Goal: Task Accomplishment & Management: Manage account settings

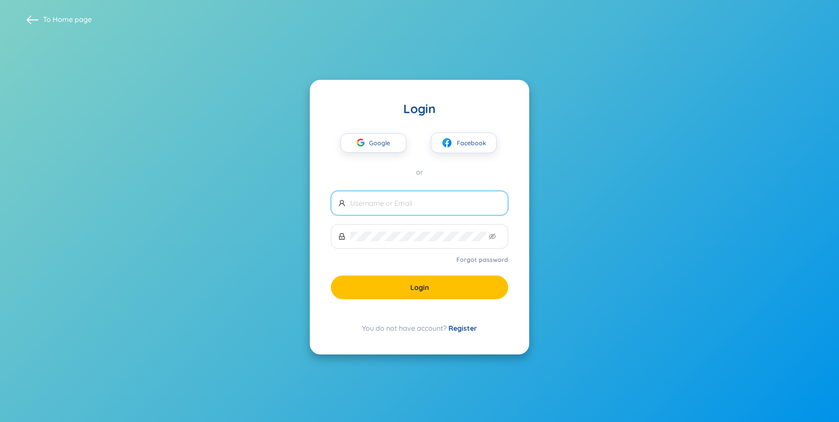
click at [378, 145] on span "Google" at bounding box center [381, 143] width 25 height 18
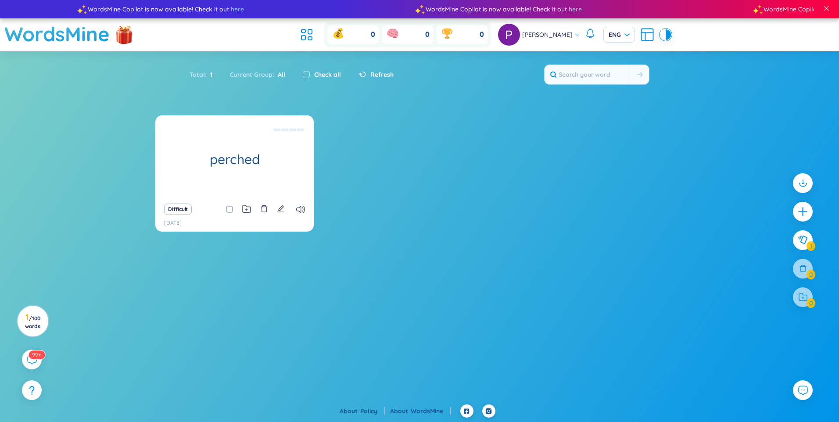
click at [383, 178] on div "perched rest on something Difficult [DATE]" at bounding box center [419, 178] width 528 height 127
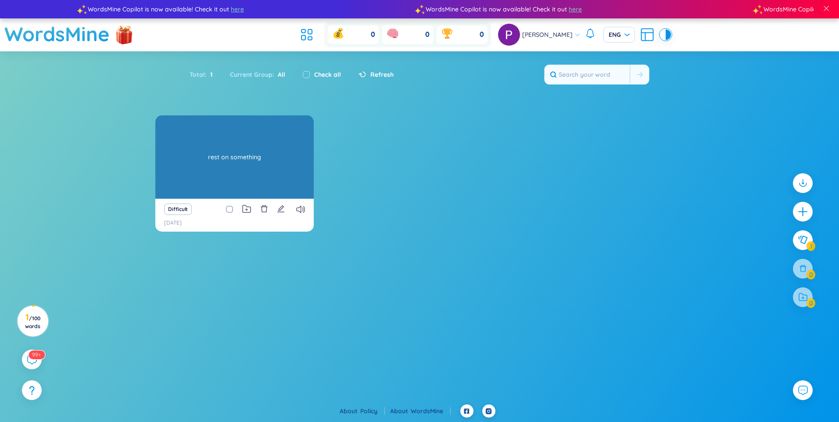
click at [249, 154] on div "perched rest on something" at bounding box center [234, 156] width 158 height 83
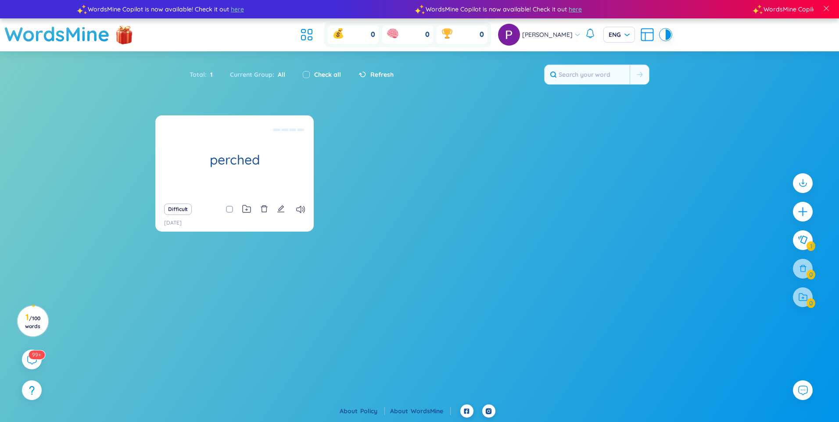
click at [421, 169] on div "perched rest on something Difficult [DATE]" at bounding box center [419, 178] width 528 height 127
click at [545, 156] on div "perched rest on something Difficult [DATE]" at bounding box center [419, 178] width 528 height 127
click at [805, 243] on icon at bounding box center [802, 240] width 11 height 10
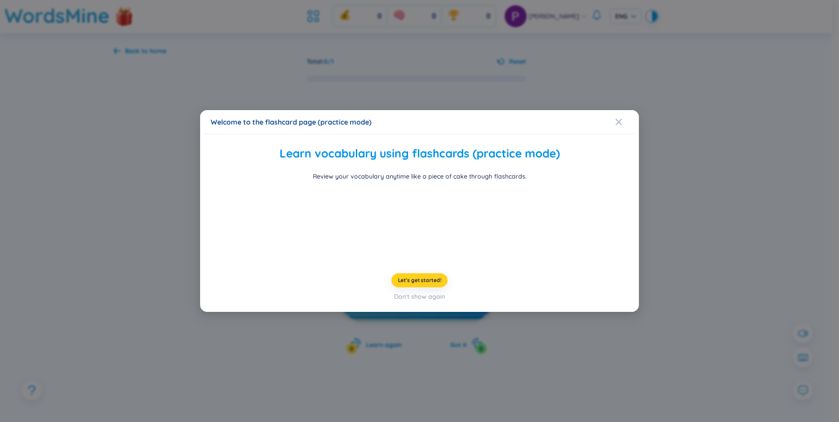
click at [417, 284] on span "Let's get started!" at bounding box center [419, 280] width 43 height 7
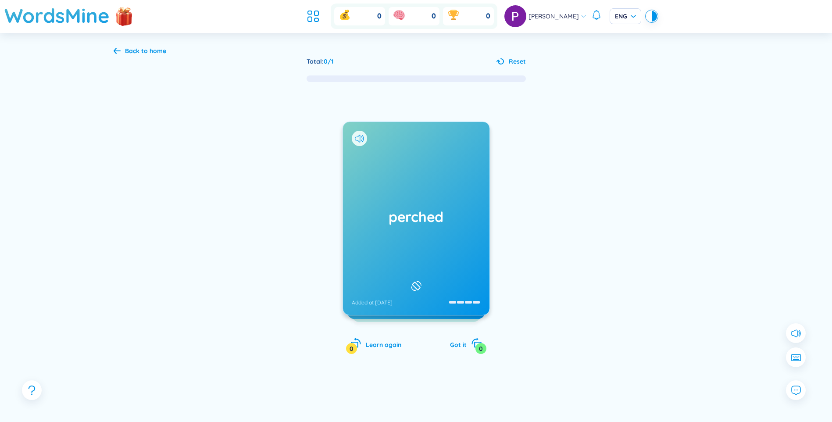
click at [405, 228] on div "perched Added at [DATE]" at bounding box center [416, 218] width 147 height 193
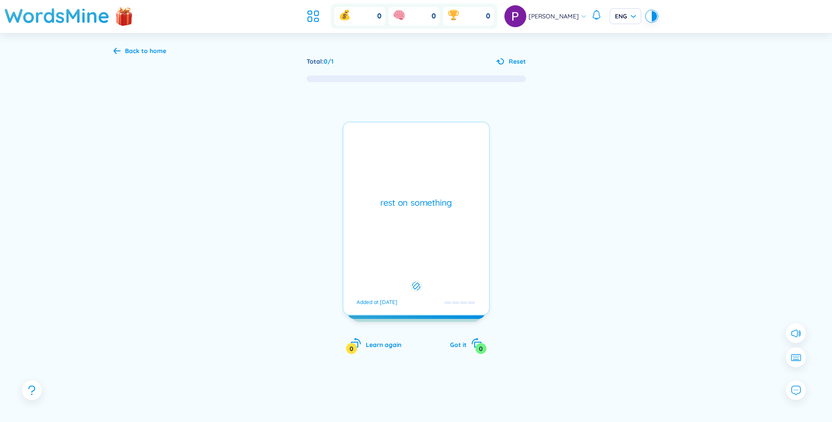
click at [428, 233] on div "rest on something Added at [DATE]" at bounding box center [416, 219] width 147 height 194
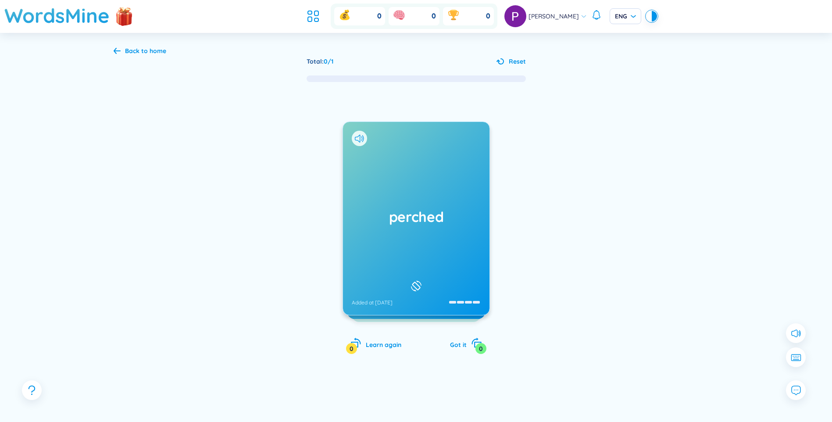
click at [415, 283] on icon at bounding box center [416, 286] width 13 height 11
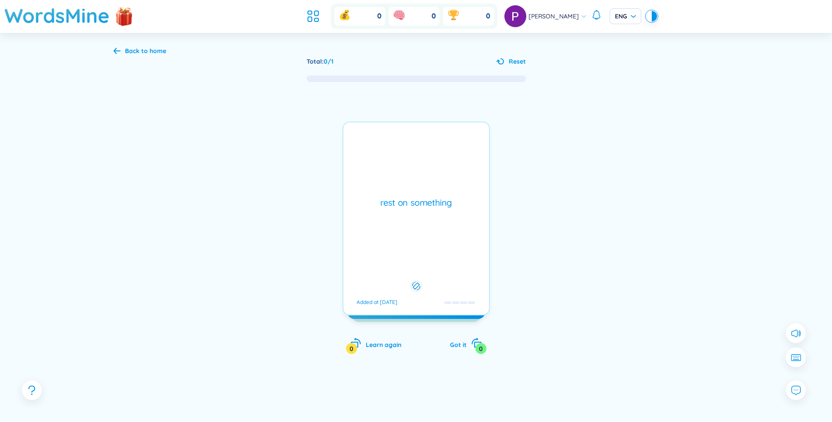
click at [416, 283] on icon at bounding box center [416, 286] width 8 height 11
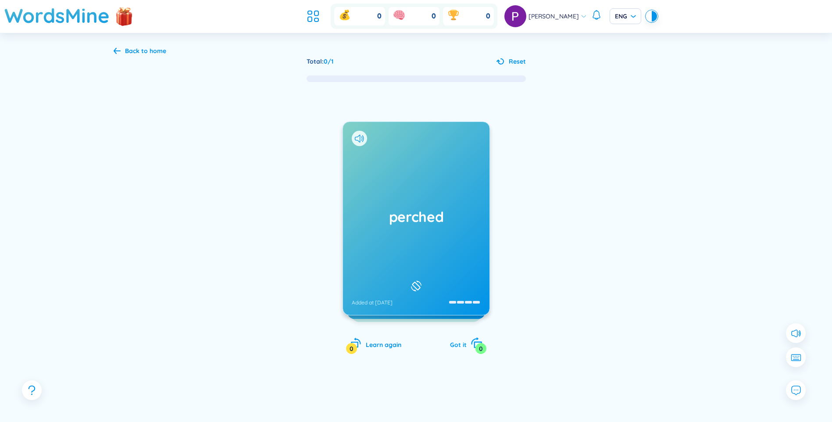
click at [469, 343] on div "Got it 0" at bounding box center [466, 343] width 32 height 12
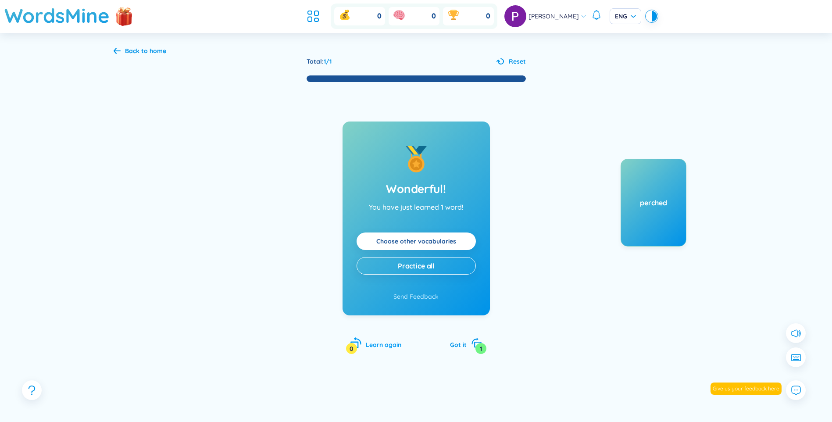
click at [381, 340] on div "Learn again 0" at bounding box center [376, 343] width 51 height 12
click at [384, 344] on span "Learn again" at bounding box center [384, 345] width 36 height 8
click at [236, 93] on div "Wonderful! You have just learned 1 word! Choose other vocabularies Practice all…" at bounding box center [416, 227] width 605 height 289
click at [125, 49] on div "Back to home" at bounding box center [145, 51] width 41 height 10
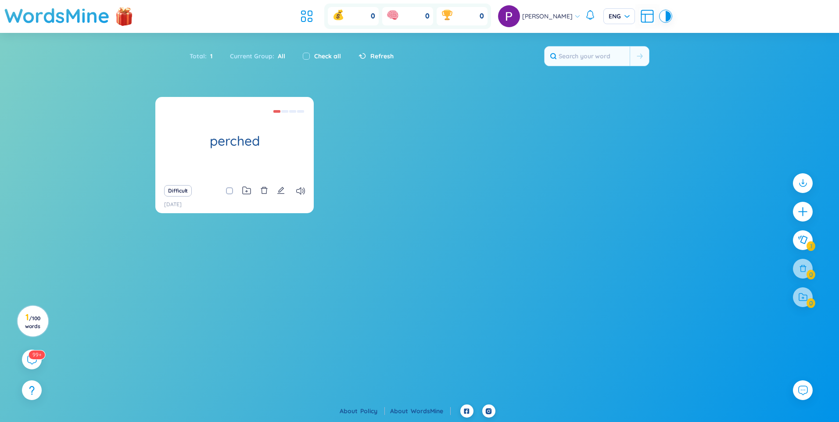
click at [746, 254] on section "perched rest on something Difficult [DATE] No data to display" at bounding box center [419, 223] width 839 height 253
drag, startPoint x: 400, startPoint y: 136, endPoint x: 387, endPoint y: 124, distance: 18.3
click at [401, 136] on div "perched rest on something Difficult [DATE]" at bounding box center [419, 160] width 528 height 127
drag, startPoint x: 664, startPoint y: 185, endPoint x: 695, endPoint y: 197, distance: 33.5
click at [676, 191] on div "perched rest on something Difficult [DATE]" at bounding box center [419, 160] width 528 height 127
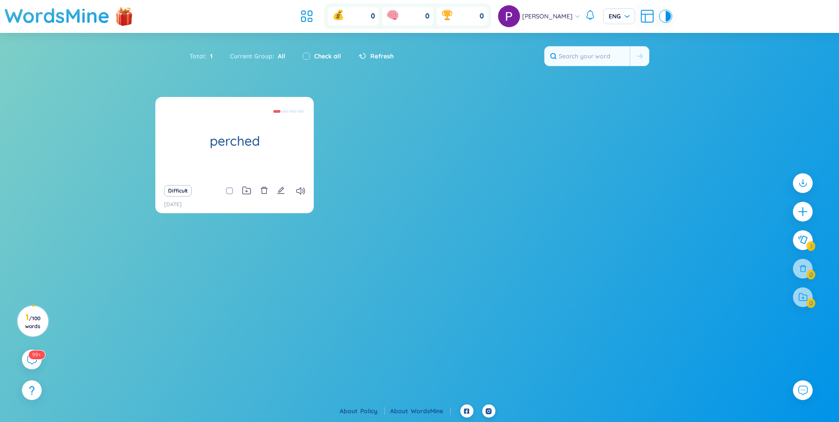
click at [633, 128] on div "perched rest on something Difficult [DATE]" at bounding box center [419, 160] width 528 height 127
click at [425, 131] on div "perched rest on something Difficult [DATE]" at bounding box center [419, 160] width 528 height 127
click at [385, 54] on span "Refresh" at bounding box center [381, 56] width 23 height 10
click at [343, 137] on div "perched rest on something Difficult [DATE]" at bounding box center [419, 160] width 528 height 127
click at [355, 99] on div "perched rest on something Difficult [DATE]" at bounding box center [419, 160] width 528 height 127
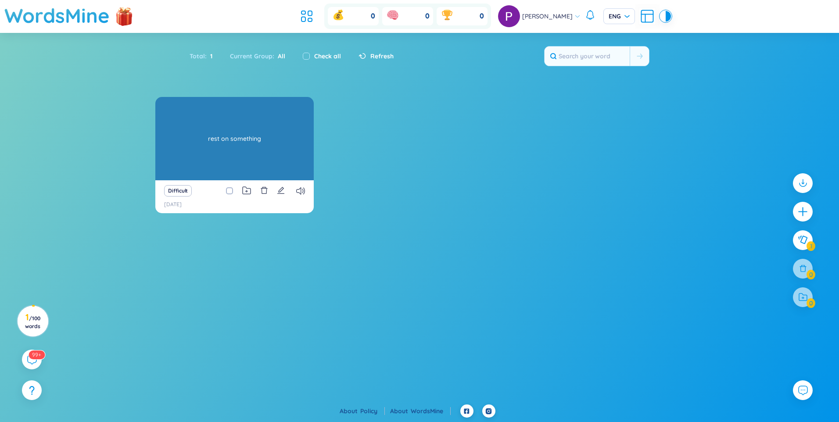
click at [249, 125] on div "perched rest on something" at bounding box center [234, 138] width 158 height 83
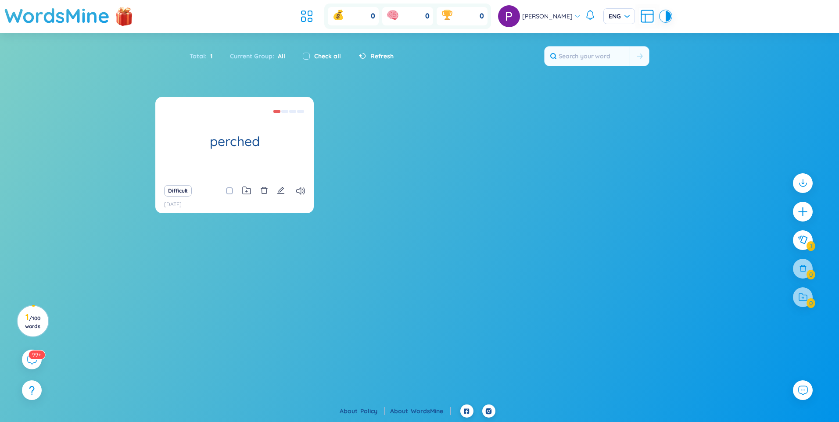
drag, startPoint x: 440, startPoint y: 124, endPoint x: 430, endPoint y: 120, distance: 10.6
click at [439, 124] on div "perched rest on something Difficult [DATE]" at bounding box center [419, 160] width 528 height 127
click at [312, 15] on icon at bounding box center [310, 13] width 4 height 5
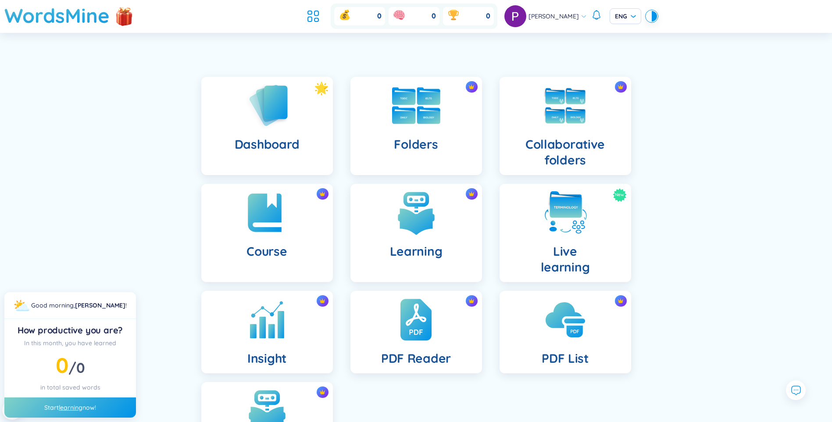
click at [459, 118] on div "Folders" at bounding box center [417, 126] width 132 height 98
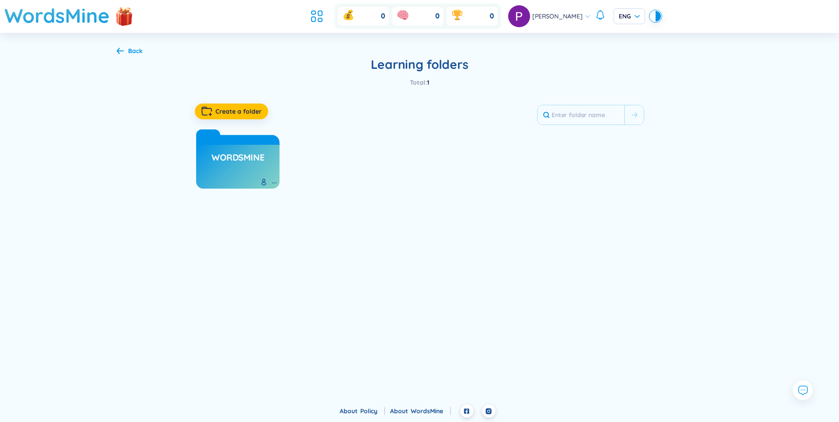
click at [133, 51] on div "Back" at bounding box center [135, 51] width 14 height 10
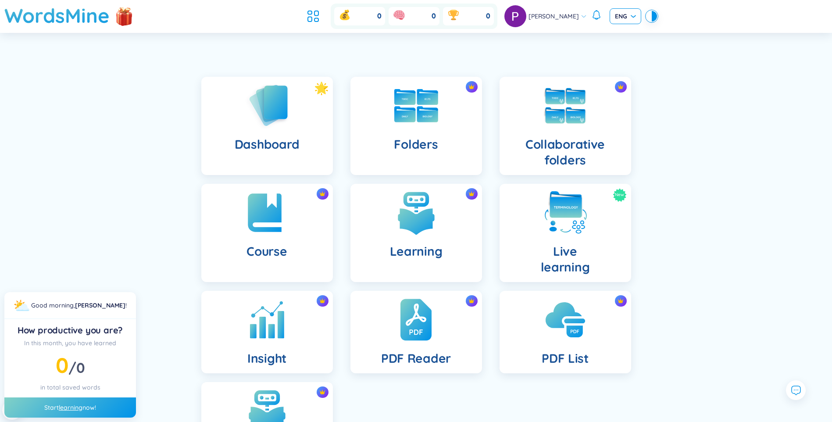
click at [624, 19] on span "ENG" at bounding box center [625, 16] width 21 height 9
click at [625, 18] on span "ENG" at bounding box center [625, 16] width 21 height 9
click at [410, 45] on div "WordsMine Copilot is now available! Check it out here WordsMine Copilot is now …" at bounding box center [416, 255] width 832 height 511
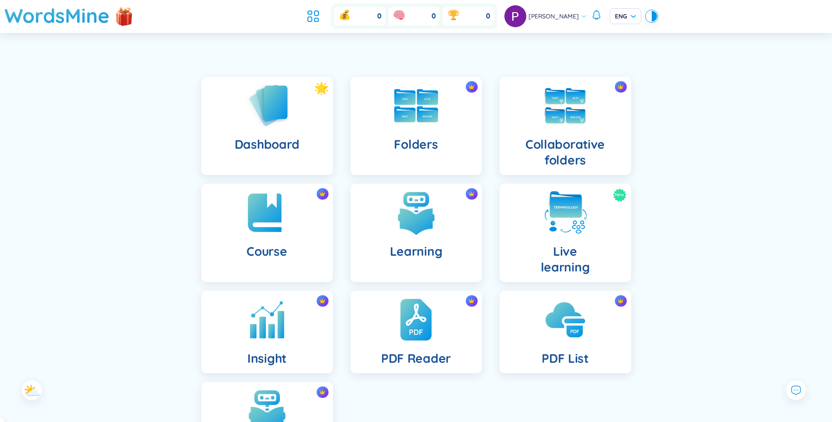
click at [652, 19] on div at bounding box center [654, 16] width 5 height 11
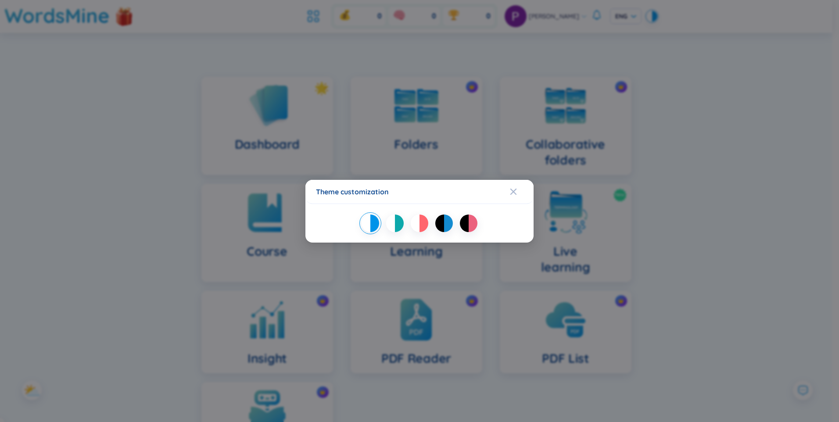
click at [412, 59] on div "Theme customization" at bounding box center [419, 211] width 839 height 422
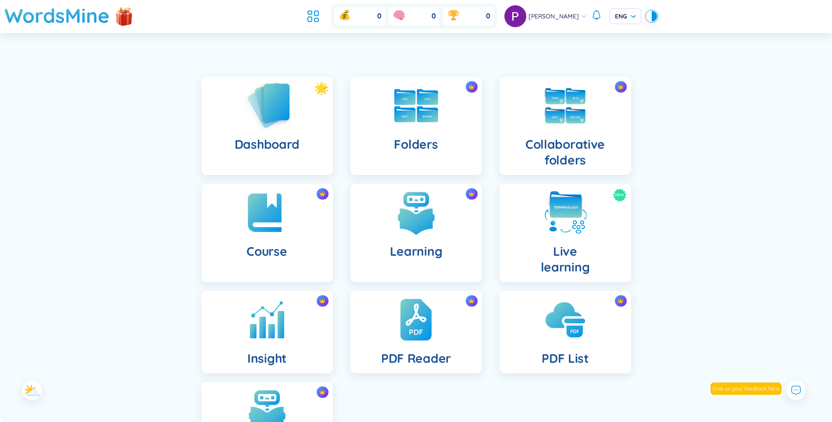
click at [287, 120] on img at bounding box center [267, 105] width 48 height 50
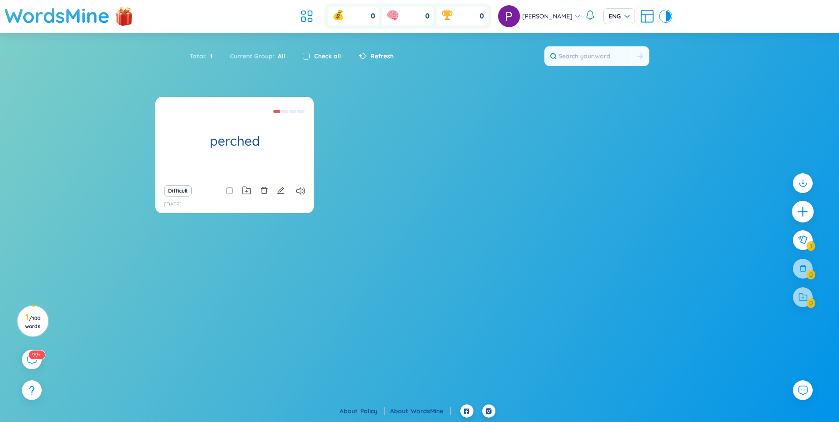
click at [799, 213] on icon "plus" at bounding box center [803, 212] width 12 height 12
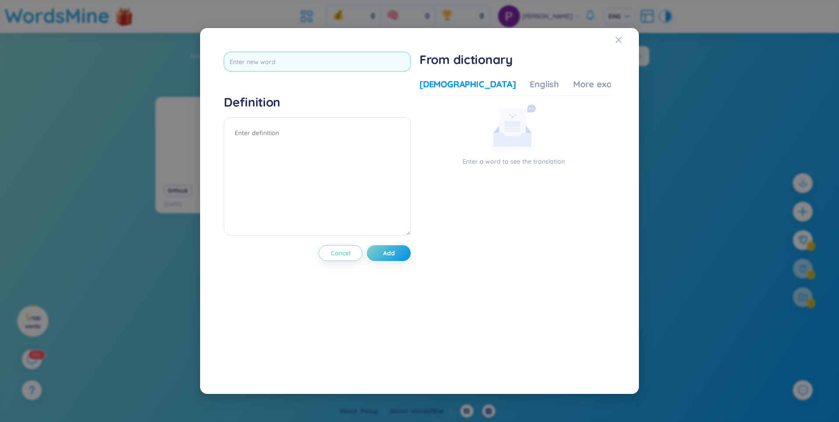
click at [292, 64] on input "text" at bounding box center [317, 62] width 187 height 20
type input "claustrophobic"
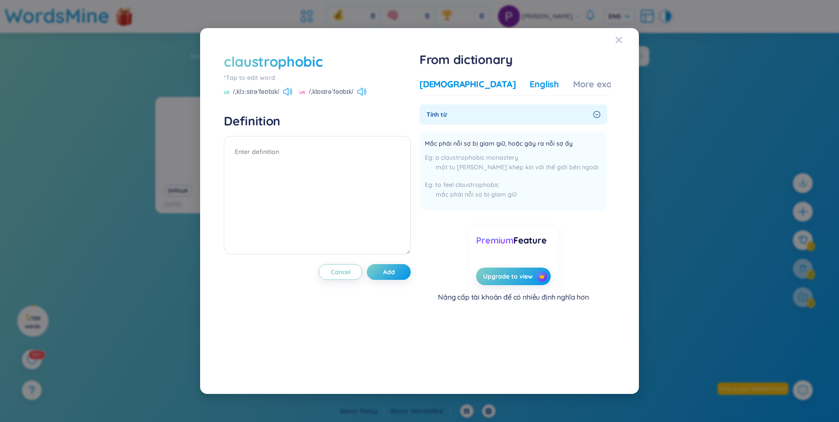
click at [530, 85] on div "English" at bounding box center [544, 84] width 29 height 12
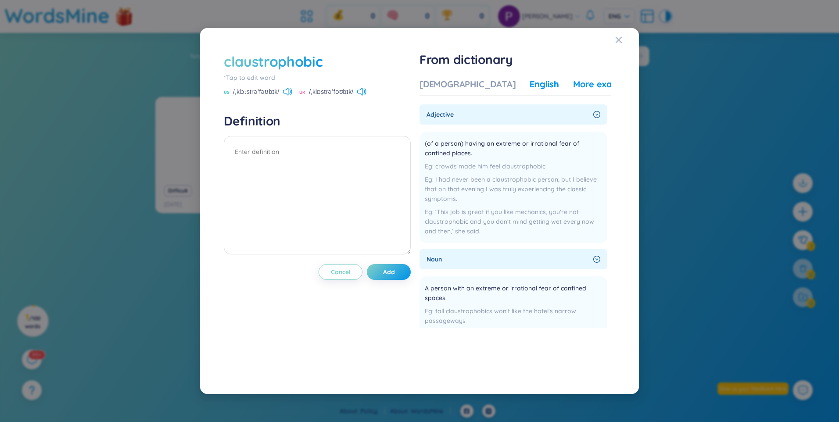
click at [573, 83] on div "More examples" at bounding box center [605, 84] width 64 height 12
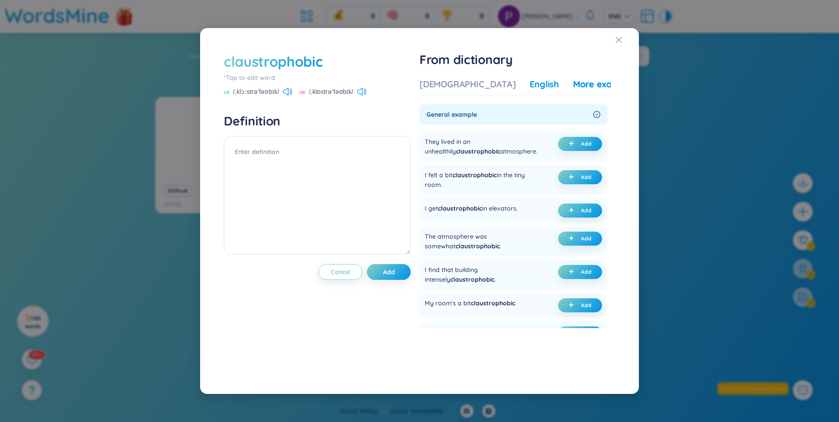
click at [530, 82] on div "English" at bounding box center [544, 84] width 29 height 12
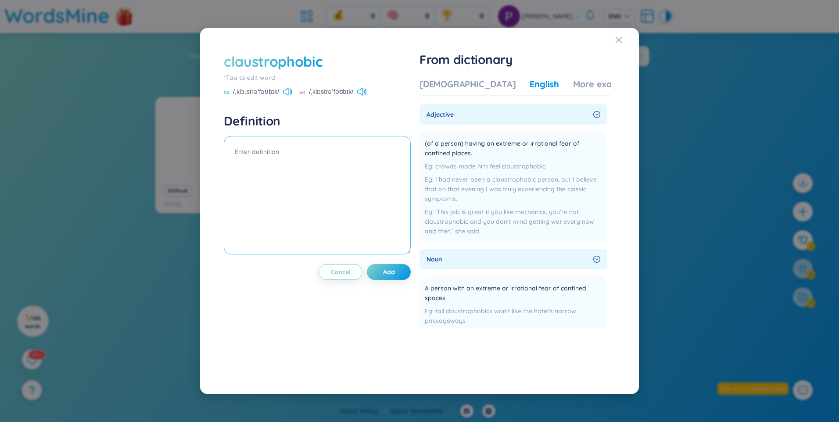
click at [347, 160] on textarea at bounding box center [317, 195] width 187 height 118
drag, startPoint x: 468, startPoint y: 144, endPoint x: 510, endPoint y: 142, distance: 42.6
click at [510, 142] on span "(of a person) having an extreme or irrational fear of confined places." at bounding box center [508, 148] width 166 height 19
drag, startPoint x: 510, startPoint y: 142, endPoint x: 494, endPoint y: 145, distance: 16.4
click at [494, 145] on span "(of a person) having an extreme or irrational fear of confined places." at bounding box center [508, 148] width 166 height 19
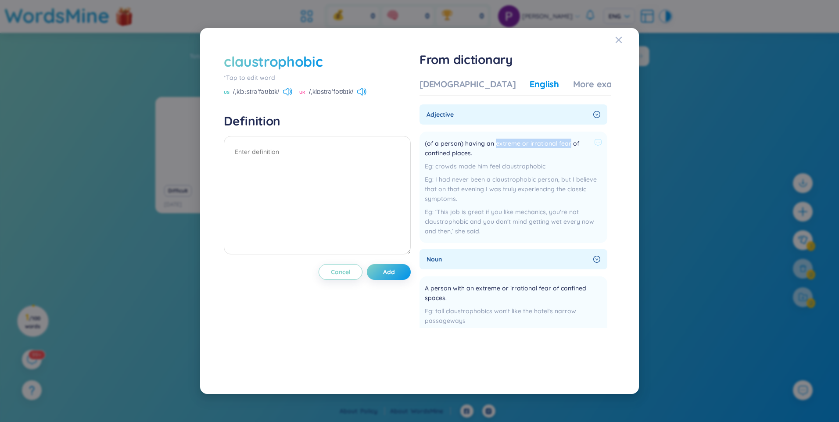
drag, startPoint x: 497, startPoint y: 143, endPoint x: 570, endPoint y: 145, distance: 73.3
click at [570, 145] on span "(of a person) having an extreme or irrational fear of confined places." at bounding box center [508, 148] width 166 height 19
copy span "extreme or irrational fear"
click at [265, 165] on textarea at bounding box center [317, 195] width 187 height 118
paste textarea "extreme or irrational fear"
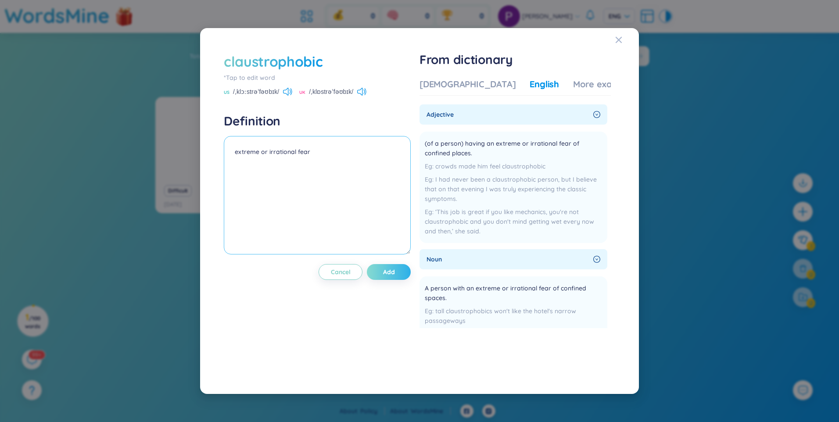
type textarea "extreme or irrational fear"
click at [402, 271] on button "Add" at bounding box center [389, 272] width 44 height 16
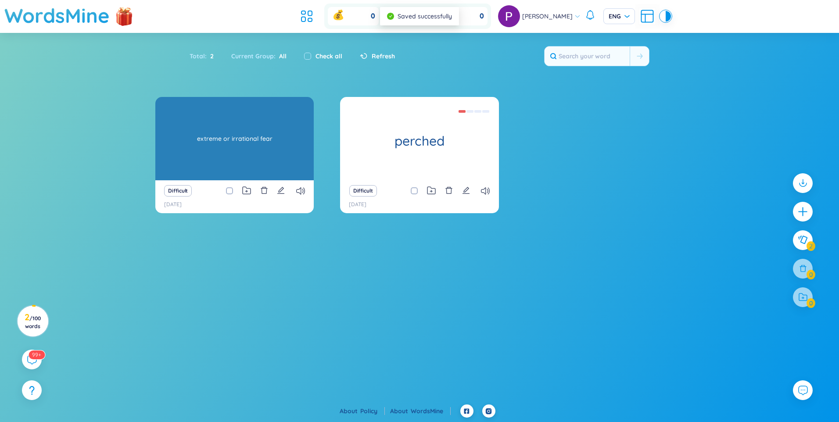
click at [273, 140] on div "claustrophobic extreme or irrational fear" at bounding box center [234, 138] width 158 height 83
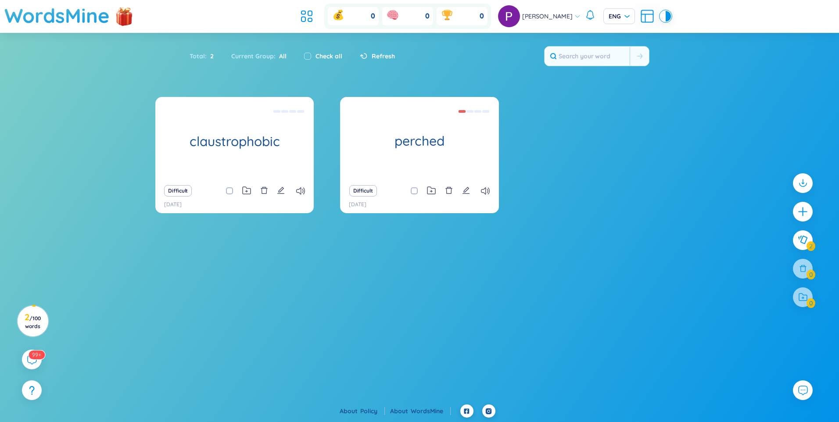
click at [578, 127] on div "claustrophobic extreme or irrational fear Difficult [DATE] perched rest on some…" at bounding box center [419, 160] width 528 height 127
click at [648, 20] on icon at bounding box center [647, 16] width 16 height 16
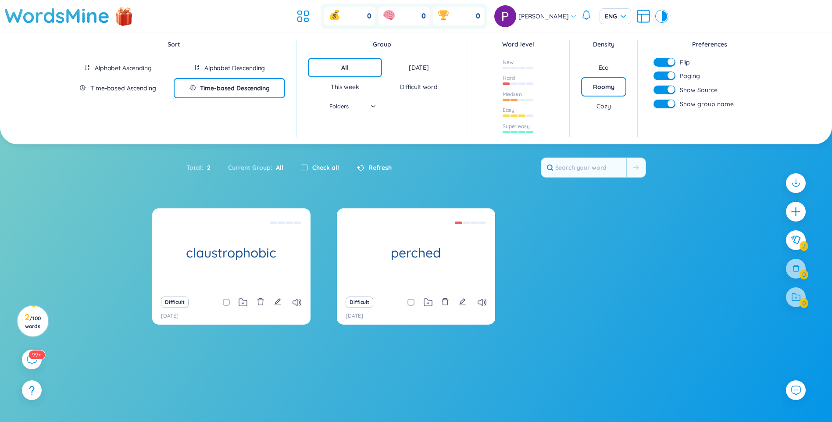
click at [598, 105] on div "Cozy" at bounding box center [604, 106] width 14 height 9
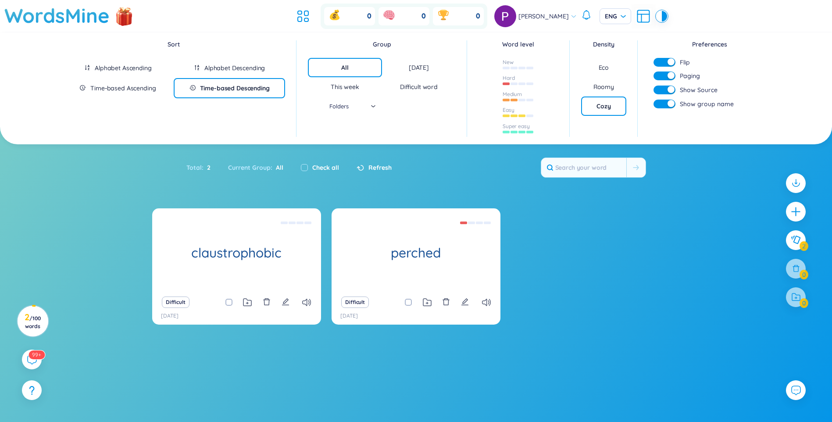
click at [601, 82] on div "Roomy" at bounding box center [604, 86] width 21 height 9
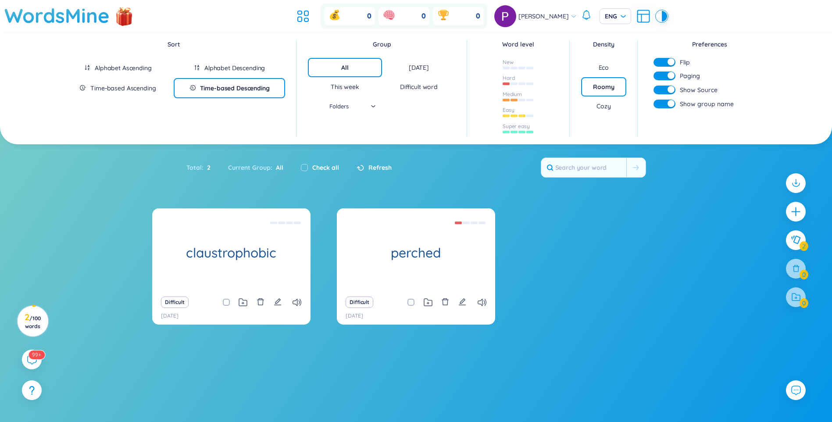
click at [602, 66] on div "Eco" at bounding box center [604, 67] width 11 height 9
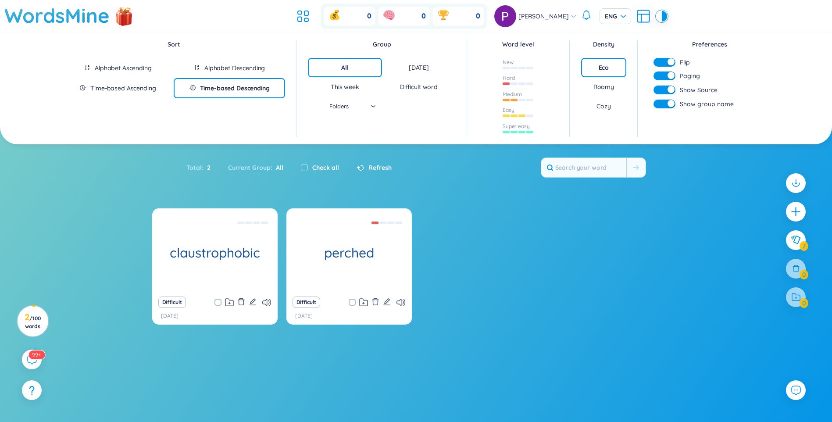
click at [605, 43] on div "Density" at bounding box center [604, 44] width 46 height 10
click at [611, 90] on div "Roomy" at bounding box center [604, 86] width 21 height 9
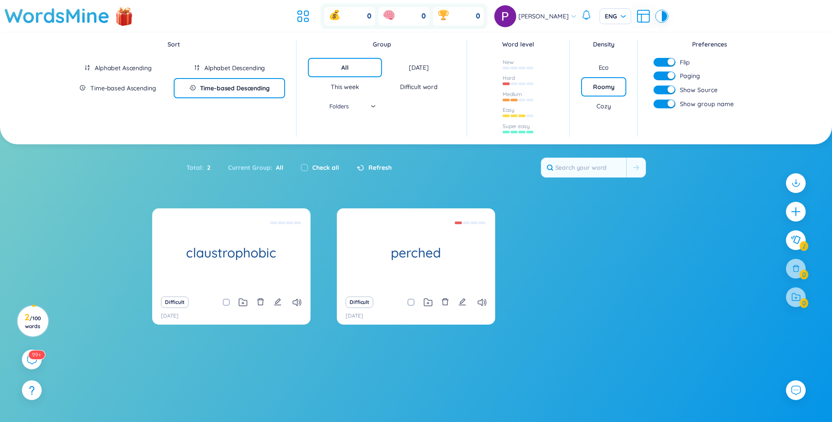
click at [664, 75] on button "button" at bounding box center [665, 76] width 22 height 9
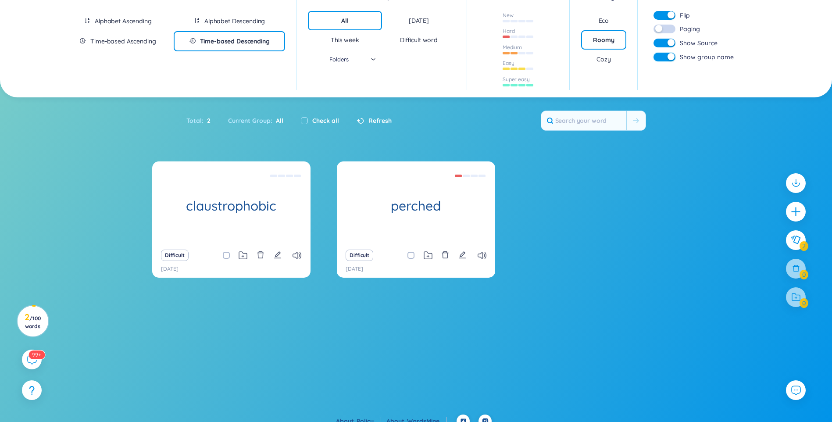
click at [663, 75] on div "Preferences Flip Paging Show Source Show group name" at bounding box center [706, 41] width 136 height 107
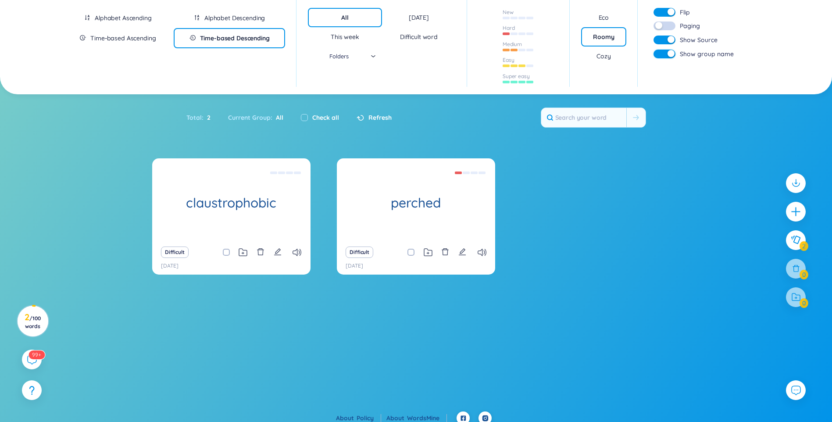
scroll to position [50, 0]
click at [666, 25] on button "button" at bounding box center [665, 25] width 22 height 9
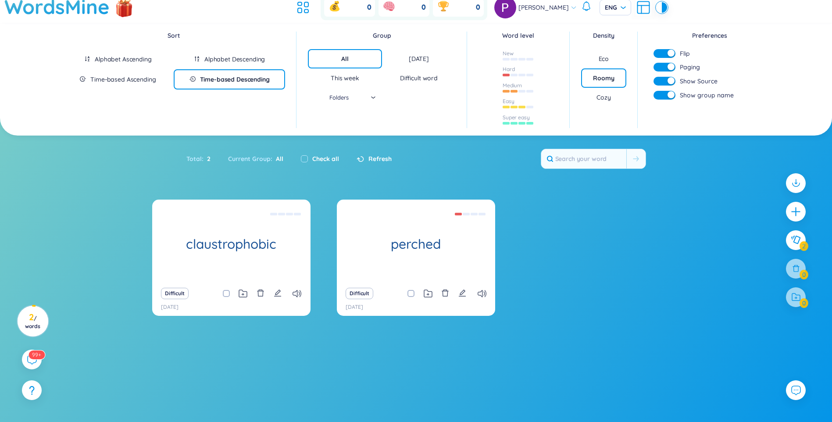
scroll to position [0, 0]
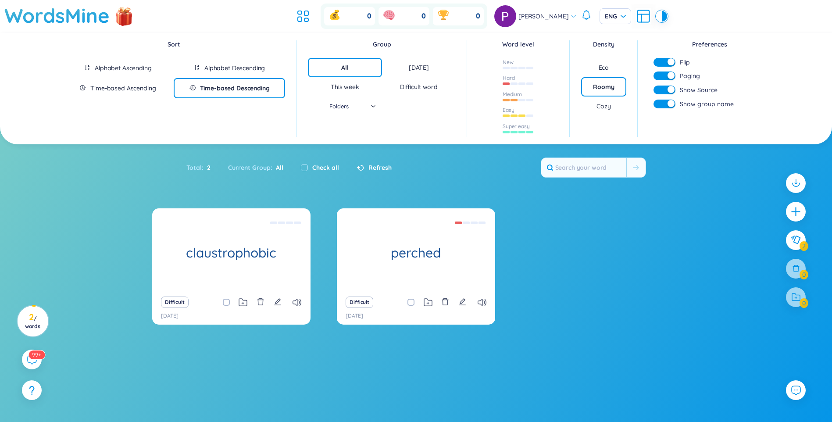
click at [668, 72] on div "button" at bounding box center [671, 75] width 7 height 7
click at [672, 77] on button "button" at bounding box center [665, 76] width 22 height 9
click at [671, 89] on div "button" at bounding box center [671, 89] width 7 height 7
click at [662, 90] on div "button" at bounding box center [658, 89] width 7 height 7
click at [701, 177] on section "Sort Alphabet Ascending Alphabet Descending Time-based Ascending Time-based Des…" at bounding box center [416, 247] width 832 height 429
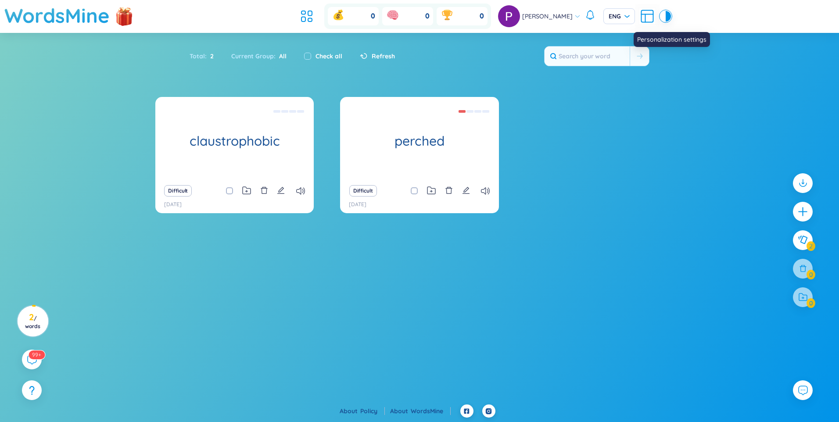
click at [666, 17] on div at bounding box center [668, 16] width 5 height 11
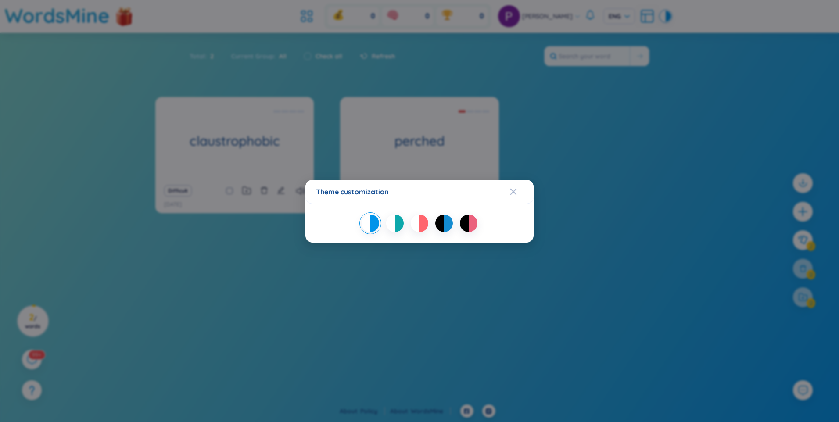
click at [509, 188] on div "Theme customization" at bounding box center [419, 192] width 207 height 10
click at [607, 144] on div "Theme customization" at bounding box center [419, 211] width 839 height 422
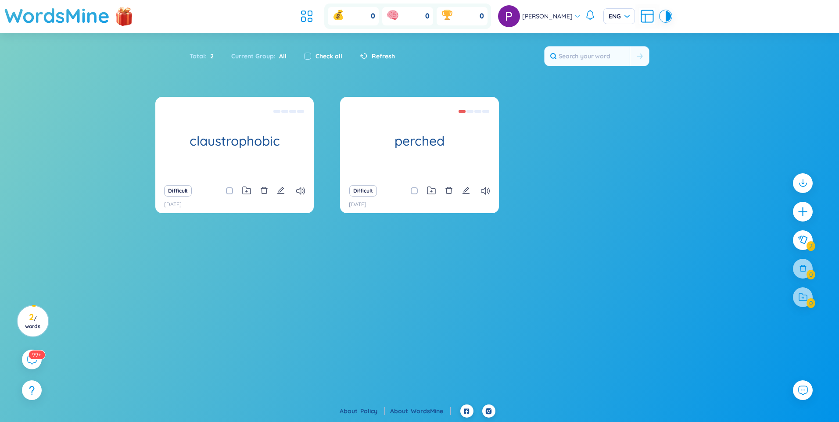
drag, startPoint x: 654, startPoint y: 156, endPoint x: 640, endPoint y: 124, distance: 35.4
click at [654, 156] on div "claustrophobic extreme or irrational fear Difficult [DATE] perched rest on some…" at bounding box center [419, 160] width 528 height 127
click at [623, 19] on span "ENG" at bounding box center [619, 16] width 21 height 9
click at [704, 68] on section "Sort Alphabet Ascending Alphabet Descending Time-based Ascending Time-based Des…" at bounding box center [419, 191] width 839 height 317
click at [682, 170] on div "claustrophobic extreme or irrational fear Difficult [DATE] perched rest on some…" at bounding box center [419, 160] width 528 height 127
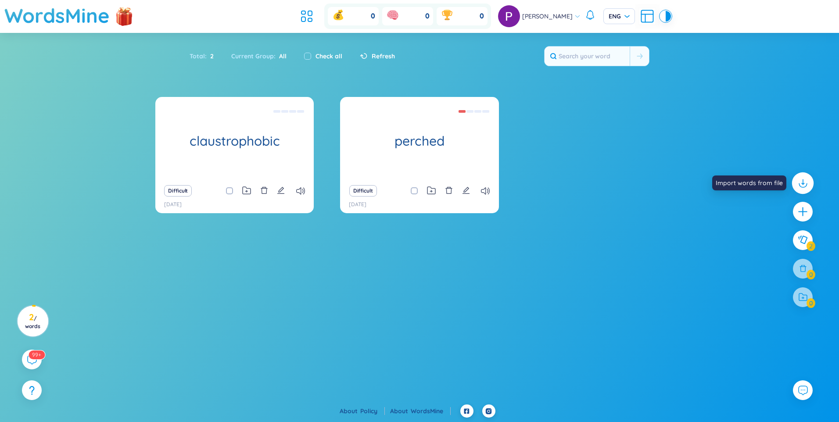
click at [800, 183] on icon at bounding box center [802, 182] width 11 height 11
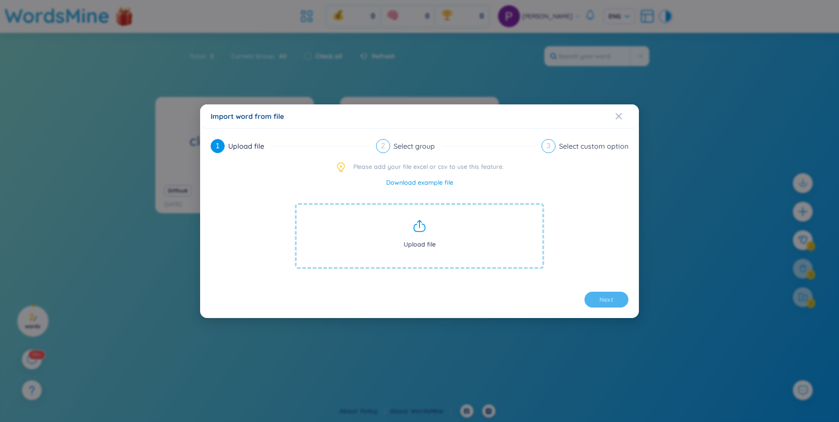
drag, startPoint x: 617, startPoint y: 118, endPoint x: 622, endPoint y: 127, distance: 10.2
click at [617, 119] on icon "Close" at bounding box center [618, 116] width 7 height 7
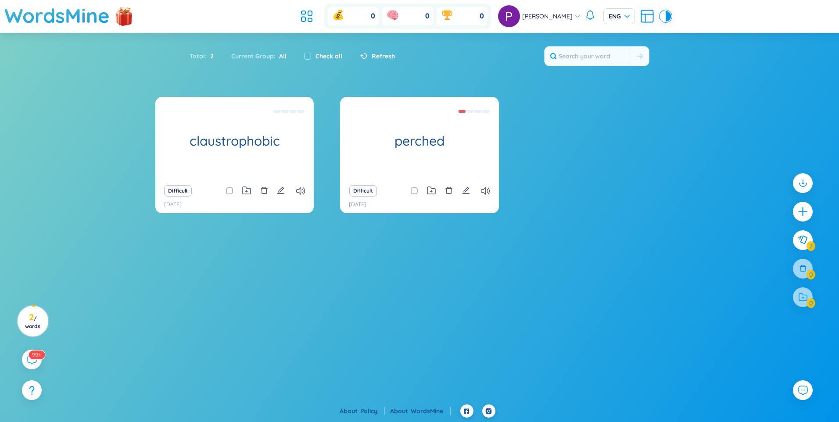
drag, startPoint x: 653, startPoint y: 178, endPoint x: 659, endPoint y: 181, distance: 6.3
click at [654, 179] on div "claustrophobic extreme or irrational fear Difficult [DATE] perched rest on some…" at bounding box center [419, 160] width 528 height 127
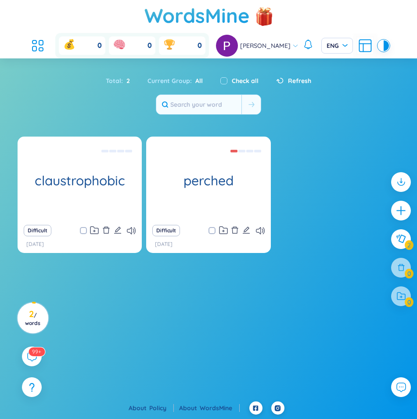
click at [368, 194] on div "claustrophobic extreme or irrational fear Difficult [DATE] perched rest on some…" at bounding box center [209, 199] width 382 height 127
drag, startPoint x: 326, startPoint y: 179, endPoint x: 333, endPoint y: 192, distance: 14.7
click at [326, 180] on div "claustrophobic extreme or irrational fear Difficult [DATE] perched rest on some…" at bounding box center [209, 199] width 382 height 127
drag, startPoint x: 316, startPoint y: 243, endPoint x: 374, endPoint y: 228, distance: 59.7
click at [316, 242] on div "claustrophobic extreme or irrational fear Difficult [DATE] perched rest on some…" at bounding box center [209, 199] width 382 height 127
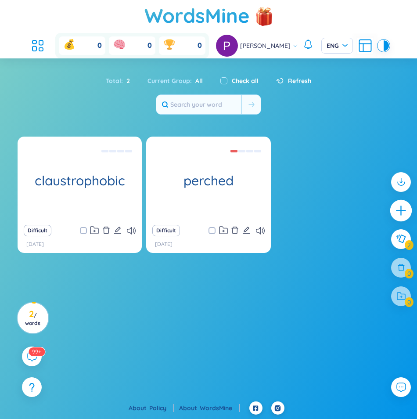
click at [404, 220] on div at bounding box center [401, 210] width 22 height 22
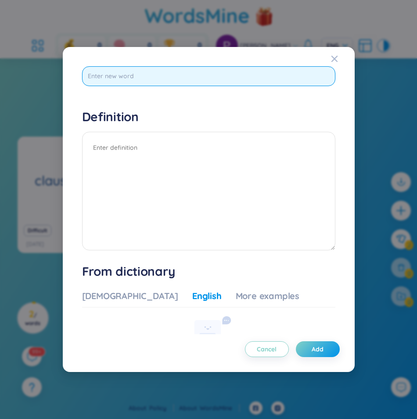
click at [149, 73] on input "text" at bounding box center [208, 76] width 253 height 20
paste input "grinning"
type input "grinning"
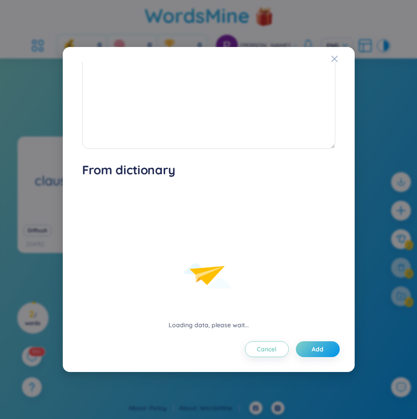
scroll to position [120, 0]
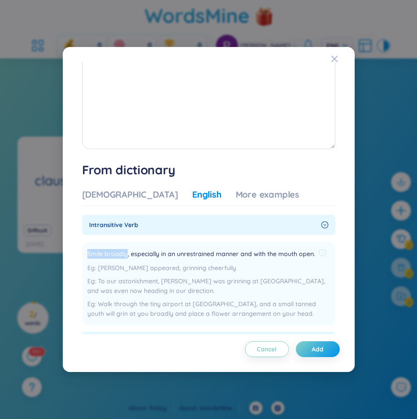
drag, startPoint x: 88, startPoint y: 253, endPoint x: 125, endPoint y: 256, distance: 37.4
click at [125, 256] on span "Smile broadly, especially in an unrestrained manner and with the mouth open." at bounding box center [201, 254] width 228 height 11
copy span "Smile broadly"
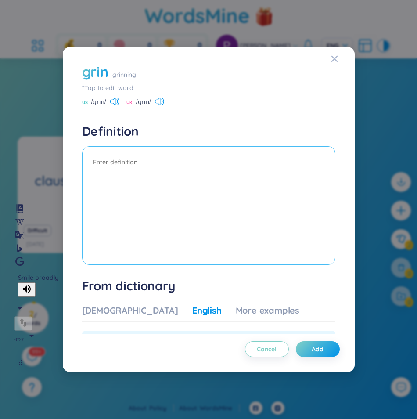
scroll to position [0, 0]
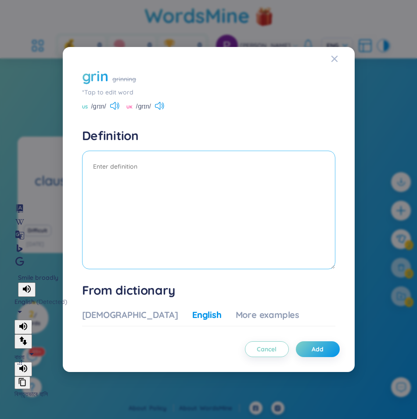
click at [123, 169] on textarea at bounding box center [208, 209] width 253 height 118
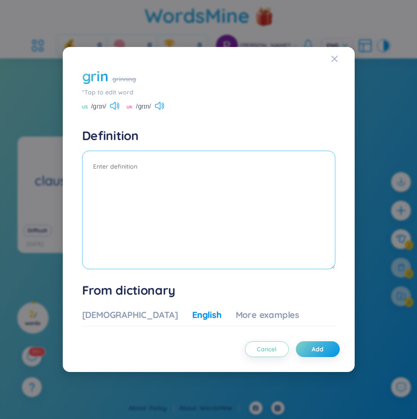
click at [115, 166] on textarea at bounding box center [208, 209] width 253 height 118
paste textarea "Smile broadly"
click at [142, 167] on textarea "Smile broadly" at bounding box center [208, 209] width 253 height 118
click at [138, 166] on textarea "Smile broadly" at bounding box center [208, 209] width 253 height 118
drag, startPoint x: 136, startPoint y: 165, endPoint x: 49, endPoint y: 164, distance: 87.3
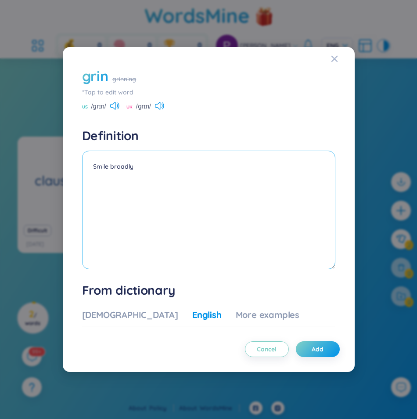
click at [56, 163] on div "grin grinning *Tap to edit word US /ɡrɪn/ UK /ɡrɪn/ Definition Smile broadly Ca…" at bounding box center [208, 209] width 417 height 419
click at [139, 165] on textarea "Smile broadly" at bounding box center [208, 209] width 253 height 118
drag, startPoint x: 133, startPoint y: 165, endPoint x: 72, endPoint y: 166, distance: 60.5
click at [70, 164] on div "grin grinning *Tap to edit word US /ɡrɪn/ UK /ɡrɪn/ Definition Smile broadly Ca…" at bounding box center [209, 209] width 292 height 325
click at [104, 163] on textarea "Smile broadly" at bounding box center [208, 209] width 253 height 118
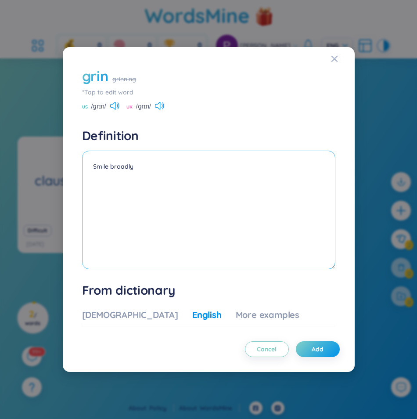
click at [104, 163] on textarea "Smile broadly" at bounding box center [208, 209] width 253 height 118
click at [122, 164] on textarea "Smile broadly" at bounding box center [208, 209] width 253 height 118
click at [121, 167] on textarea "Smile broadly" at bounding box center [208, 209] width 253 height 118
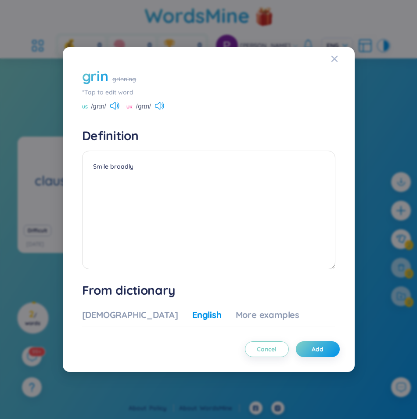
click at [192, 310] on div "English" at bounding box center [206, 314] width 29 height 12
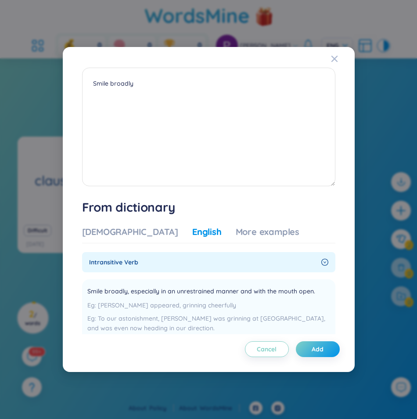
scroll to position [219, 0]
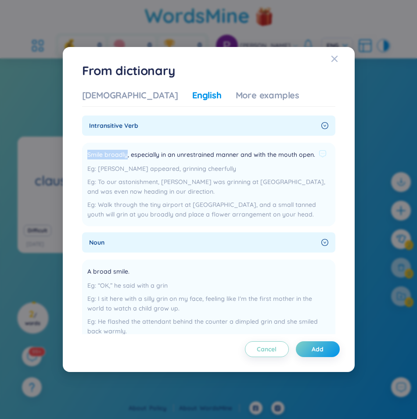
drag, startPoint x: 87, startPoint y: 154, endPoint x: 127, endPoint y: 155, distance: 39.9
click at [127, 155] on span "Smile broadly, especially in an unrestrained manner and with the mouth open." at bounding box center [201, 155] width 228 height 11
drag, startPoint x: 127, startPoint y: 155, endPoint x: 162, endPoint y: 155, distance: 35.1
click at [162, 155] on span "Smile broadly, especially in an unrestrained manner and with the mouth open." at bounding box center [201, 155] width 228 height 11
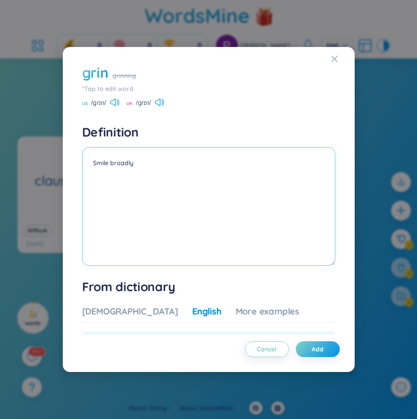
scroll to position [0, 0]
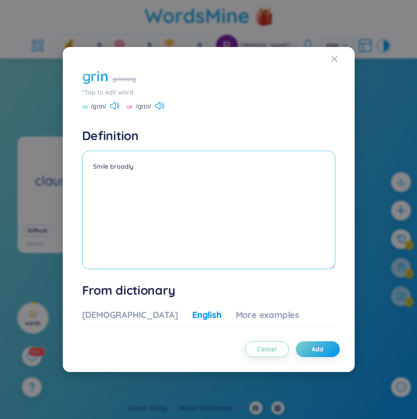
drag, startPoint x: 91, startPoint y: 167, endPoint x: 142, endPoint y: 165, distance: 50.5
click at [142, 165] on textarea "Smile broadly" at bounding box center [208, 209] width 253 height 118
click at [140, 174] on textarea "Smile broadly" at bounding box center [208, 209] width 253 height 118
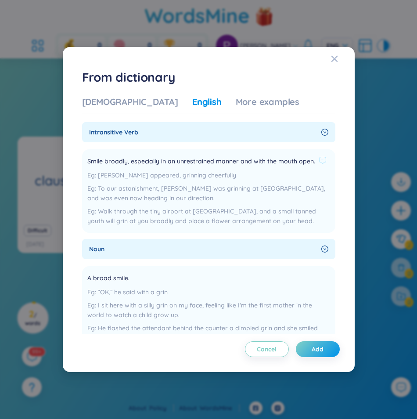
scroll to position [199, 0]
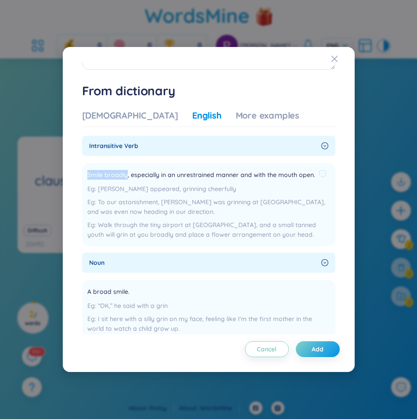
drag, startPoint x: 88, startPoint y: 175, endPoint x: 125, endPoint y: 176, distance: 37.3
click at [125, 176] on span "Smile broadly, especially in an unrestrained manner and with the mouth open." at bounding box center [201, 175] width 228 height 11
drag, startPoint x: 125, startPoint y: 176, endPoint x: 110, endPoint y: 185, distance: 18.1
click at [109, 188] on icon at bounding box center [127, 213] width 51 height 51
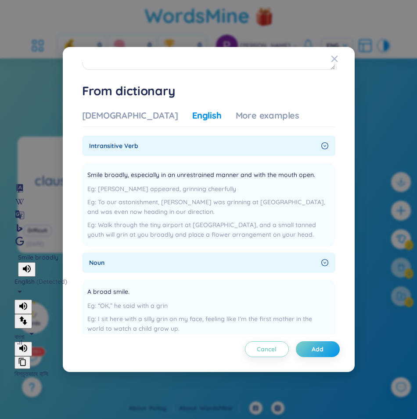
drag, startPoint x: 47, startPoint y: 254, endPoint x: 104, endPoint y: 252, distance: 57.1
click at [104, 369] on div "বিস্তৃতভাবে হাসি" at bounding box center [108, 374] width 189 height 10
click at [27, 357] on icon at bounding box center [22, 361] width 9 height 9
click at [193, 143] on span "intransitive verb" at bounding box center [203, 146] width 229 height 10
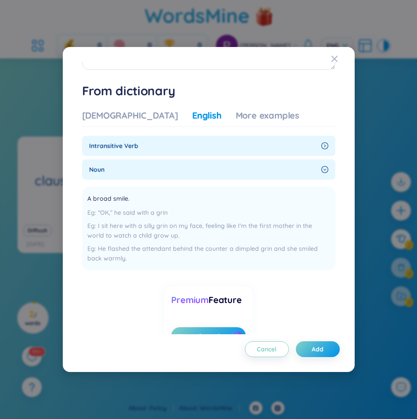
click at [180, 149] on span "intransitive verb" at bounding box center [203, 146] width 229 height 10
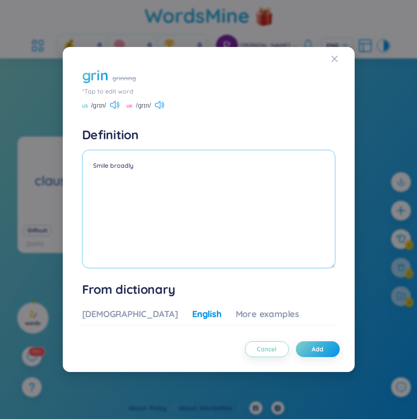
scroll to position [0, 0]
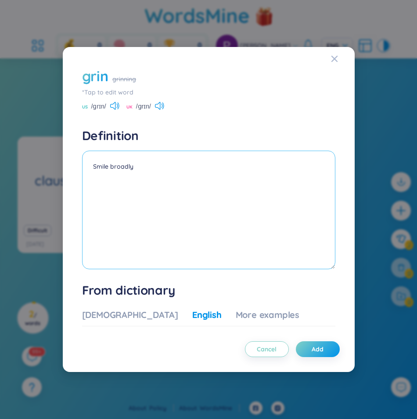
click at [139, 166] on textarea "Smile broadly" at bounding box center [208, 209] width 253 height 118
paste textarea "বিস্তৃতভাবে হাসি"
click at [133, 167] on textarea "Smile broadly বিস্তৃতভাবে হাসি" at bounding box center [208, 209] width 253 height 118
click at [175, 181] on textarea "Smile broadly বিস্তৃতভাবে হাসি" at bounding box center [208, 209] width 253 height 118
click at [134, 165] on textarea "Smile broadly বিস্তৃতভাবে হাসি" at bounding box center [208, 209] width 253 height 118
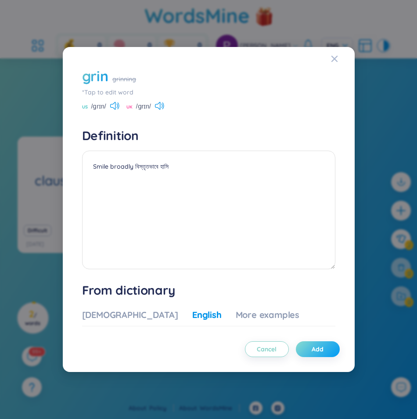
click at [316, 346] on span "Add" at bounding box center [318, 348] width 12 height 9
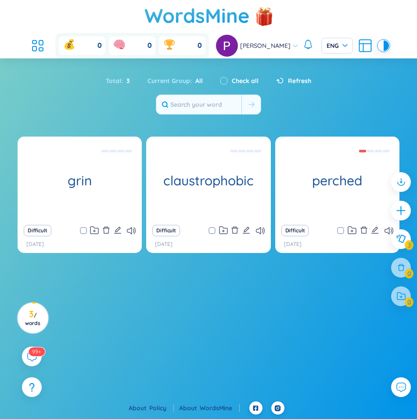
click at [120, 230] on icon "edit" at bounding box center [118, 230] width 8 height 8
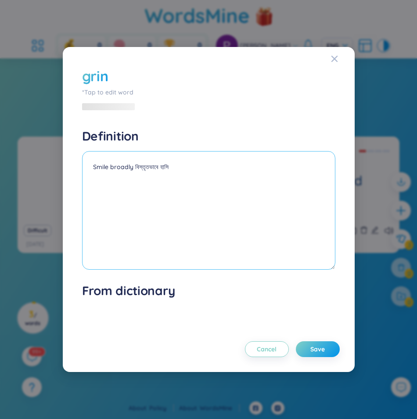
drag, startPoint x: 190, startPoint y: 168, endPoint x: 135, endPoint y: 167, distance: 54.9
click at [135, 167] on textarea "Smile broadly বিস্তৃতভাবে হাসি" at bounding box center [208, 210] width 253 height 118
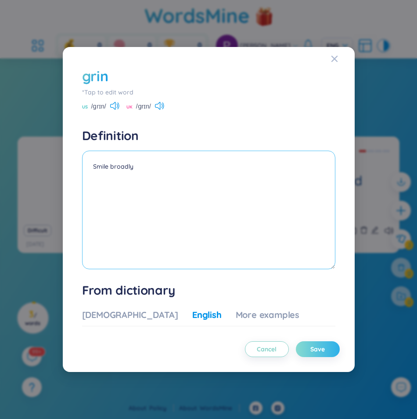
type textarea "Smile broadly"
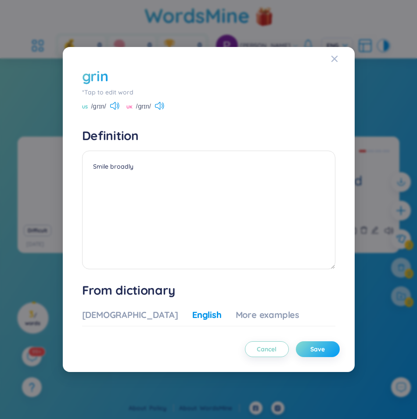
click at [324, 348] on span "Save" at bounding box center [317, 348] width 14 height 9
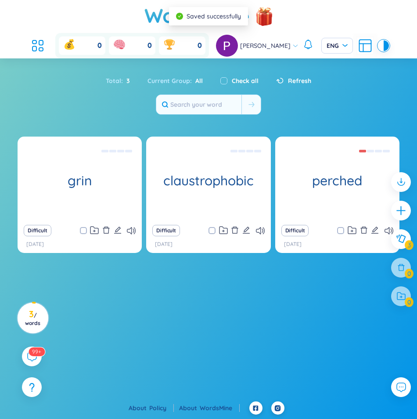
click at [204, 284] on section "grin Smile broadly Difficult [DATE] claustrophobic extreme or irrational fear D…" at bounding box center [208, 261] width 417 height 251
click at [118, 232] on icon "edit" at bounding box center [118, 230] width 8 height 8
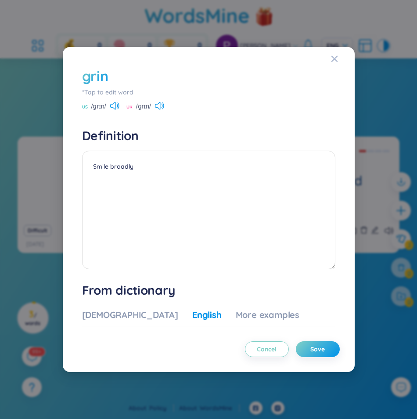
click at [115, 76] on div "grin" at bounding box center [208, 75] width 253 height 19
click at [107, 78] on div "grin" at bounding box center [95, 75] width 26 height 19
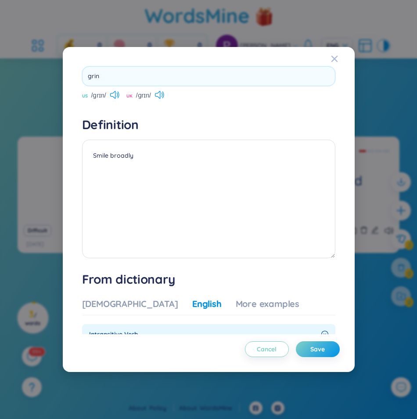
click at [107, 78] on input "grin" at bounding box center [208, 76] width 253 height 20
type input "grinning"
click at [316, 349] on span "Save" at bounding box center [317, 348] width 14 height 9
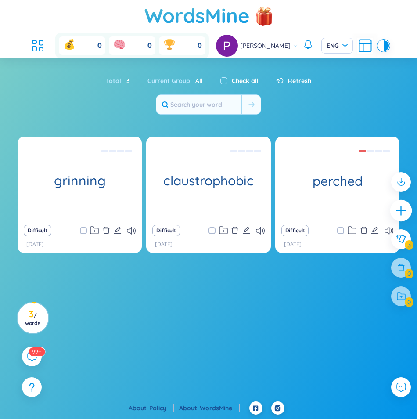
click at [403, 211] on icon "plus" at bounding box center [401, 210] width 12 height 12
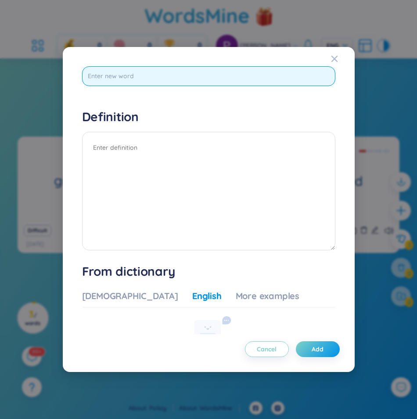
click at [141, 80] on input "text" at bounding box center [208, 76] width 253 height 20
paste input "counterfeiting"
type input "counterfeiting"
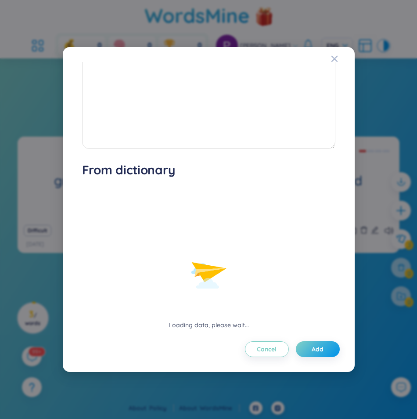
scroll to position [73, 0]
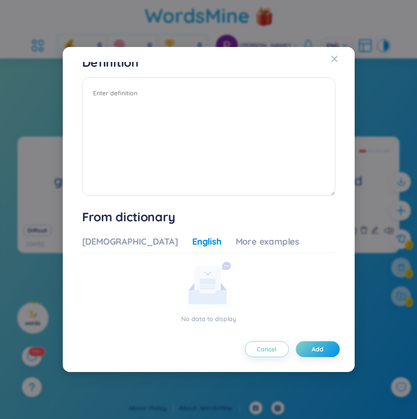
click at [192, 242] on div "English" at bounding box center [206, 241] width 29 height 12
drag, startPoint x: 118, startPoint y: 231, endPoint x: 122, endPoint y: 236, distance: 6.0
click at [118, 232] on div "Vietnamese English More examples No data to display" at bounding box center [208, 281] width 253 height 98
click at [128, 242] on div "[DEMOGRAPHIC_DATA]" at bounding box center [130, 241] width 96 height 12
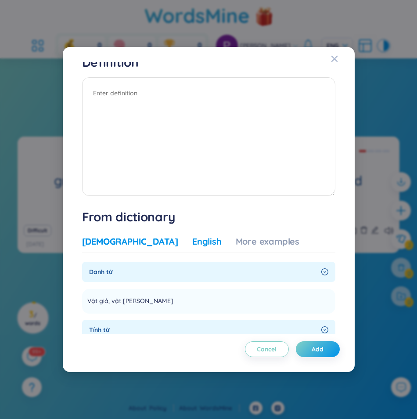
click at [192, 240] on div "English" at bounding box center [206, 241] width 29 height 12
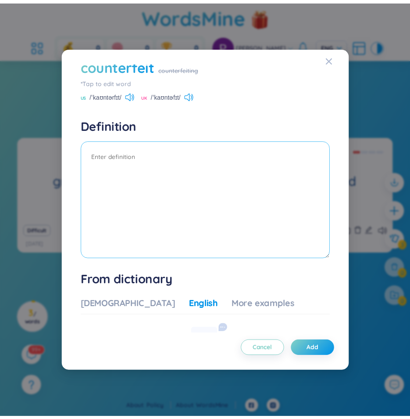
scroll to position [0, 0]
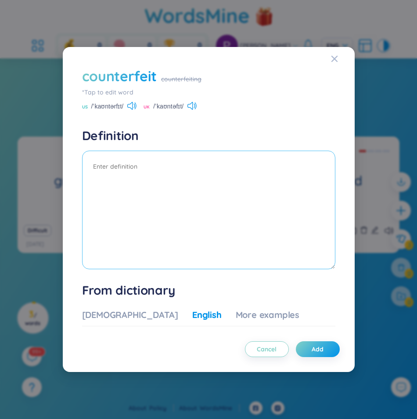
click at [157, 176] on textarea at bounding box center [208, 209] width 253 height 118
paste textarea "imitate fraudulently"
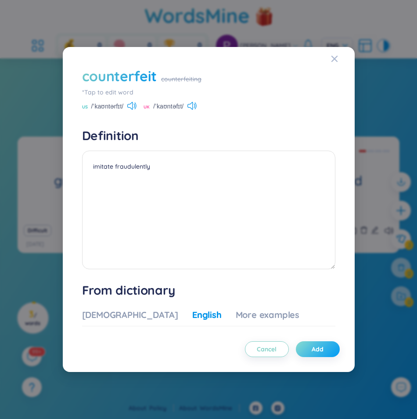
click at [321, 351] on span "Add" at bounding box center [318, 348] width 12 height 9
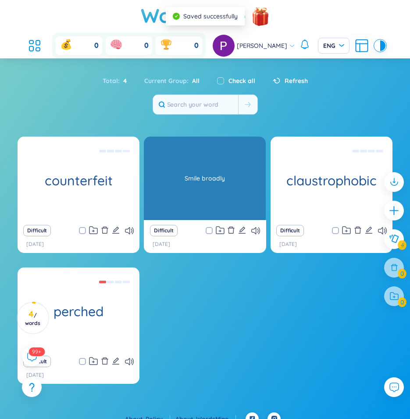
click at [204, 197] on div "grinning" at bounding box center [205, 177] width 122 height 83
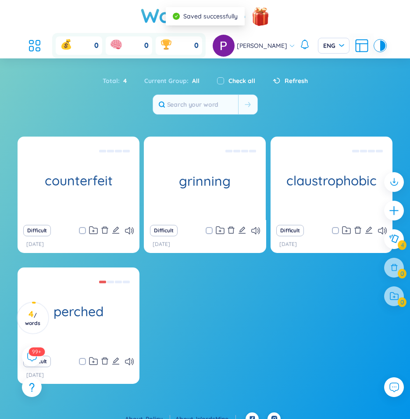
click at [244, 232] on icon "edit" at bounding box center [242, 230] width 8 height 8
type textarea "Smile broadly"
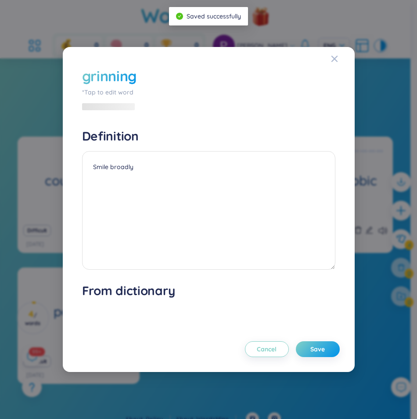
click at [149, 77] on div "grinning" at bounding box center [208, 75] width 253 height 19
click at [131, 78] on div "grinning" at bounding box center [109, 75] width 54 height 19
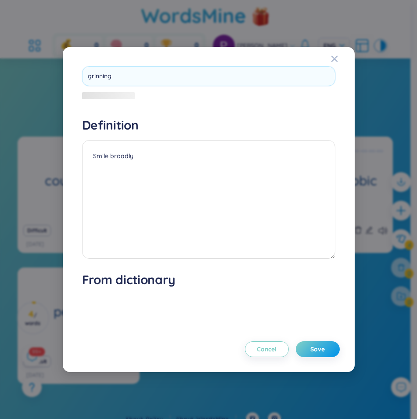
drag, startPoint x: 127, startPoint y: 75, endPoint x: 71, endPoint y: 73, distance: 56.2
click at [71, 73] on div "grinning Definition Smile broadly Cancel Save From dictionary Loading data, ple…" at bounding box center [209, 209] width 292 height 325
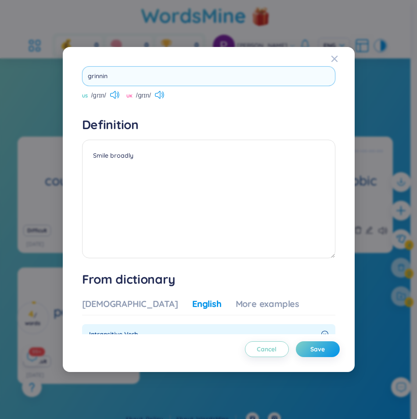
type input "grinning"
click at [235, 125] on div "grinning US /ɡrɪn/ UK /ɡrɪn/ Definition Smile broadly Cancel Save" at bounding box center [208, 168] width 253 height 205
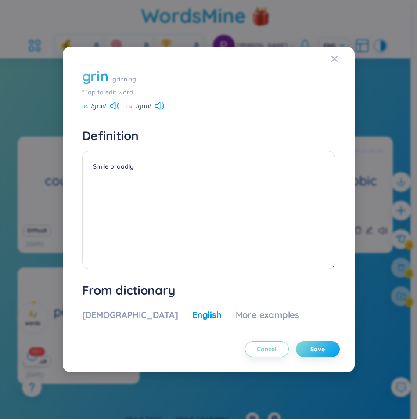
click at [321, 344] on button "Save" at bounding box center [318, 349] width 44 height 16
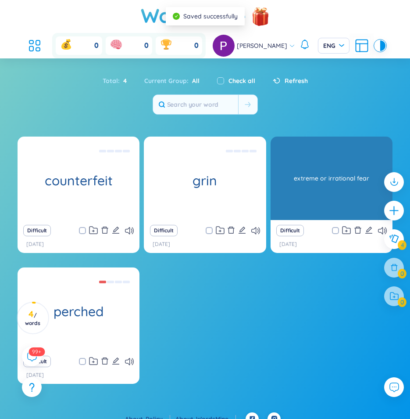
click at [344, 188] on div "extreme or irrational fear" at bounding box center [331, 178] width 113 height 79
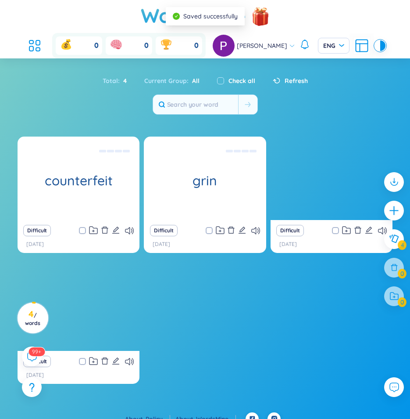
click at [86, 311] on div "rest on something" at bounding box center [78, 308] width 113 height 79
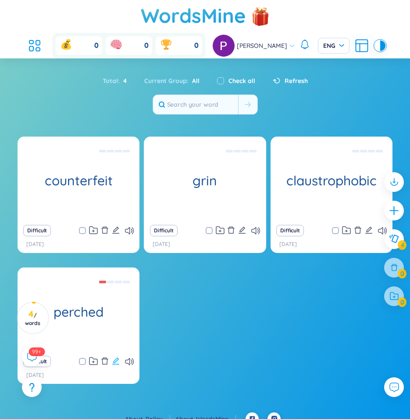
click at [115, 363] on icon "edit" at bounding box center [116, 361] width 8 height 8
type textarea "rest on something"
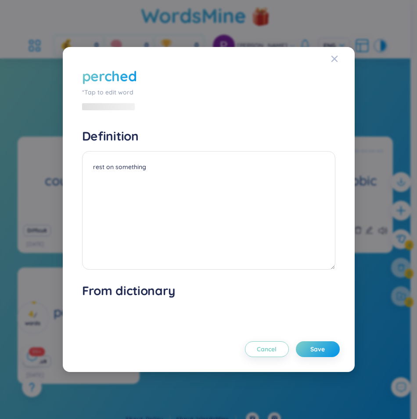
click at [132, 71] on div "perched" at bounding box center [109, 75] width 55 height 19
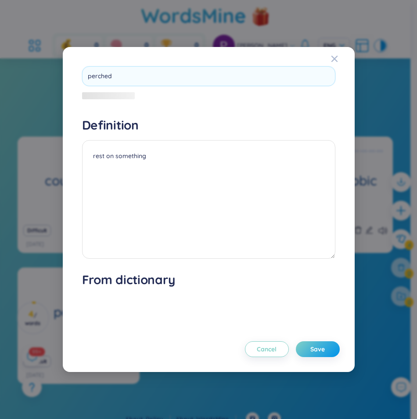
drag, startPoint x: 138, startPoint y: 73, endPoint x: 81, endPoint y: 75, distance: 57.1
click at [81, 75] on div "perched Definition rest on something Cancel Save From dictionary Loading data, …" at bounding box center [209, 198] width 262 height 272
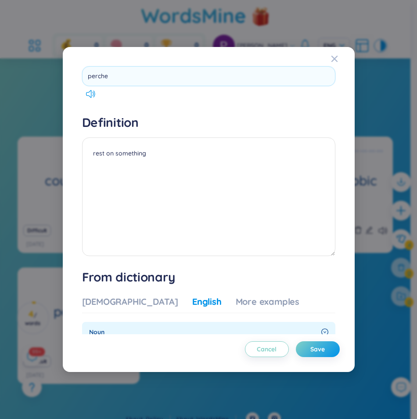
type input "perched"
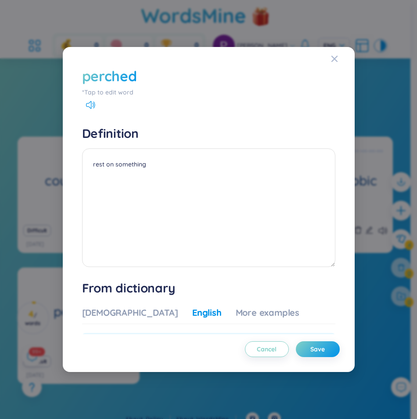
drag, startPoint x: 233, startPoint y: 99, endPoint x: 229, endPoint y: 98, distance: 4.8
click at [233, 99] on div "perched *Tap to edit word Definition rest on something Cancel Save" at bounding box center [208, 173] width 253 height 214
click at [312, 347] on span "Save" at bounding box center [317, 348] width 14 height 9
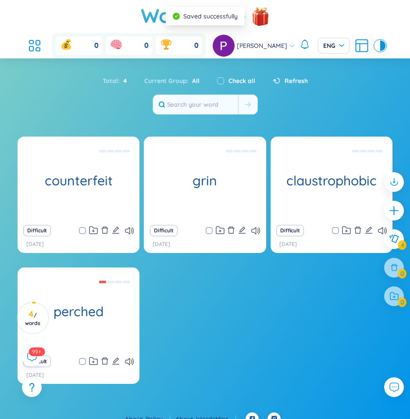
click at [183, 302] on div "counterfeit imitate fraudulently Difficult [DATE] grin Smile broadly Difficult …" at bounding box center [205, 265] width 375 height 258
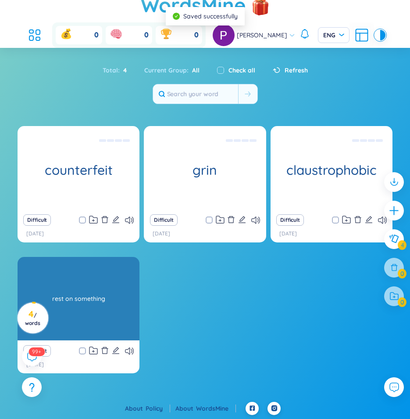
scroll to position [11, 0]
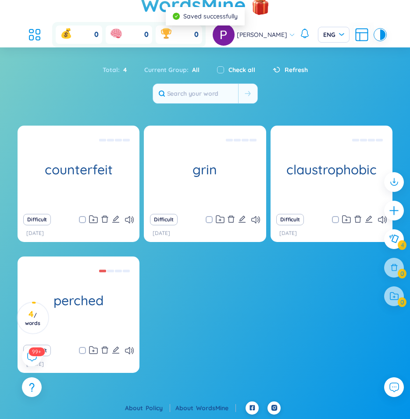
click at [193, 295] on div "counterfeit imitate fraudulently Difficult [DATE] grin Smile broadly Difficult …" at bounding box center [205, 254] width 375 height 258
click at [30, 357] on icon at bounding box center [31, 356] width 11 height 11
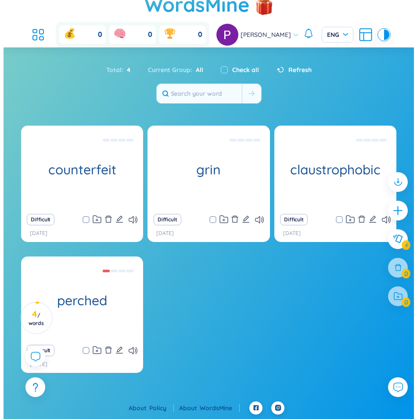
scroll to position [10055, 0]
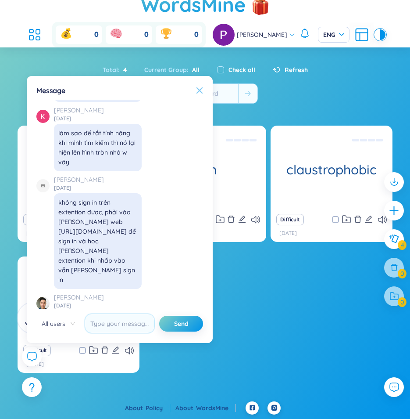
click at [198, 91] on icon at bounding box center [199, 90] width 7 height 7
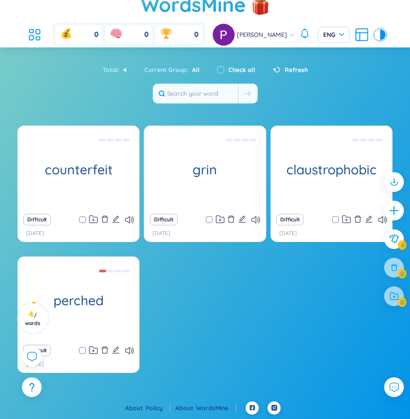
click at [196, 312] on div "counterfeit imitate fraudulently Difficult [DATE] grin Smile broadly Difficult …" at bounding box center [205, 254] width 375 height 258
click at [396, 203] on div at bounding box center [394, 210] width 22 height 22
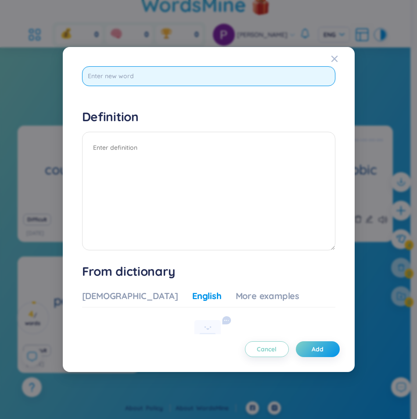
click at [116, 77] on input "text" at bounding box center [208, 76] width 253 height 20
paste input "quivering"
type input "quivering"
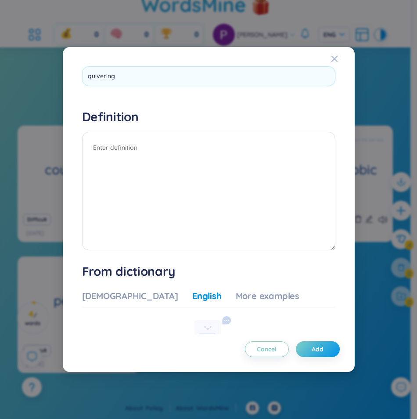
click at [84, 99] on div "quivering Definition Cancel Add" at bounding box center [208, 164] width 253 height 197
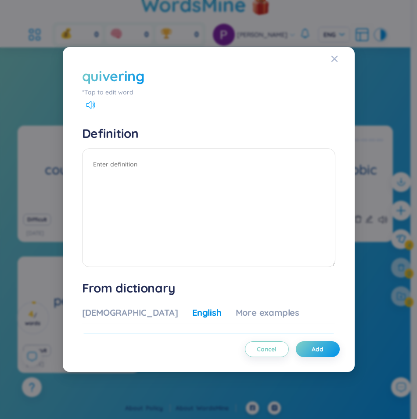
click at [93, 103] on icon at bounding box center [90, 105] width 9 height 8
click at [89, 104] on icon at bounding box center [90, 105] width 9 height 8
click at [122, 165] on textarea at bounding box center [208, 207] width 253 height 118
click at [192, 315] on div "English" at bounding box center [206, 312] width 29 height 12
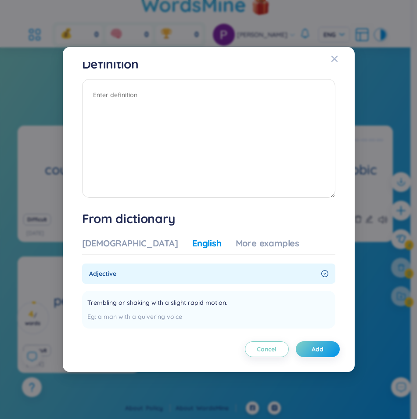
scroll to position [176, 0]
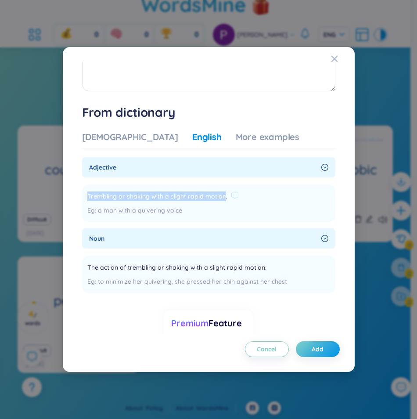
drag, startPoint x: 86, startPoint y: 193, endPoint x: 222, endPoint y: 200, distance: 136.2
click at [222, 200] on li "Trembling or shaking with a slight rapid motion. a man with a quivering voice A…" at bounding box center [208, 203] width 253 height 38
copy span "Trembling or shaking with a slight rapid motion"
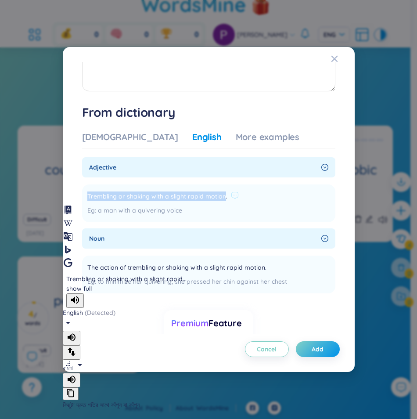
click at [160, 200] on span "Trembling or shaking with a slight rapid motion." at bounding box center [157, 196] width 140 height 11
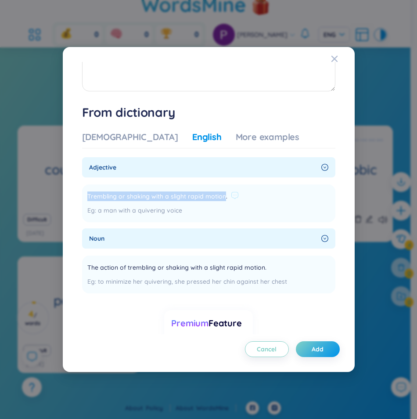
drag, startPoint x: 85, startPoint y: 197, endPoint x: 222, endPoint y: 197, distance: 137.3
click at [222, 197] on li "Trembling or shaking with a slight rapid motion. a man with a quivering voice A…" at bounding box center [208, 203] width 253 height 38
copy span "Trembling or shaking with a slight rapid motion"
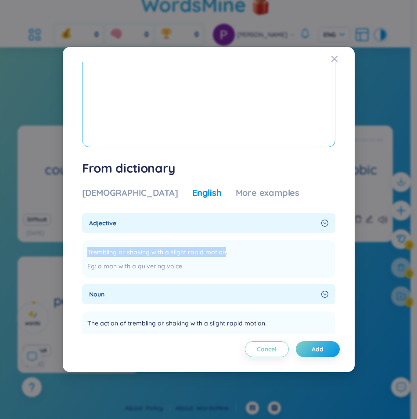
scroll to position [0, 0]
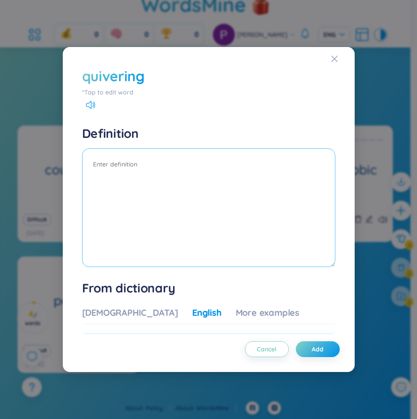
click at [123, 169] on textarea at bounding box center [208, 207] width 253 height 118
paste textarea "Trembling or shaking with a slight rapid motion"
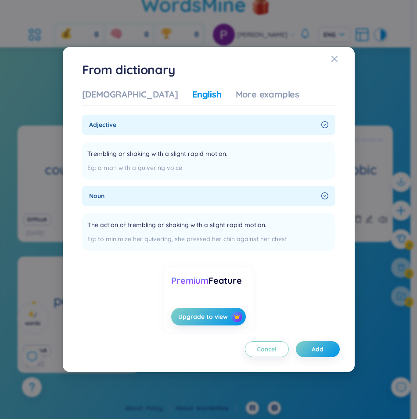
scroll to position [219, 0]
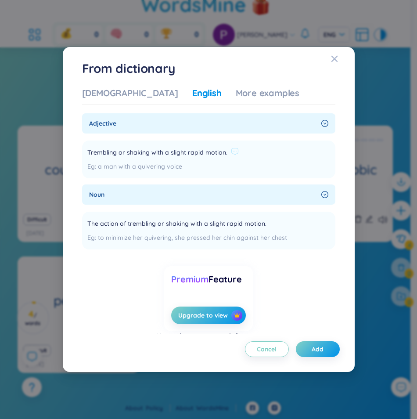
type textarea "Trembling or shaking with a slight rapid motion"
click at [154, 150] on span "Trembling or shaking with a slight rapid motion." at bounding box center [157, 152] width 140 height 11
click at [209, 167] on div "a man with a quivering voice" at bounding box center [162, 166] width 151 height 10
click at [179, 172] on div "Trembling or shaking with a slight rapid motion. a man with a quivering voice" at bounding box center [162, 159] width 151 height 27
click at [168, 169] on div "a man with a quivering voice" at bounding box center [162, 166] width 151 height 10
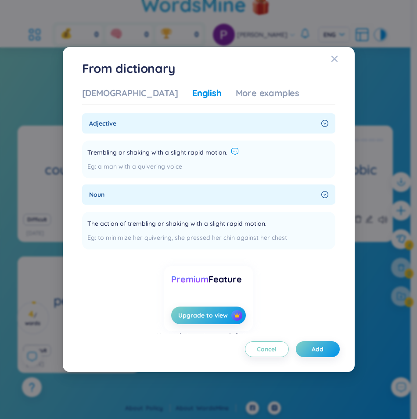
click at [231, 153] on icon at bounding box center [235, 151] width 8 height 8
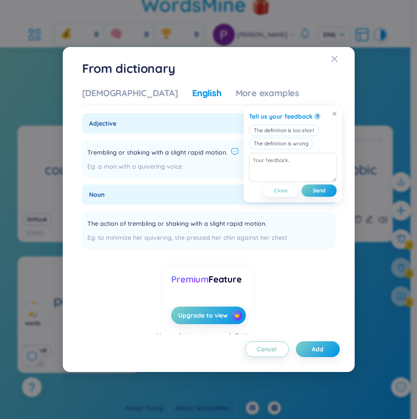
click at [210, 165] on div "a man with a quivering voice" at bounding box center [162, 166] width 151 height 10
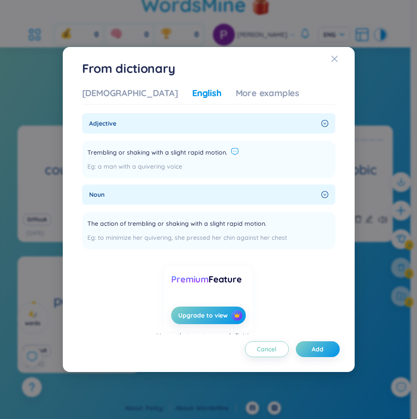
click at [231, 151] on icon at bounding box center [235, 151] width 8 height 8
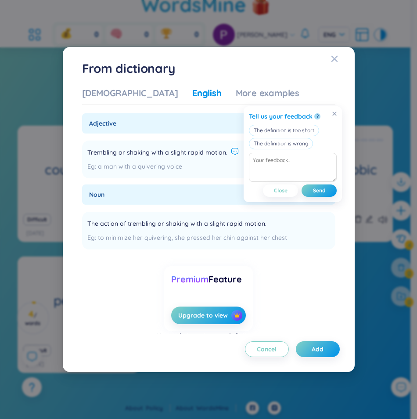
click at [215, 179] on section "adjective Trembling or shaking with a slight rapid motion. a man with a quiveri…" at bounding box center [208, 230] width 253 height 234
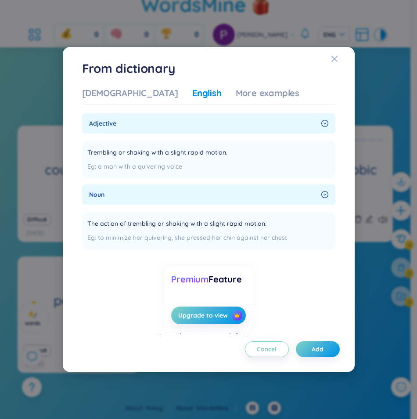
click at [321, 122] on icon "right-circle" at bounding box center [324, 123] width 7 height 7
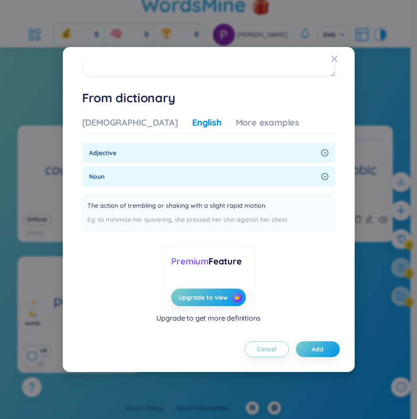
click at [310, 159] on div "adjective" at bounding box center [208, 153] width 253 height 20
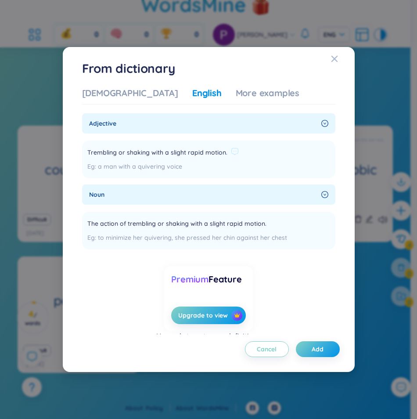
drag, startPoint x: 150, startPoint y: 150, endPoint x: 138, endPoint y: 155, distance: 13.1
click at [138, 155] on span "Trembling or shaking with a slight rapid motion." at bounding box center [157, 152] width 140 height 11
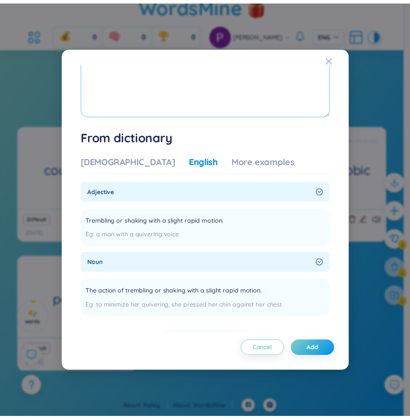
scroll to position [0, 0]
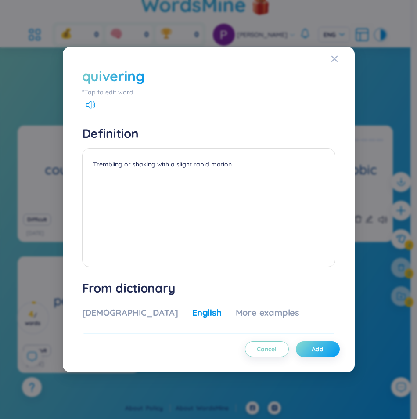
click at [326, 350] on button "Add" at bounding box center [318, 349] width 44 height 16
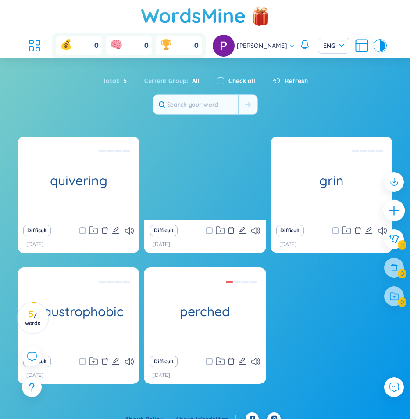
click at [394, 209] on icon "plus" at bounding box center [394, 210] width 1 height 10
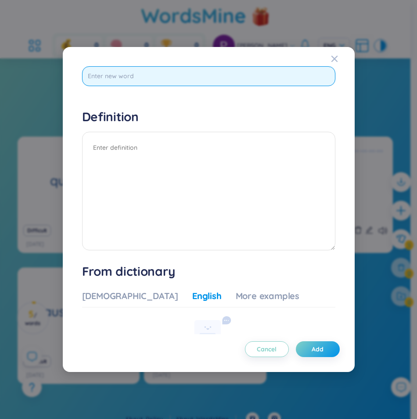
click at [128, 82] on input "text" at bounding box center [208, 76] width 253 height 20
paste input "musty"
type input "musty"
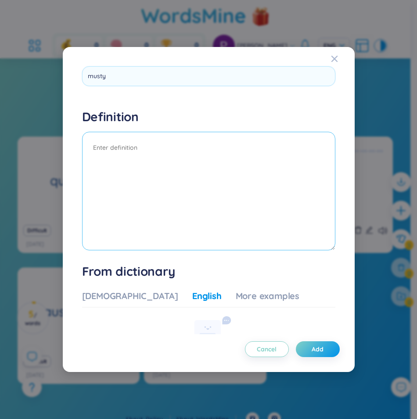
click at [122, 152] on textarea at bounding box center [208, 191] width 253 height 118
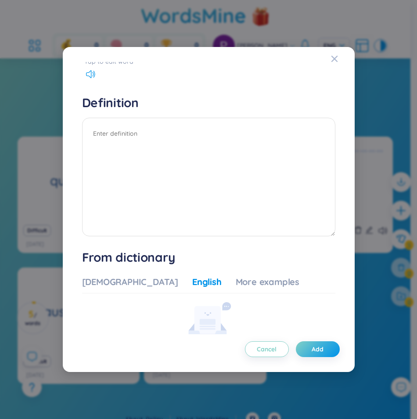
scroll to position [71, 0]
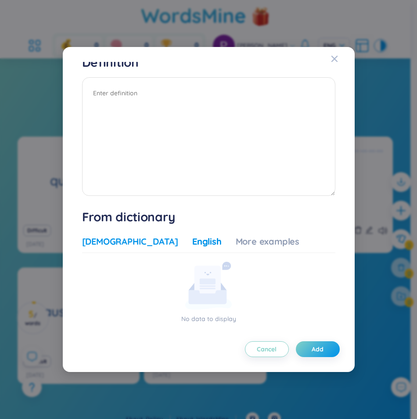
click at [125, 243] on div "[DEMOGRAPHIC_DATA]" at bounding box center [130, 241] width 96 height 12
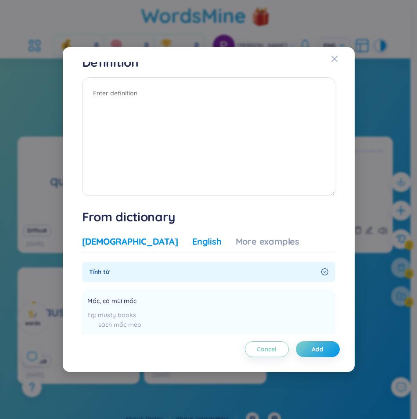
click at [192, 244] on div "English" at bounding box center [206, 241] width 29 height 12
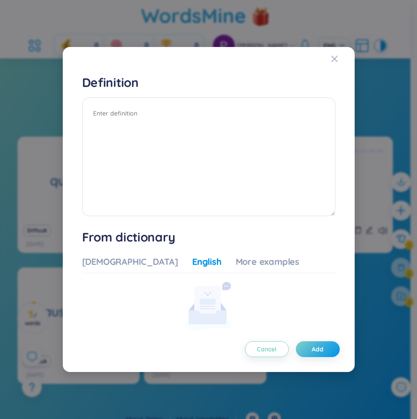
scroll to position [0, 0]
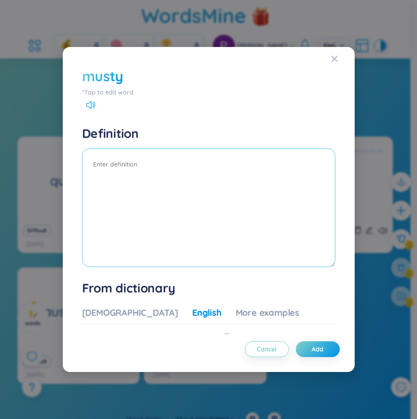
click at [137, 174] on textarea at bounding box center [208, 207] width 253 height 118
paste textarea "musty"
drag, startPoint x: 122, startPoint y: 165, endPoint x: 70, endPoint y: 161, distance: 52.3
click at [70, 161] on div "musty *Tap to edit word Definition musty Cancel Add From dictionary Vietnamese …" at bounding box center [209, 209] width 292 height 325
click at [111, 166] on textarea "musty" at bounding box center [208, 207] width 253 height 118
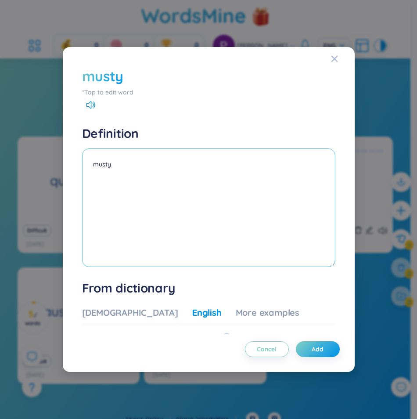
drag, startPoint x: 83, startPoint y: 164, endPoint x: 78, endPoint y: 163, distance: 5.3
click at [77, 163] on div "musty *Tap to edit word Definition musty Cancel Add From dictionary Vietnamese …" at bounding box center [208, 209] width 271 height 304
paste textarea "damp smell"
type textarea "damp smell"
click at [308, 341] on button "Add" at bounding box center [318, 349] width 44 height 16
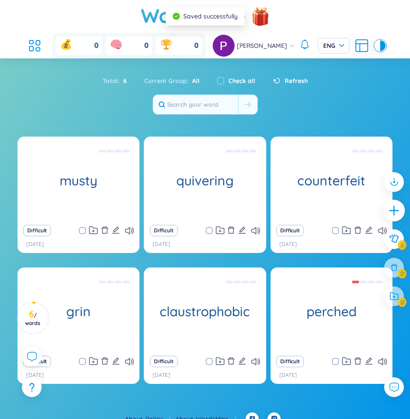
click at [398, 208] on icon "plus" at bounding box center [394, 210] width 12 height 12
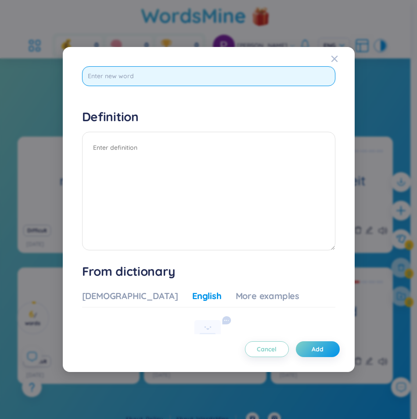
click at [128, 85] on input "text" at bounding box center [208, 76] width 253 height 20
paste input "overstuffed"
type input "overstuffed"
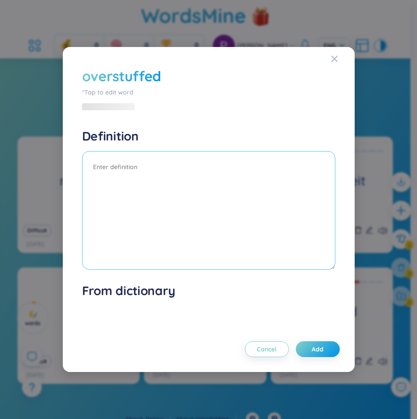
click at [120, 154] on textarea at bounding box center [208, 210] width 253 height 118
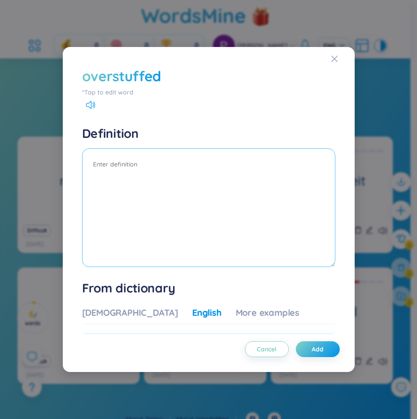
click at [141, 163] on textarea at bounding box center [208, 207] width 253 height 118
paste textarea "force too much into (a container)"
type textarea "force too much into (a container)"
click at [308, 345] on button "Add" at bounding box center [318, 349] width 44 height 16
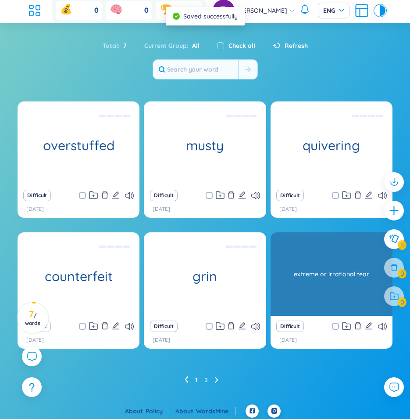
scroll to position [38, 0]
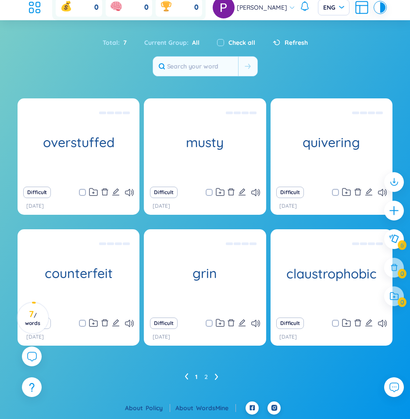
click at [217, 376] on icon at bounding box center [216, 376] width 3 height 6
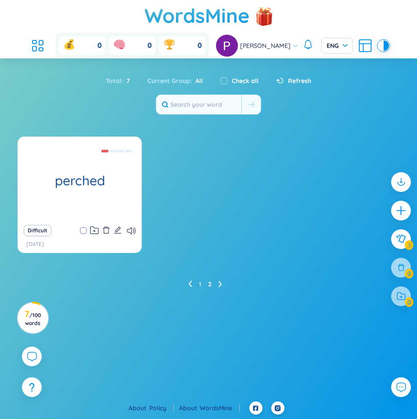
click at [188, 283] on icon at bounding box center [190, 283] width 4 height 7
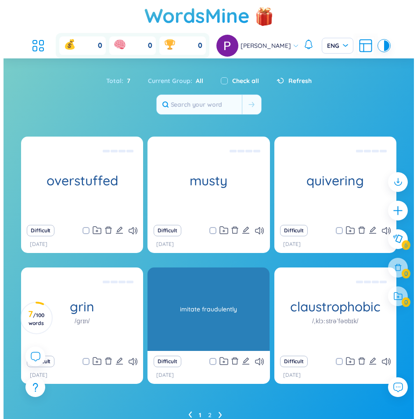
scroll to position [38, 0]
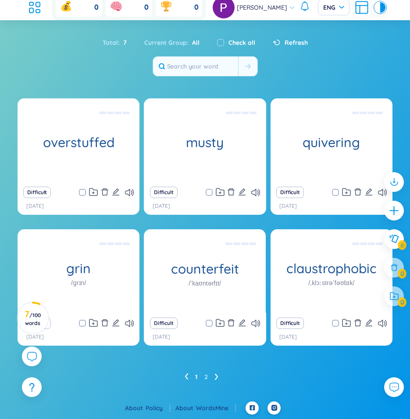
click at [390, 210] on icon "plus" at bounding box center [394, 210] width 9 height 1
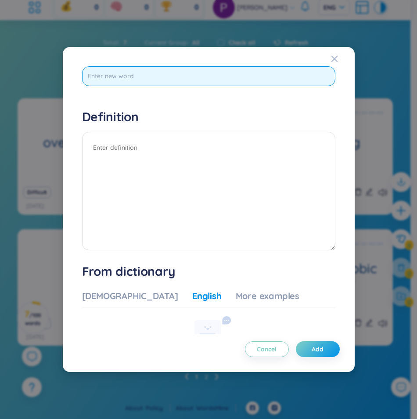
click at [125, 74] on input "text" at bounding box center [208, 76] width 253 height 20
paste input "starch"
type input "starch"
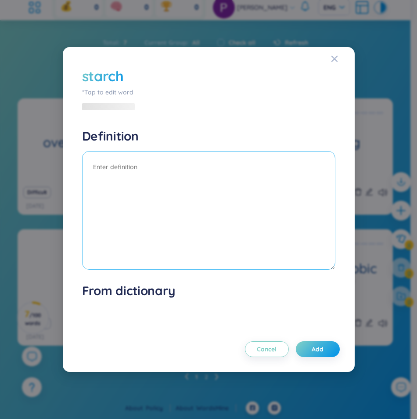
click at [122, 150] on div "Definition" at bounding box center [208, 200] width 253 height 144
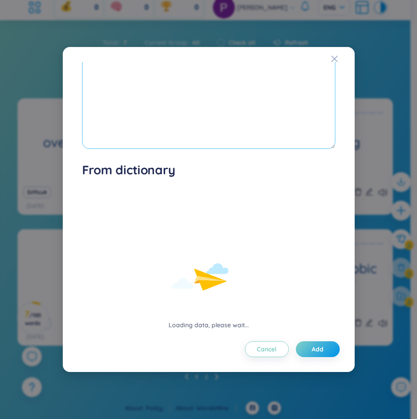
scroll to position [120, 0]
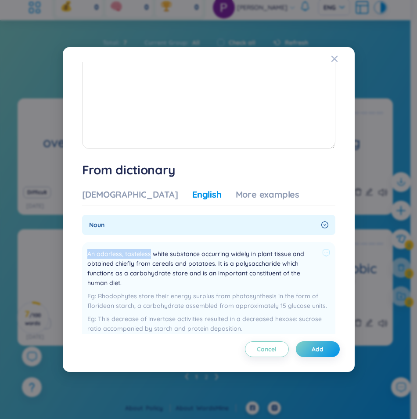
drag, startPoint x: 87, startPoint y: 253, endPoint x: 150, endPoint y: 257, distance: 62.9
click at [150, 257] on span "An odorless, tasteless white substance occurring widely in plant tissue and obt…" at bounding box center [202, 268] width 231 height 39
copy span "An odorless, tasteless"
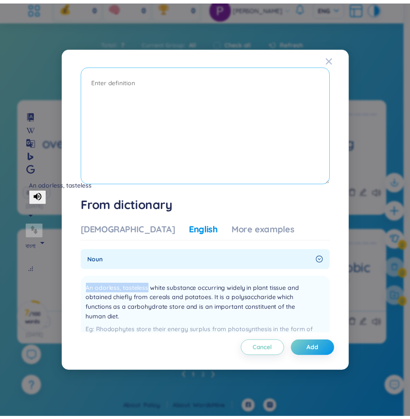
scroll to position [0, 0]
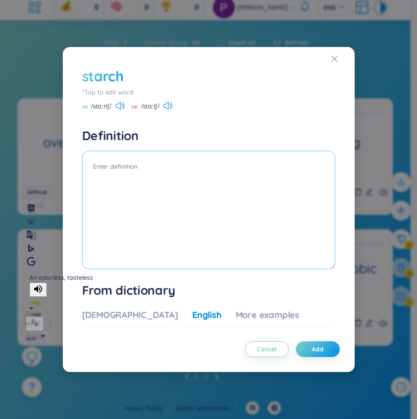
click at [137, 169] on textarea at bounding box center [208, 209] width 253 height 118
paste textarea "An odorless, tasteless"
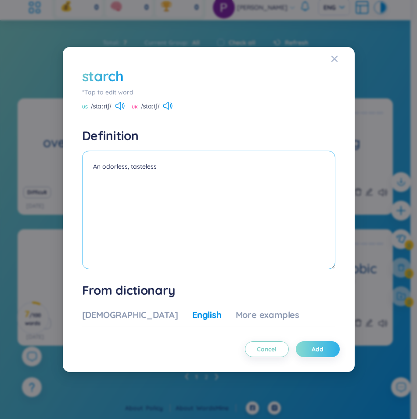
type textarea "An odorless, tasteless"
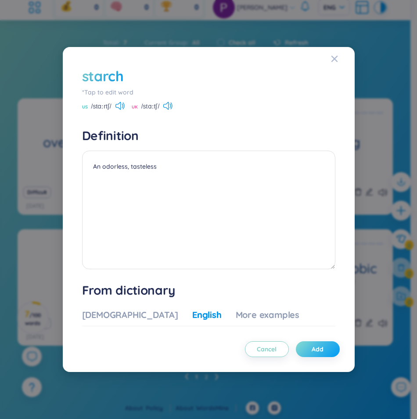
click at [313, 347] on span "Add" at bounding box center [318, 348] width 12 height 9
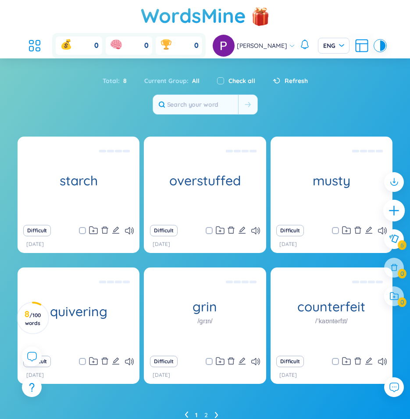
click at [395, 209] on icon "plus" at bounding box center [394, 210] width 12 height 12
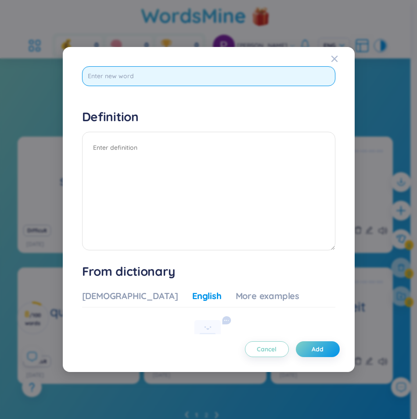
click at [129, 80] on input "text" at bounding box center [208, 76] width 253 height 20
paste input "rickety"
type input "rickety"
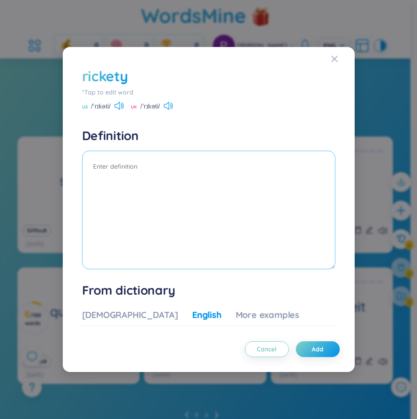
click at [152, 172] on textarea at bounding box center [208, 209] width 253 height 118
paste textarea "poorly made"
type textarea "poorly made"
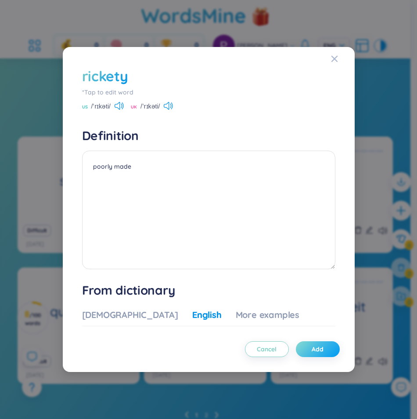
click at [325, 348] on button "Add" at bounding box center [318, 349] width 44 height 16
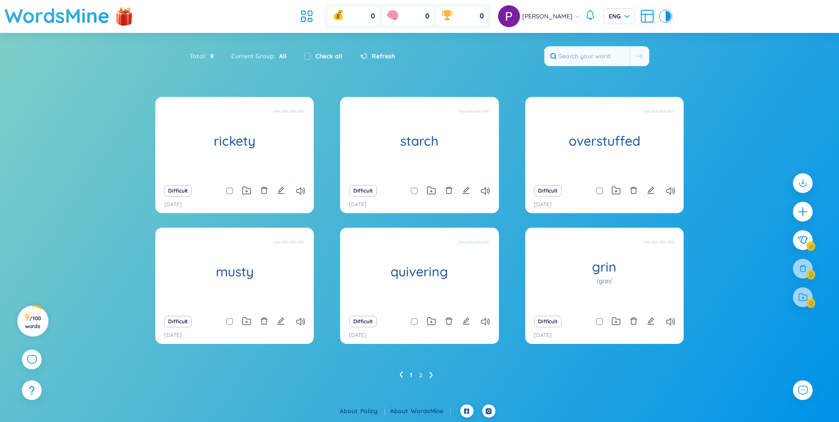
click at [31, 313] on circle at bounding box center [33, 321] width 31 height 31
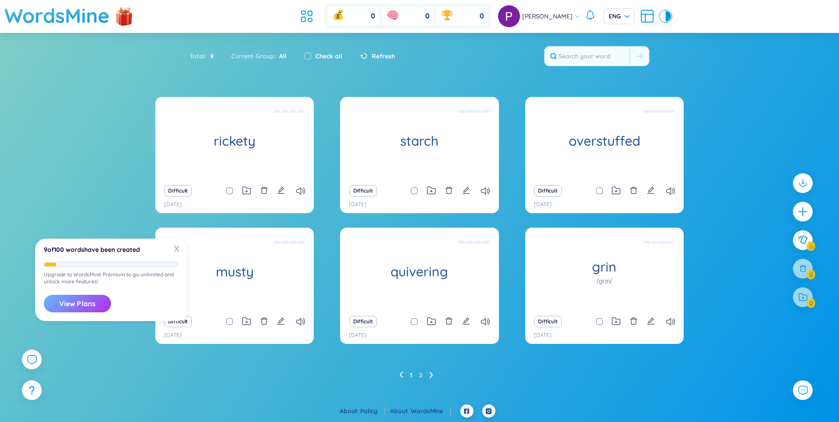
click at [92, 301] on button "View Plans" at bounding box center [77, 304] width 67 height 18
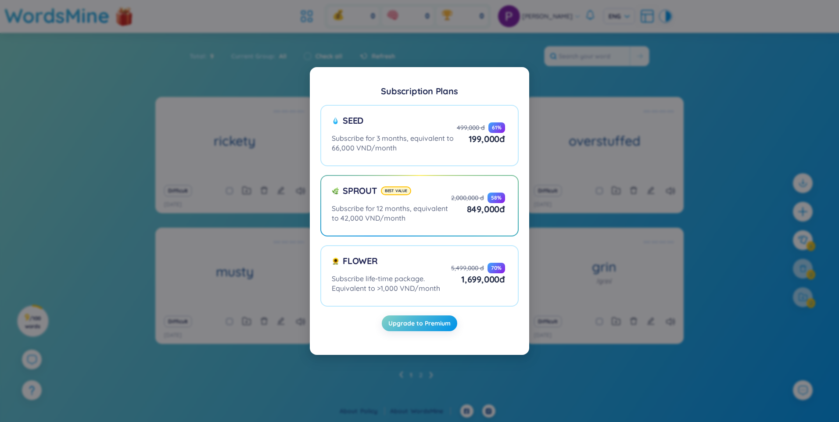
click at [71, 143] on div "Subscription Plans Seed Subscribe for 3 months, equivalent to 66,000 VND/month …" at bounding box center [419, 211] width 839 height 422
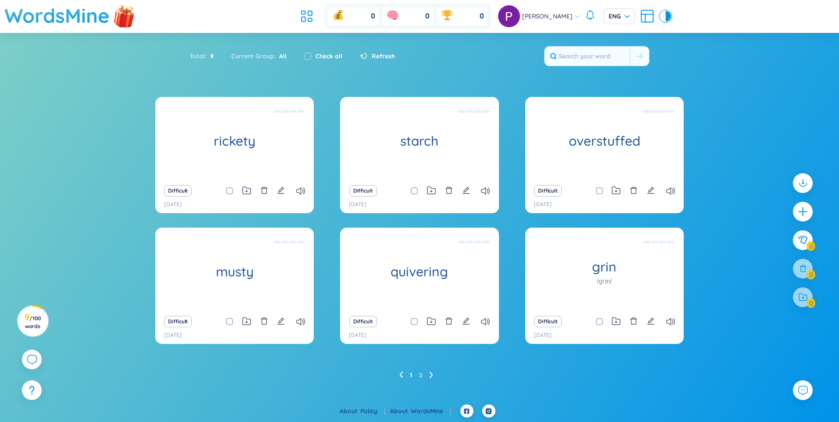
click at [122, 21] on img at bounding box center [124, 15] width 26 height 35
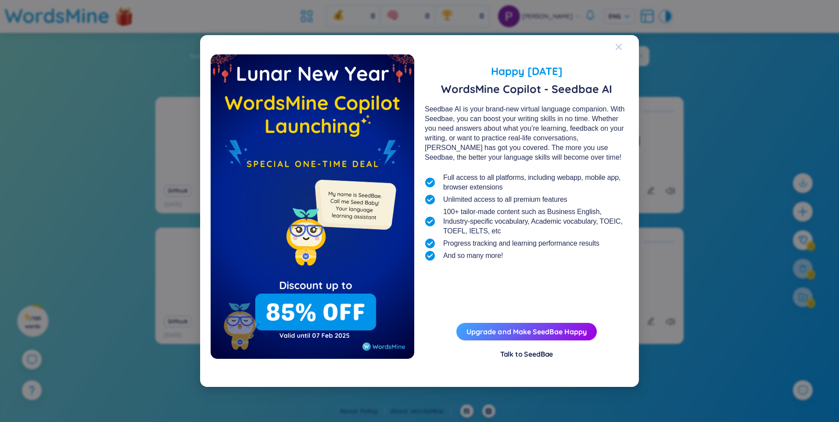
click at [616, 39] on div "Close" at bounding box center [618, 47] width 7 height 24
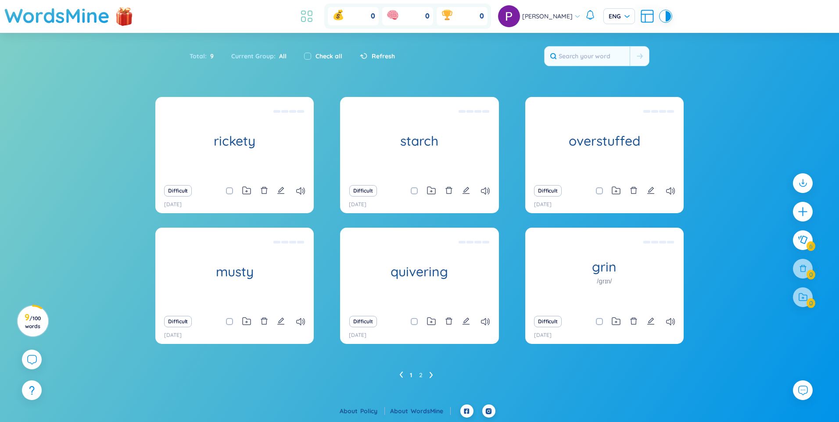
click at [312, 15] on icon at bounding box center [310, 13] width 4 height 5
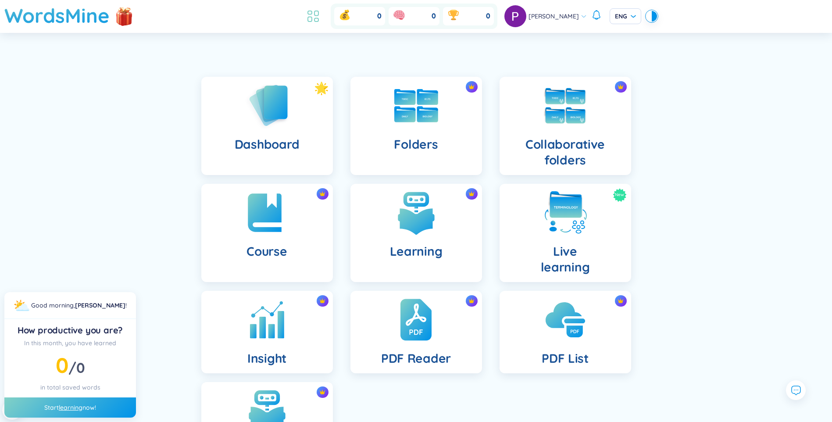
click at [321, 23] on icon at bounding box center [313, 16] width 16 height 16
click at [551, 20] on span "[PERSON_NAME]" at bounding box center [554, 16] width 50 height 10
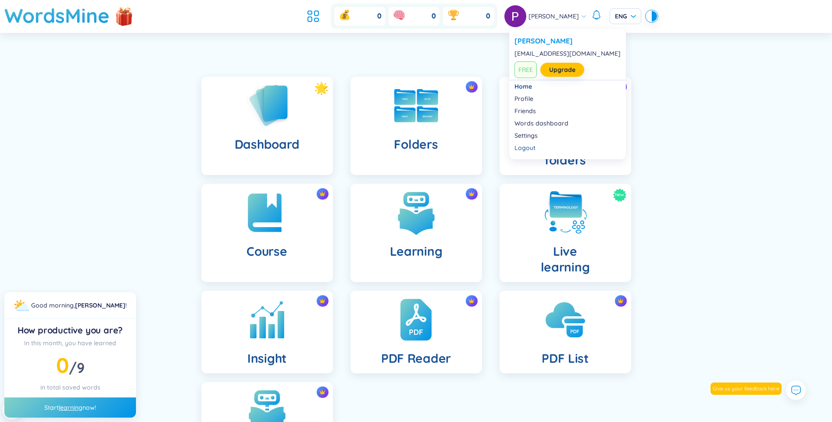
click at [545, 16] on span "[PERSON_NAME]" at bounding box center [554, 16] width 50 height 10
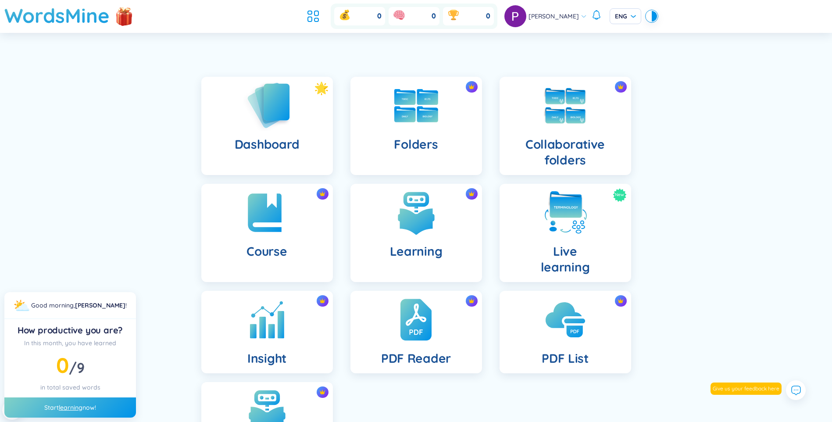
click at [281, 125] on img at bounding box center [267, 105] width 48 height 50
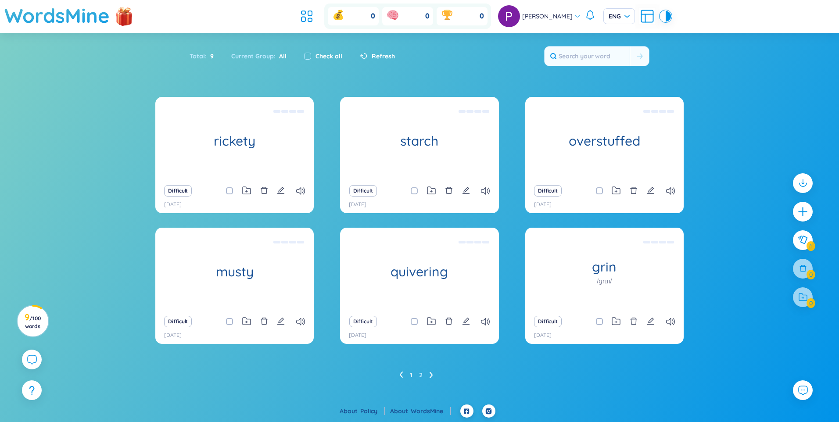
click at [743, 264] on div "rickety poorly made Difficult [DATE] starch An odorless, tasteless Difficult [D…" at bounding box center [419, 248] width 839 height 303
click at [428, 374] on ul "1 2" at bounding box center [419, 375] width 41 height 14
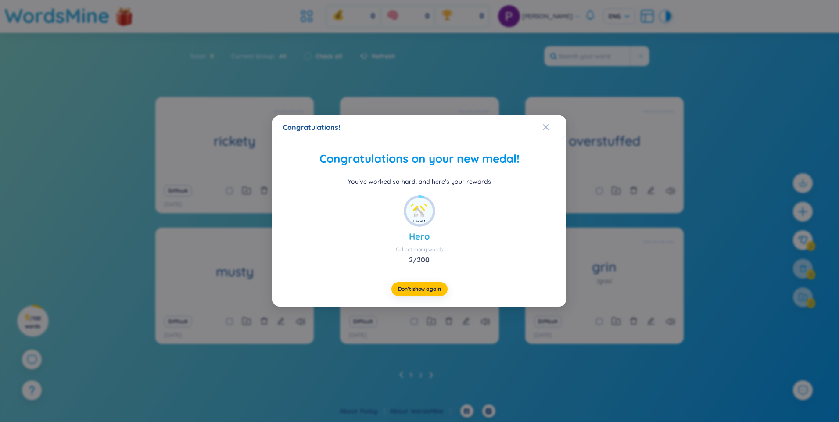
click at [429, 375] on div "Congratulations! Congratulations on your new medal! You've worked so hard, and …" at bounding box center [419, 211] width 839 height 422
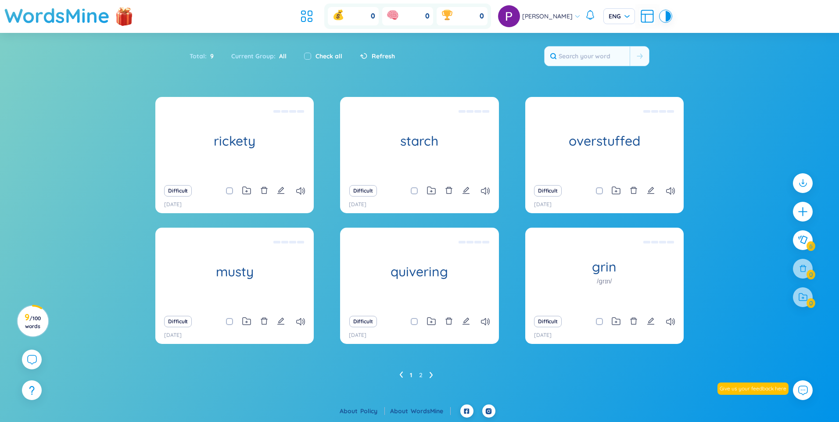
click at [431, 376] on icon at bounding box center [430, 375] width 3 height 6
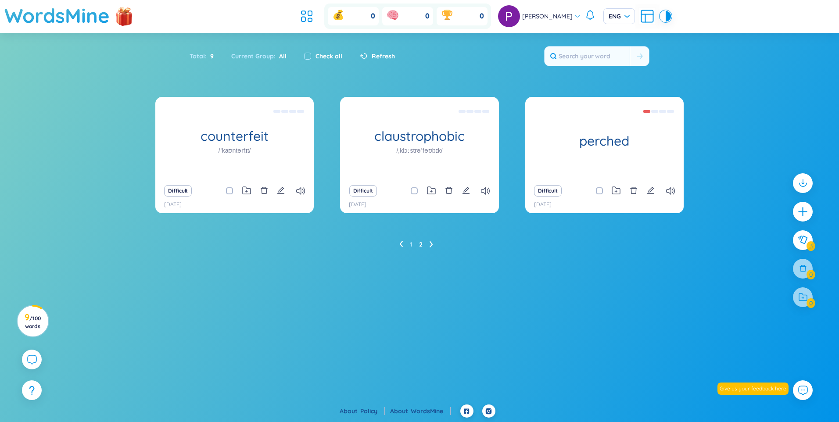
click at [401, 242] on icon at bounding box center [400, 244] width 3 height 6
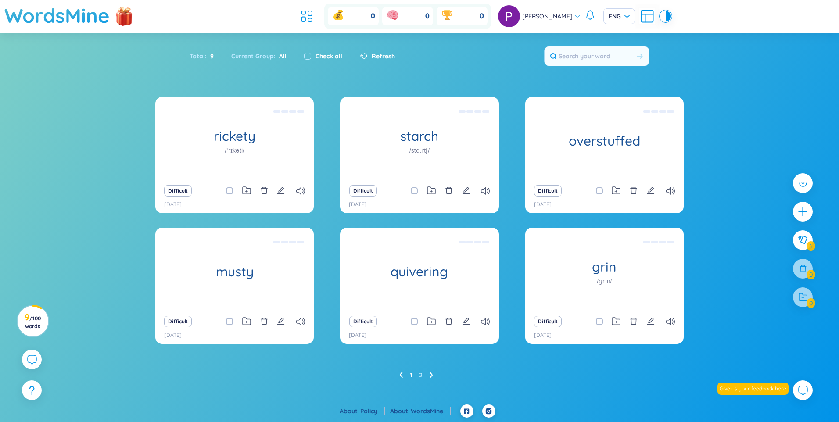
click at [712, 51] on section "Sort Alphabet Ascending Alphabet Descending Time-based Ascending Time-based Des…" at bounding box center [419, 216] width 839 height 367
click at [311, 57] on div "Check all" at bounding box center [323, 56] width 38 height 10
click at [307, 55] on input "checkbox" at bounding box center [307, 56] width 7 height 7
checkbox input "true"
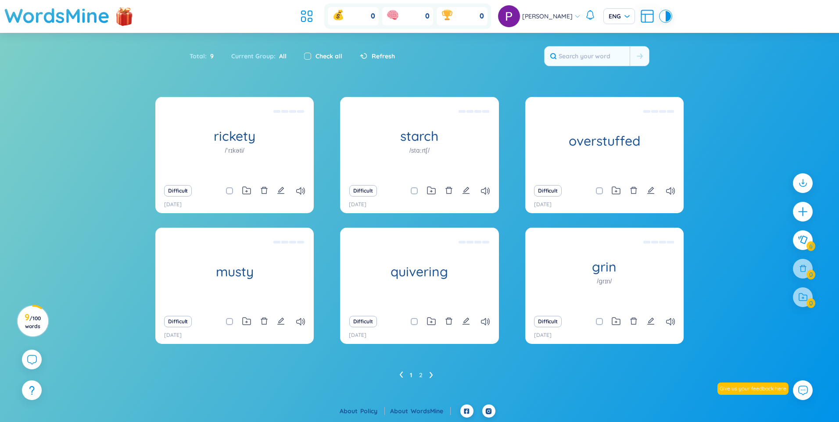
checkbox input "true"
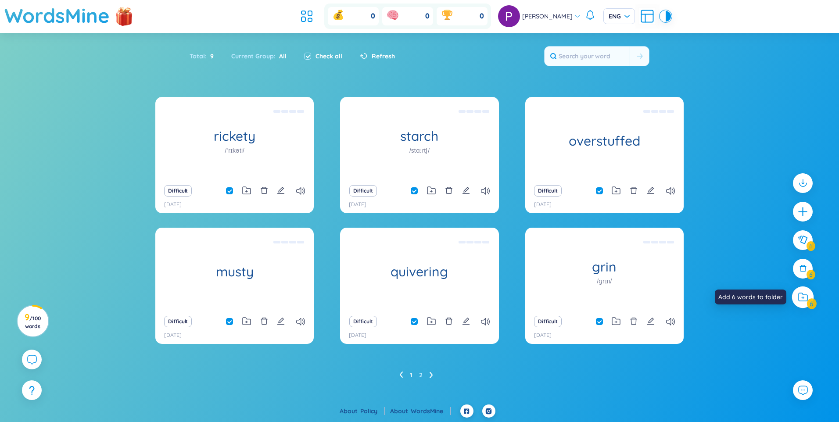
click at [801, 300] on icon at bounding box center [803, 297] width 10 height 9
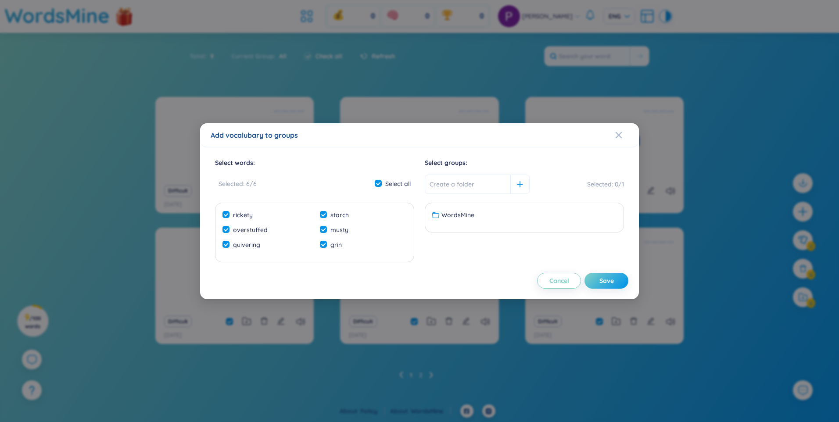
click at [442, 187] on input "text" at bounding box center [468, 184] width 86 height 19
click at [445, 185] on input "text" at bounding box center [468, 184] width 86 height 19
drag, startPoint x: 462, startPoint y: 249, endPoint x: 462, endPoint y: 229, distance: 20.6
click at [462, 246] on div "Select groups : Selected : 0 / 1 WordsMine No data to display" at bounding box center [524, 210] width 199 height 104
click at [459, 212] on span "WordsMine" at bounding box center [457, 215] width 33 height 10
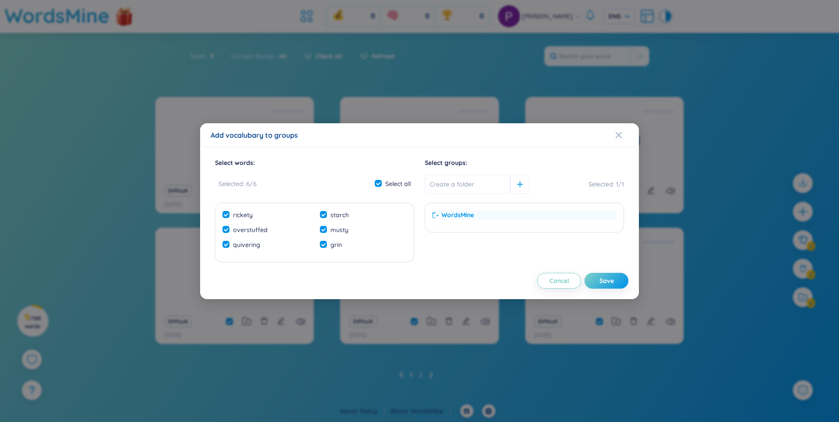
click at [455, 215] on span "WordsMine" at bounding box center [457, 215] width 32 height 10
click at [455, 183] on input "text" at bounding box center [468, 184] width 86 height 19
type input "Rich Dad Poor Dad"
click at [607, 278] on div "Save" at bounding box center [606, 281] width 14 height 10
click at [455, 216] on span "WordsMine" at bounding box center [457, 215] width 33 height 10
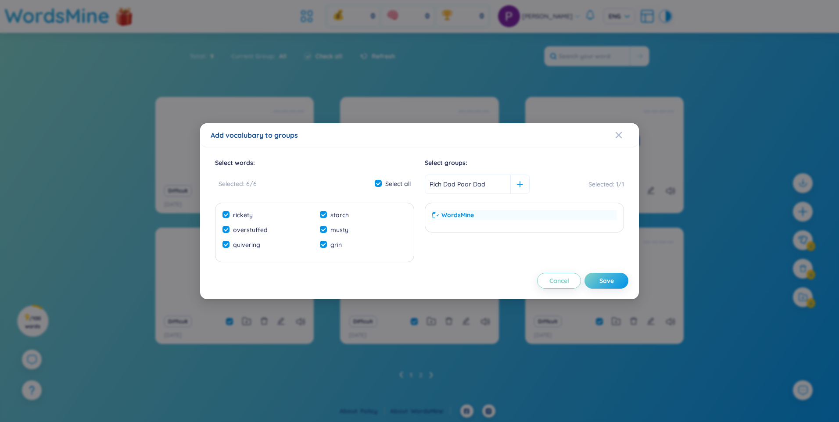
click at [457, 215] on span "WordsMine" at bounding box center [457, 215] width 32 height 10
click at [558, 284] on span "Cancel" at bounding box center [559, 280] width 20 height 9
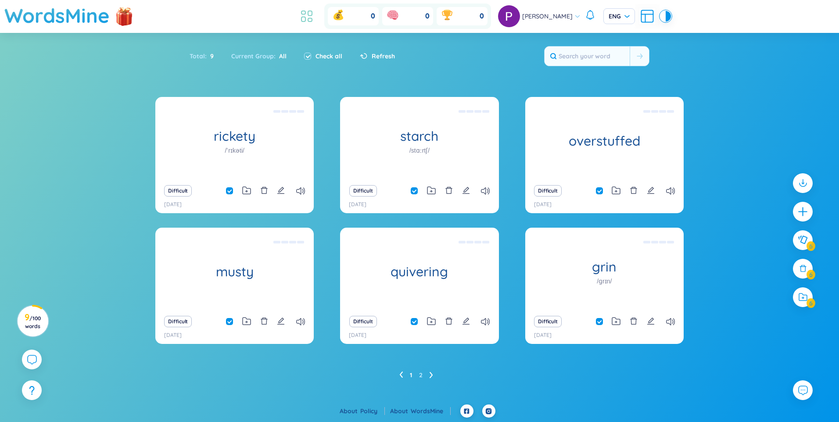
click at [307, 13] on icon at bounding box center [307, 16] width 16 height 16
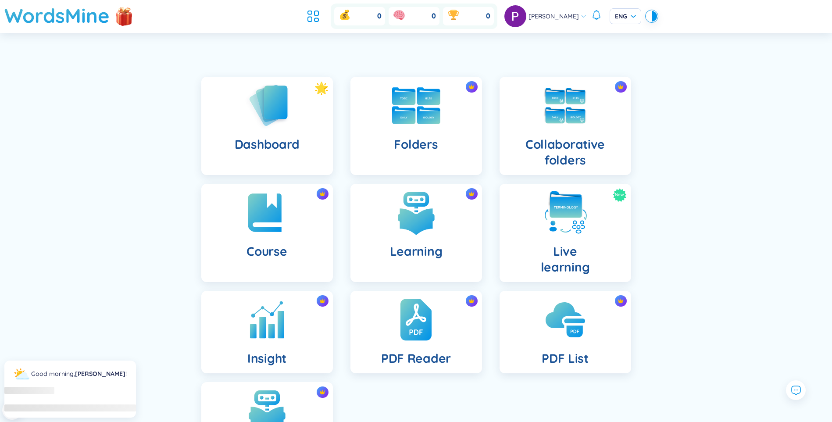
click at [412, 120] on img at bounding box center [416, 105] width 48 height 37
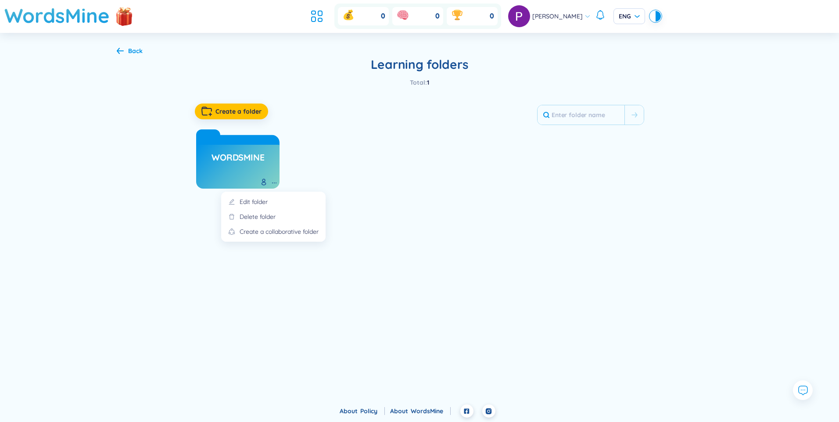
click at [275, 184] on icon at bounding box center [274, 182] width 7 height 7
click at [264, 203] on div "Edit folder" at bounding box center [254, 202] width 28 height 10
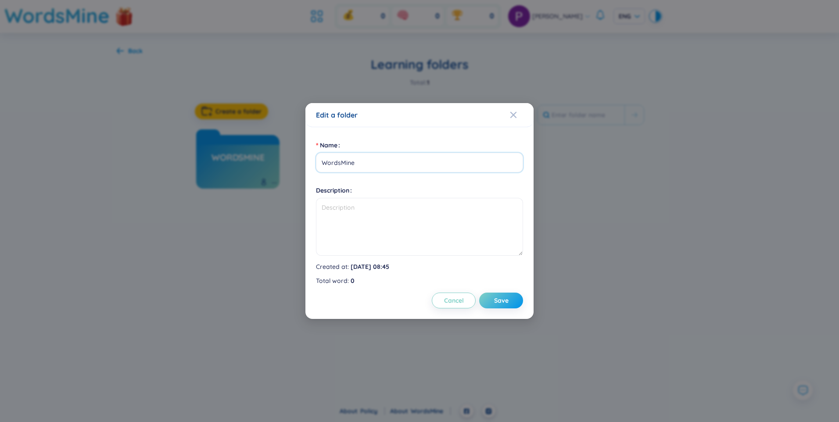
drag, startPoint x: 349, startPoint y: 153, endPoint x: 352, endPoint y: 160, distance: 8.1
drag, startPoint x: 365, startPoint y: 165, endPoint x: 319, endPoint y: 165, distance: 46.1
click at [314, 163] on div "Name WordsMine Description Created at : [DATE] 08:45 Total word : 0 Cancel Save" at bounding box center [419, 223] width 228 height 192
drag, startPoint x: 339, startPoint y: 161, endPoint x: 317, endPoint y: 162, distance: 21.5
click at [317, 162] on input "Books Vocabulary" at bounding box center [419, 163] width 207 height 20
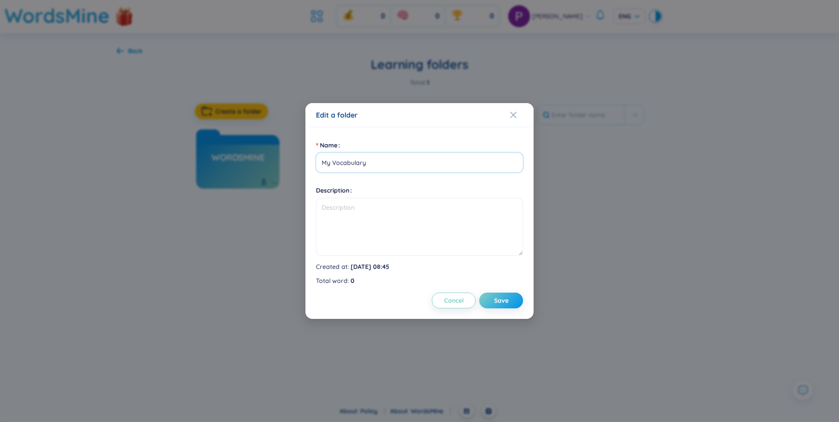
click at [381, 165] on input "My Vocabulary" at bounding box center [419, 163] width 207 height 20
type input "My Vocabulary"
click at [512, 303] on button "Save" at bounding box center [501, 301] width 44 height 16
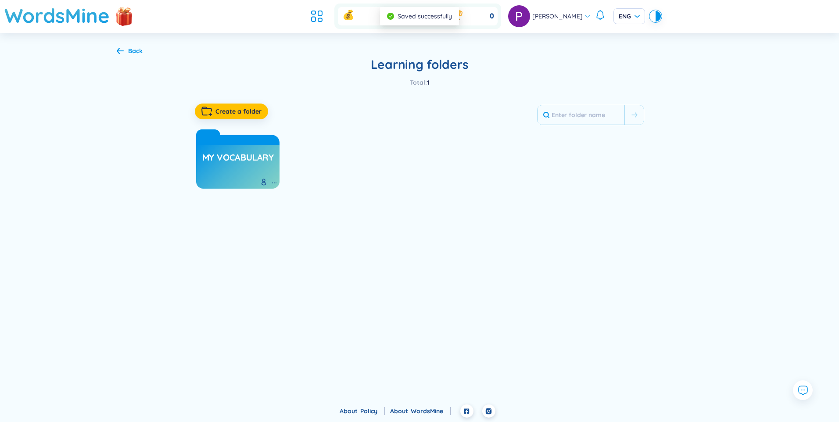
drag, startPoint x: 453, startPoint y: 182, endPoint x: 441, endPoint y: 181, distance: 12.4
click at [453, 182] on div "My Vocabulary" at bounding box center [419, 157] width 449 height 64
drag, startPoint x: 122, startPoint y: 53, endPoint x: 127, endPoint y: 57, distance: 6.7
click at [122, 53] on icon at bounding box center [120, 50] width 7 height 7
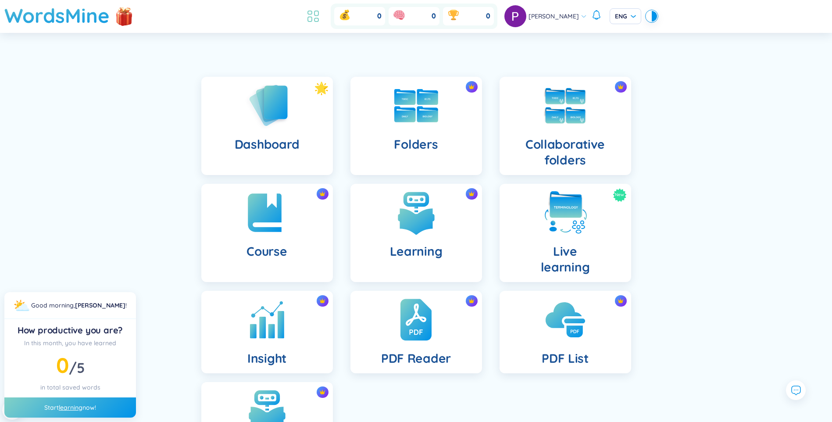
click at [319, 25] on li at bounding box center [313, 16] width 19 height 19
click at [78, 15] on h1 "WordsMine" at bounding box center [56, 15] width 105 height 31
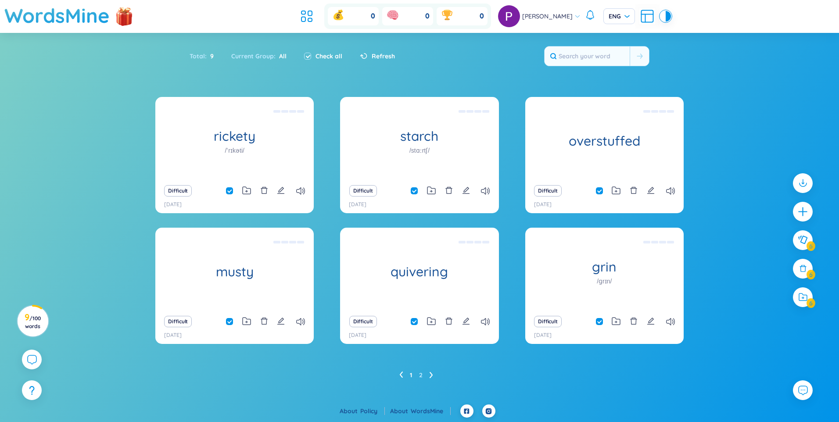
click at [276, 56] on span "All" at bounding box center [281, 56] width 11 height 8
click at [615, 71] on div "Total : 9 Current Group : All Check all Refresh" at bounding box center [420, 61] width 548 height 38
click at [679, 79] on div "Total : 9 Current Group : All Check all Refresh" at bounding box center [420, 61] width 548 height 38
click at [208, 55] on span "9" at bounding box center [210, 56] width 7 height 10
click at [215, 56] on div "Total : 9" at bounding box center [206, 56] width 33 height 18
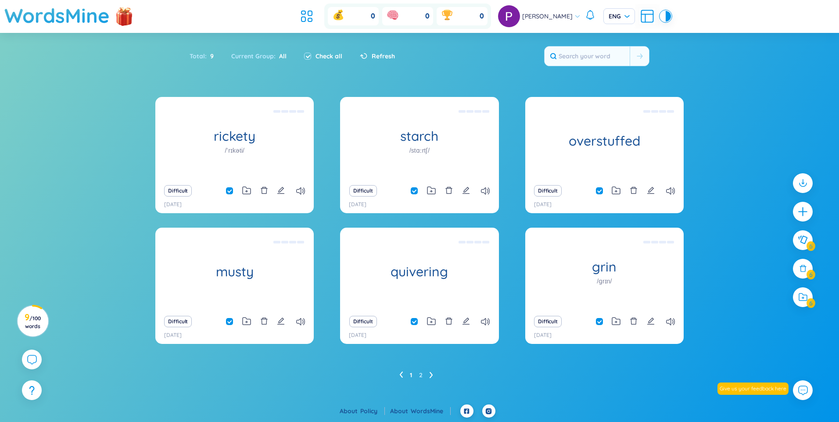
click at [645, 22] on icon at bounding box center [647, 17] width 12 height 12
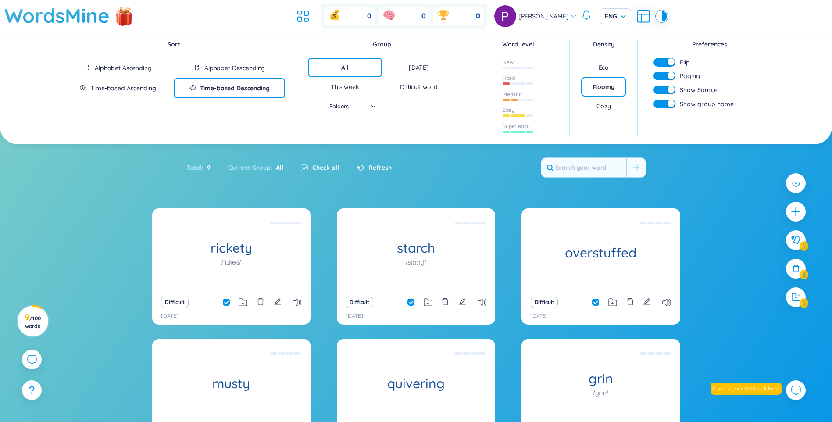
click at [603, 62] on div "Eco" at bounding box center [604, 67] width 46 height 19
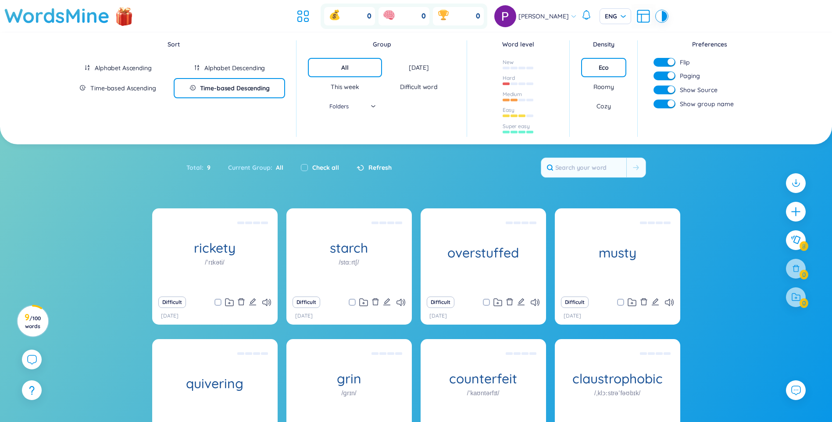
click at [612, 47] on div "Density" at bounding box center [604, 44] width 46 height 10
click at [605, 111] on div "Cozy" at bounding box center [604, 106] width 46 height 19
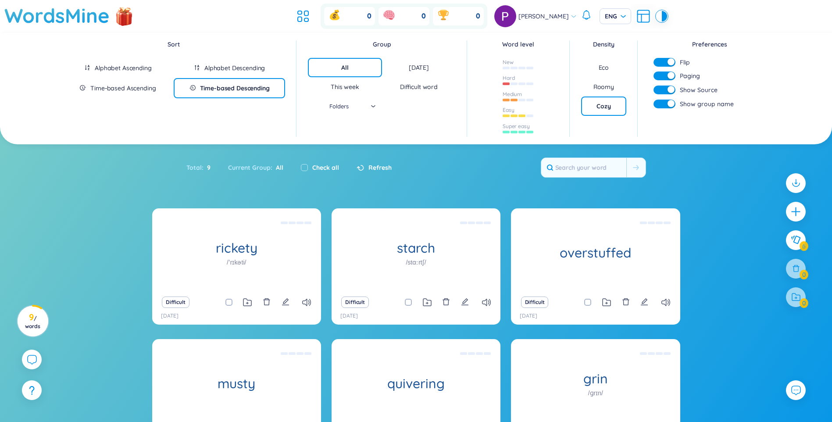
click at [611, 61] on div "Eco" at bounding box center [604, 67] width 46 height 19
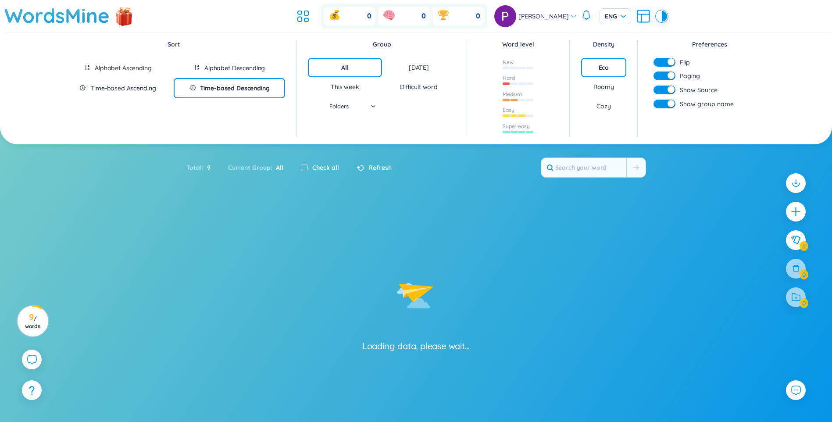
click at [670, 175] on section "Sort Alphabet Ascending Alphabet Descending Time-based Ascending Time-based Des…" at bounding box center [416, 247] width 832 height 429
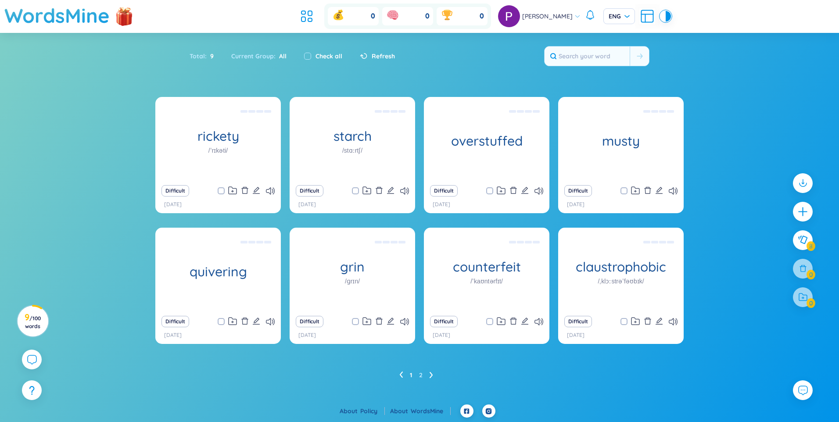
click at [312, 55] on div "Check all" at bounding box center [323, 56] width 38 height 10
click at [307, 57] on input "checkbox" at bounding box center [307, 56] width 7 height 7
checkbox input "true"
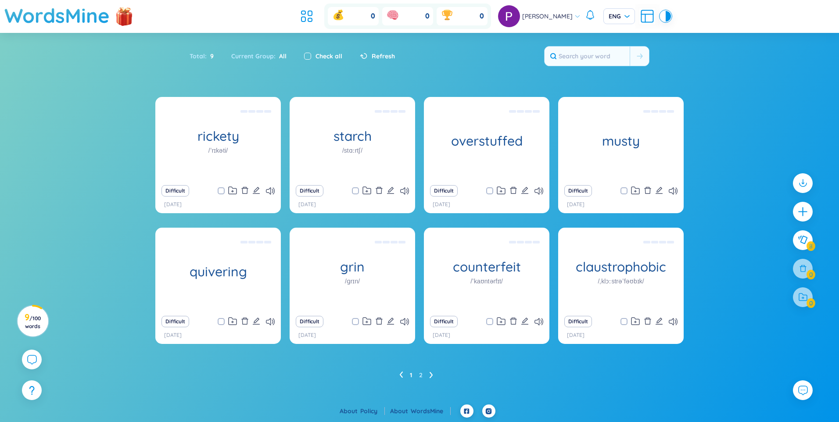
checkbox input "true"
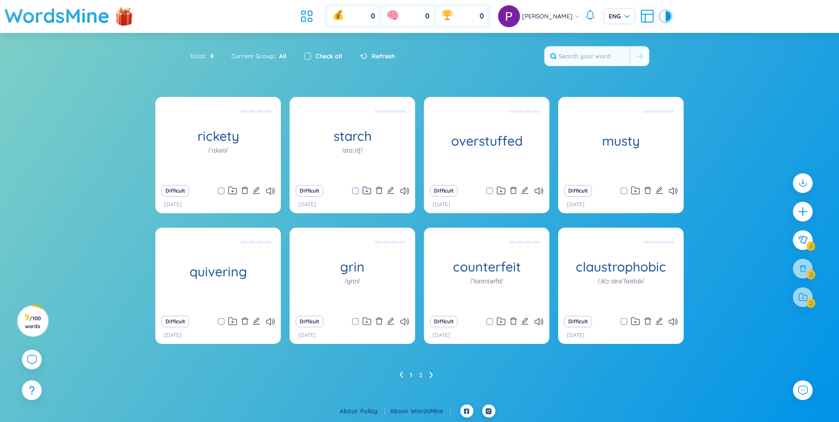
checkbox input "true"
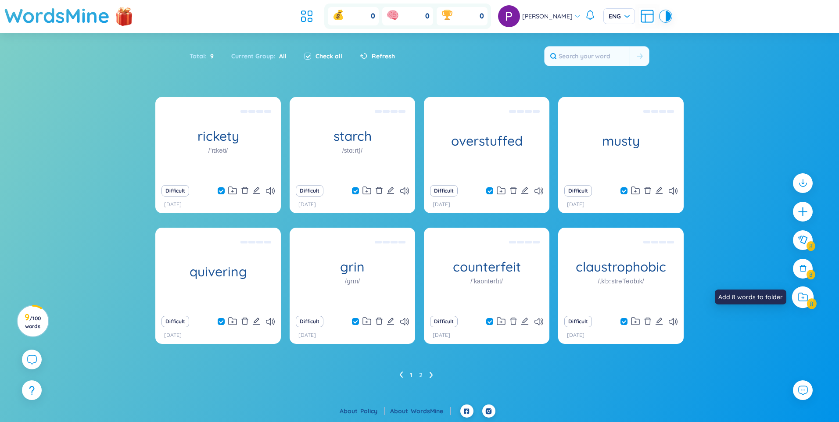
click at [803, 297] on icon at bounding box center [803, 298] width 3 height 3
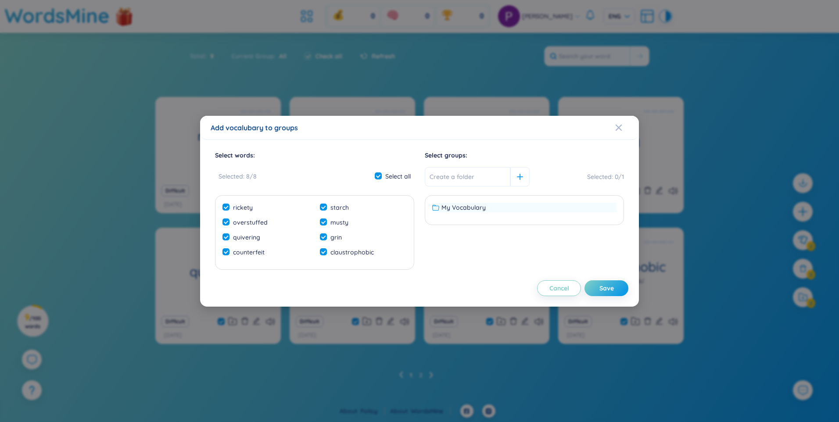
click at [462, 205] on span "My Vocabulary" at bounding box center [463, 208] width 44 height 10
click at [452, 175] on input "text" at bounding box center [468, 176] width 86 height 19
type input "Rich Dad Poor Dad"
click at [517, 177] on icon at bounding box center [520, 177] width 6 height 6
click at [458, 220] on span "My Vocabulary" at bounding box center [463, 223] width 44 height 10
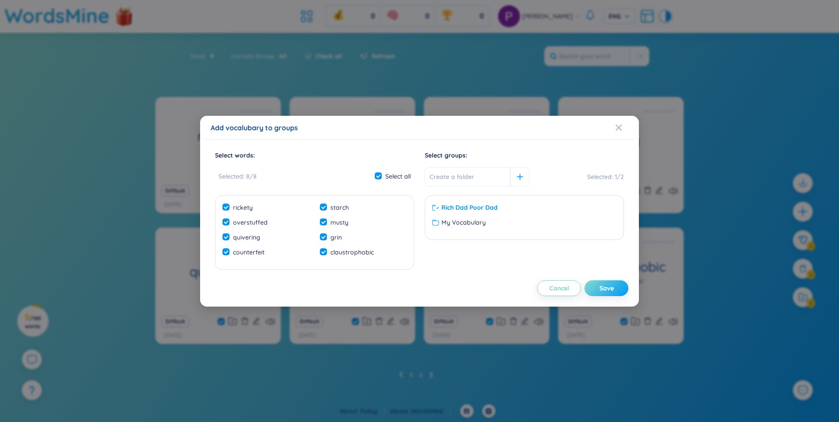
click at [604, 286] on div "Save" at bounding box center [606, 288] width 14 height 10
checkbox input "false"
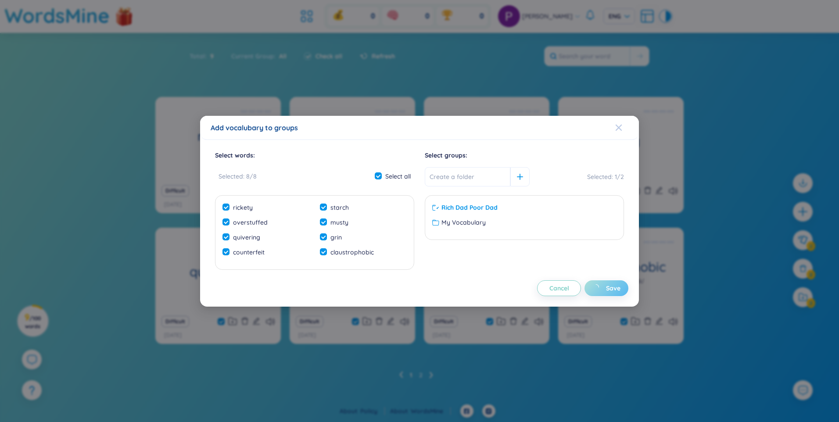
checkbox input "false"
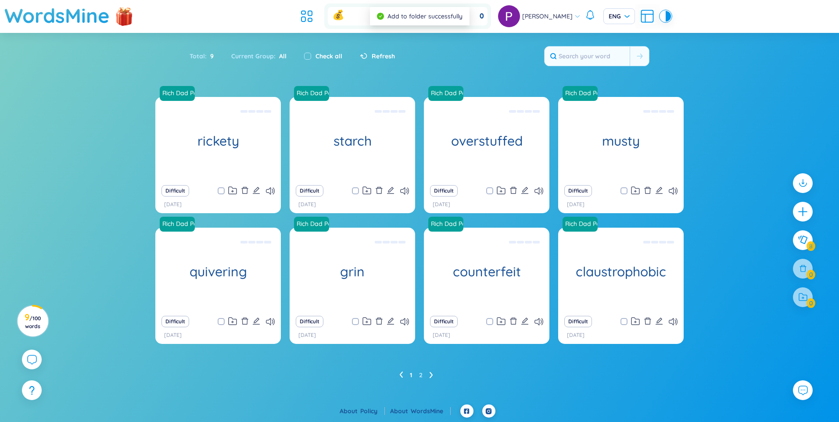
click at [741, 109] on div "Rich Dad Poor Dad rickety poorly made Difficult [DATE] Rich Dad Poor Dad starch…" at bounding box center [419, 248] width 839 height 303
click at [430, 375] on icon at bounding box center [432, 375] width 4 height 7
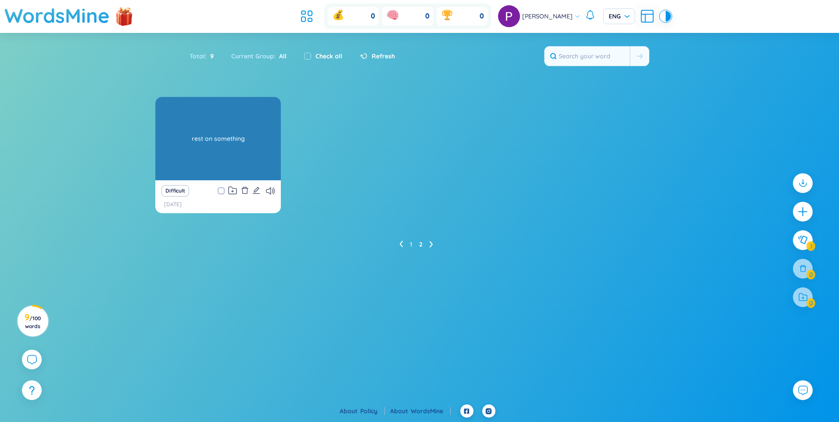
click at [240, 138] on div "rest on something" at bounding box center [218, 138] width 117 height 79
click at [217, 146] on div "rest on something" at bounding box center [218, 138] width 117 height 79
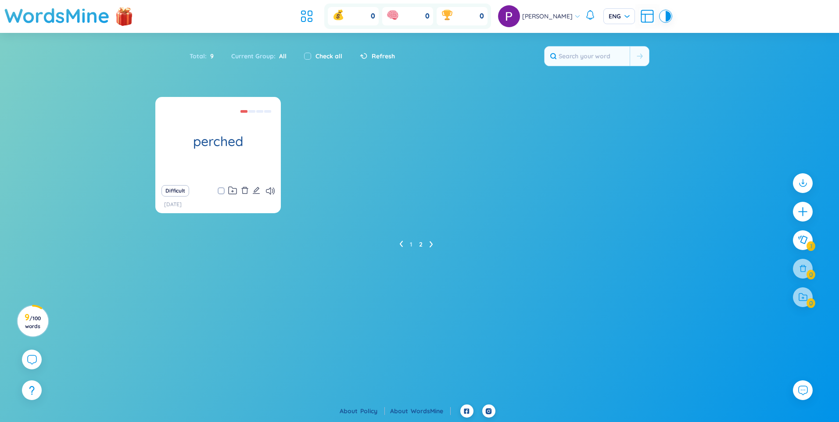
click at [327, 146] on div "perched rest on something Difficult [DATE]" at bounding box center [419, 160] width 528 height 127
click at [320, 51] on label "Check all" at bounding box center [328, 56] width 27 height 10
checkbox input "true"
click at [802, 295] on icon at bounding box center [803, 297] width 10 height 9
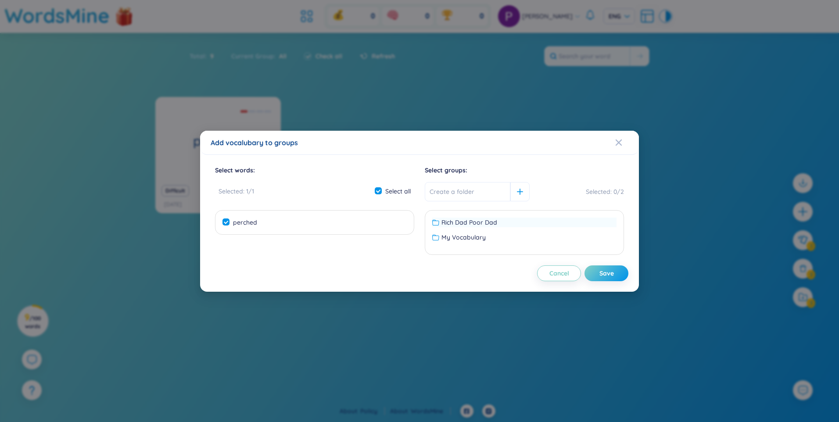
click at [461, 222] on span "Rich Dad Poor Dad" at bounding box center [469, 223] width 56 height 10
click at [623, 268] on button "Save" at bounding box center [606, 273] width 44 height 16
checkbox input "false"
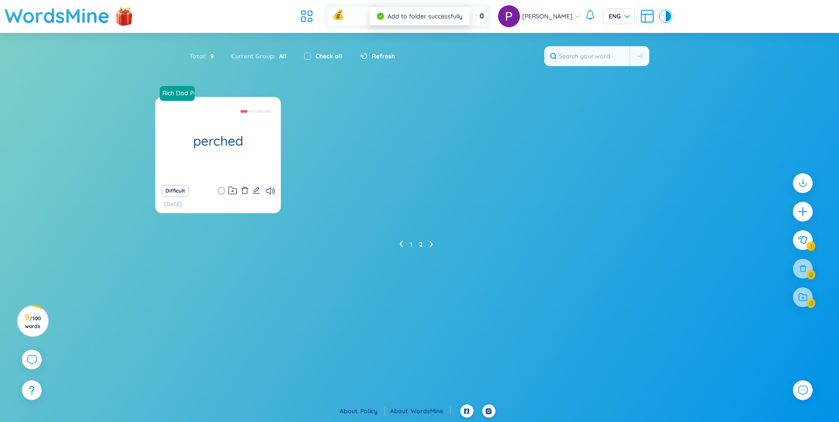
drag, startPoint x: 450, startPoint y: 79, endPoint x: 396, endPoint y: 90, distance: 55.5
click at [448, 79] on div "Total : 9 Current Group : All Check all Refresh" at bounding box center [420, 61] width 548 height 38
click at [342, 90] on section "Sort Alphabet Ascending Alphabet Descending Time-based Ascending Time-based Des…" at bounding box center [419, 191] width 839 height 317
click at [197, 54] on div "Total : 9" at bounding box center [206, 56] width 33 height 18
click at [312, 20] on icon at bounding box center [310, 20] width 4 height 4
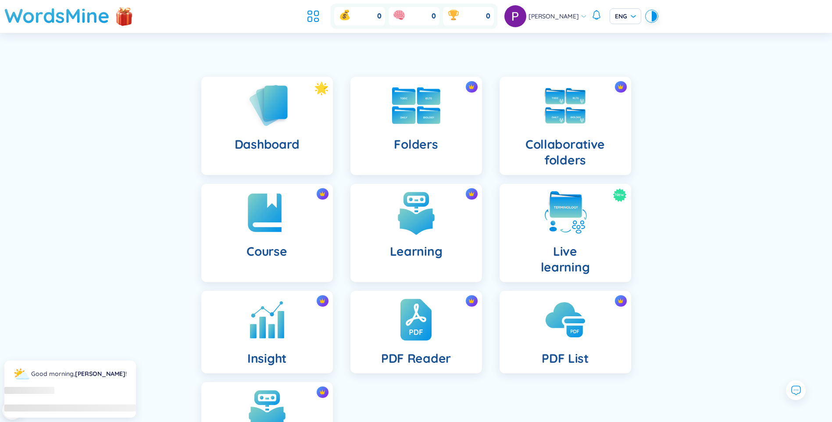
click at [408, 128] on div "Folders" at bounding box center [417, 126] width 132 height 98
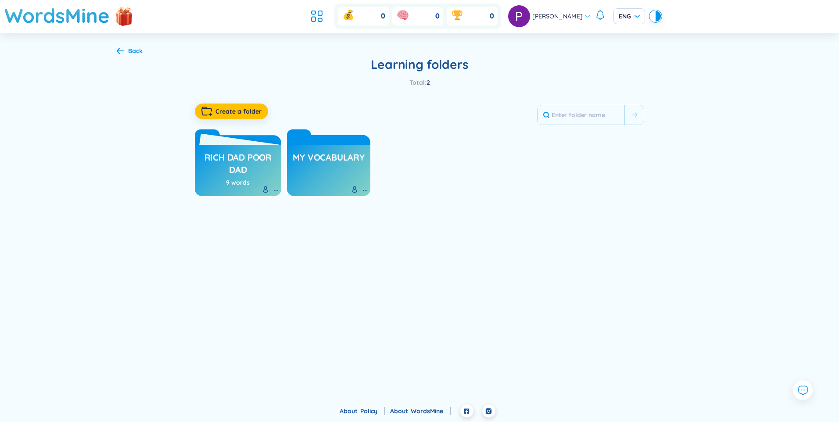
click at [248, 156] on h3 "Rich Dad Poor Dad" at bounding box center [238, 163] width 78 height 24
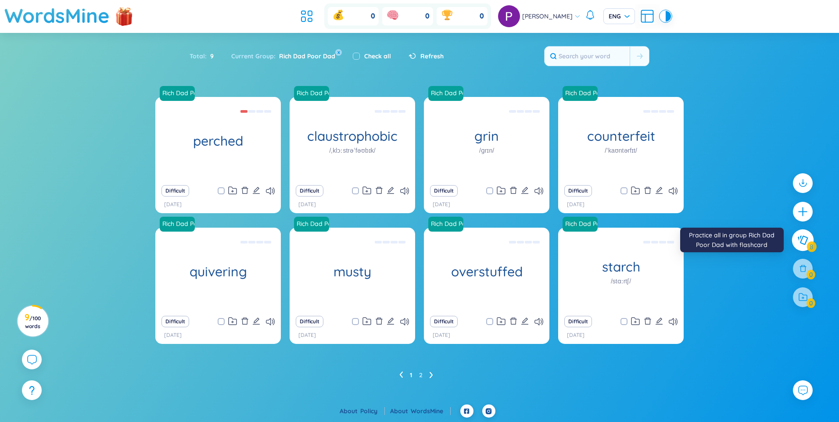
click at [802, 244] on icon at bounding box center [803, 240] width 10 height 9
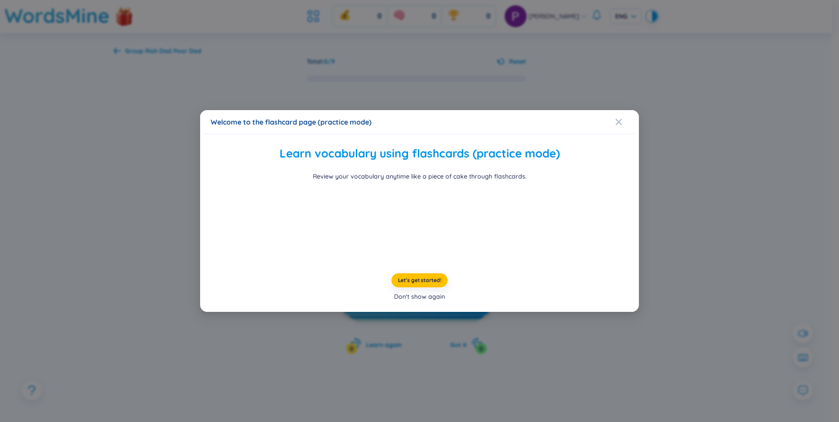
click at [409, 301] on div "Don't show again" at bounding box center [419, 297] width 51 height 10
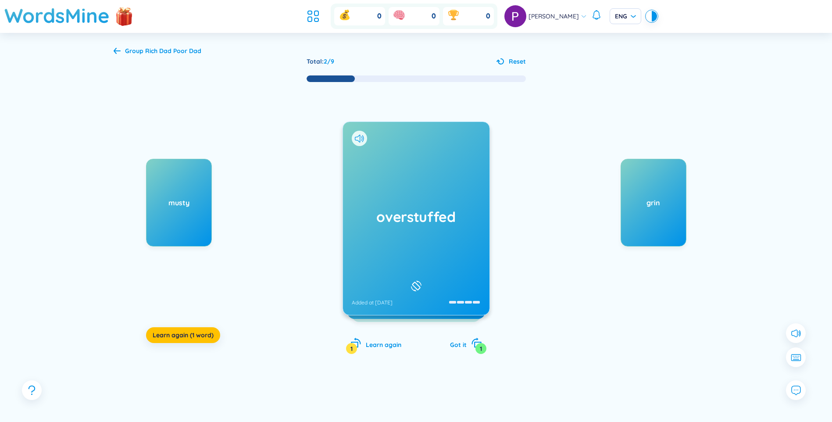
click at [430, 188] on div "overstuffed Added at [DATE]" at bounding box center [416, 218] width 147 height 193
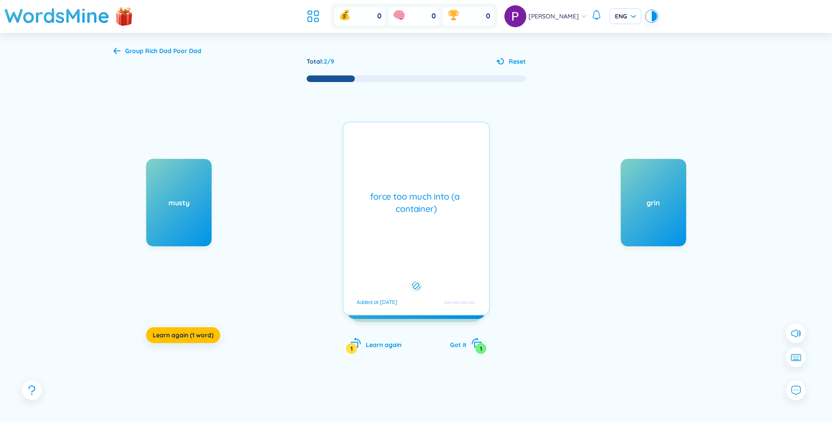
click at [432, 218] on div "force too much into (a container) Added at [DATE]" at bounding box center [416, 219] width 147 height 194
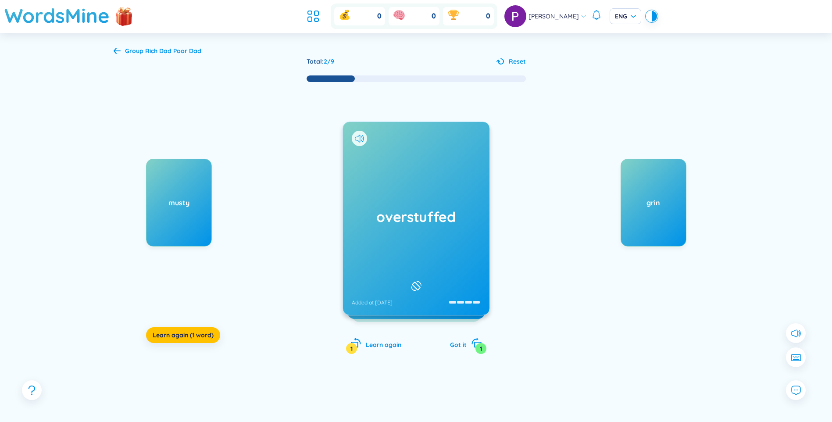
click at [428, 215] on h1 "overstuffed" at bounding box center [416, 216] width 129 height 19
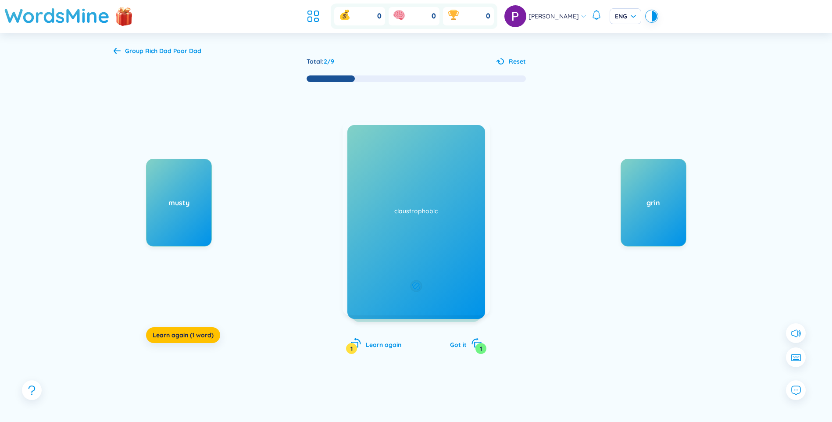
click at [431, 220] on div "force too much into (a container) Added at [DATE]" at bounding box center [416, 219] width 147 height 194
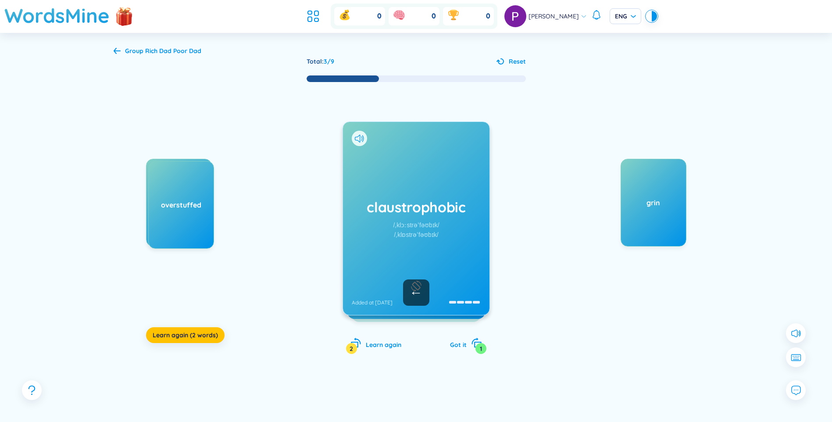
click at [418, 218] on div "claustrophobic /ˌklɔːstrəˈfəʊbɪk/ /ˌklɒstrəˈfəʊbɪk/ Added at [DATE]" at bounding box center [416, 218] width 147 height 193
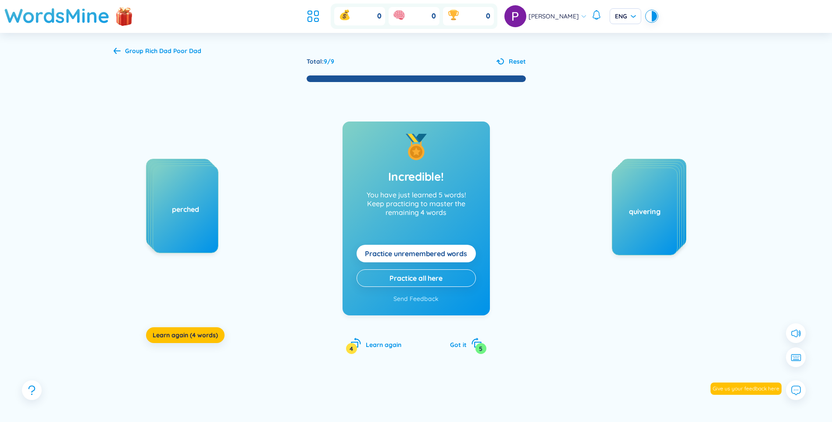
drag, startPoint x: 415, startPoint y: 201, endPoint x: 415, endPoint y: 222, distance: 20.2
click at [415, 202] on p "Keep practicing to master the remaining 4 words" at bounding box center [416, 208] width 119 height 18
click at [420, 257] on span "Practice unremembered words" at bounding box center [416, 254] width 102 height 10
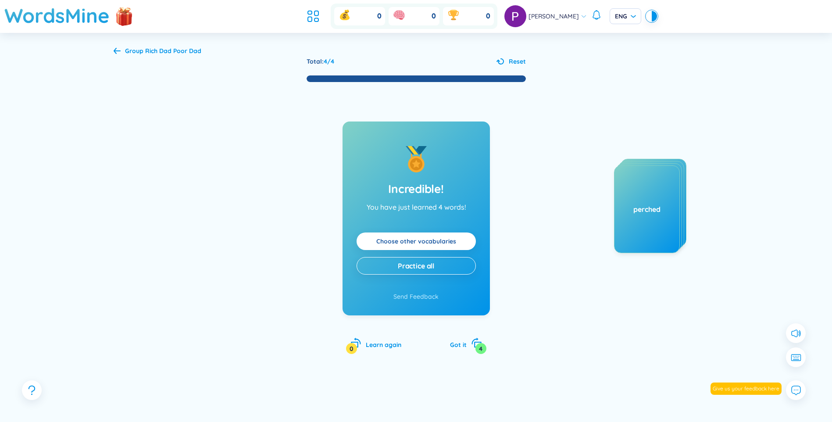
click at [408, 242] on link "Choose other vocabularies" at bounding box center [416, 241] width 80 height 10
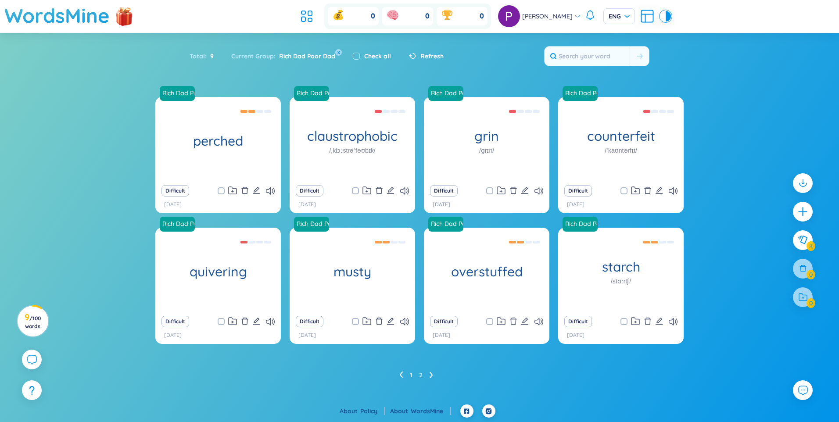
click at [701, 198] on div "Rich Dad Poor Dad perched rest on something Difficult [DATE] Rich Dad Poor Dad …" at bounding box center [419, 248] width 839 height 303
click at [429, 374] on ul "1 2" at bounding box center [419, 375] width 41 height 14
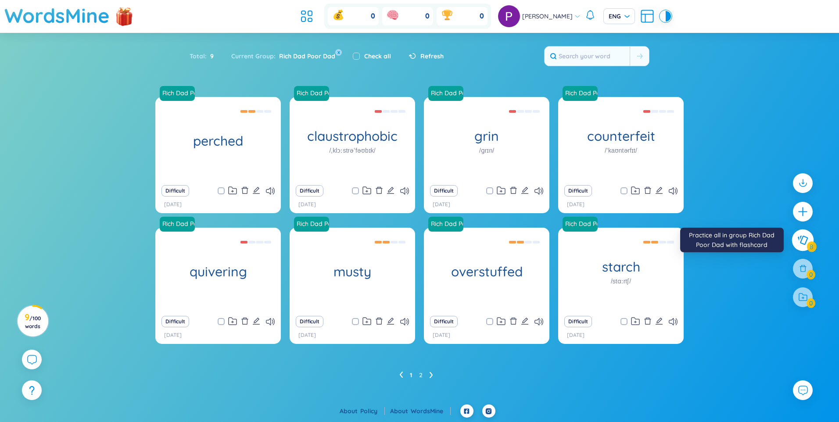
click at [797, 243] on icon at bounding box center [802, 240] width 11 height 10
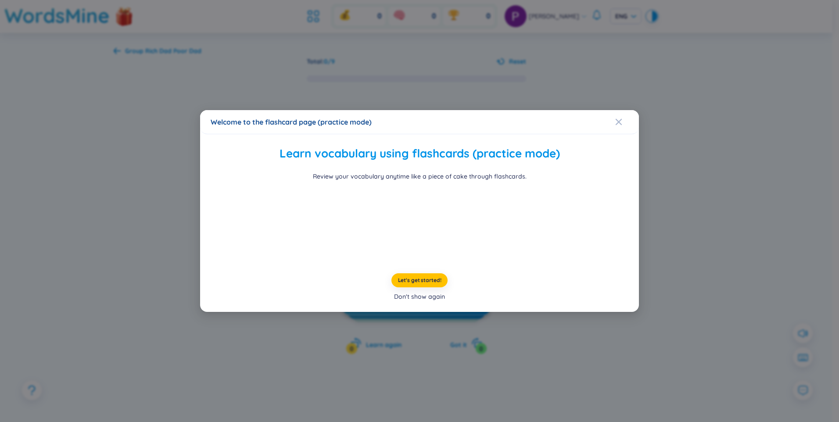
click at [408, 301] on div "Don't show again" at bounding box center [419, 297] width 51 height 10
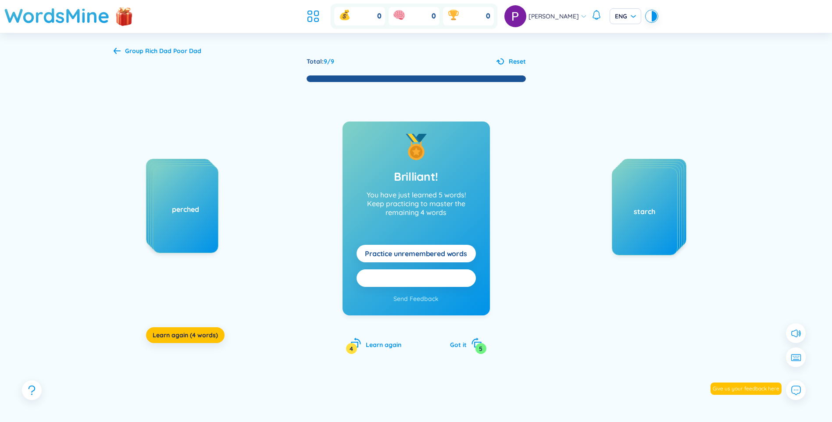
click at [407, 279] on span "Practice all here" at bounding box center [416, 278] width 53 height 10
click at [412, 279] on span "Practice all here" at bounding box center [416, 278] width 53 height 10
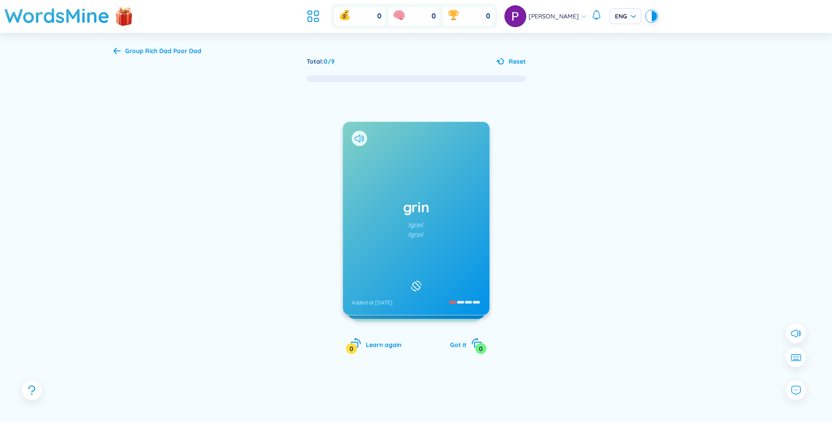
click at [501, 54] on div "Group Rich Dad Poor Dad Total : 0 / 9 Reset grin /ɡrɪn/ /ɡrɪn/ Added at [DATE] …" at bounding box center [416, 241] width 632 height 417
click at [505, 61] on div at bounding box center [501, 61] width 9 height 9
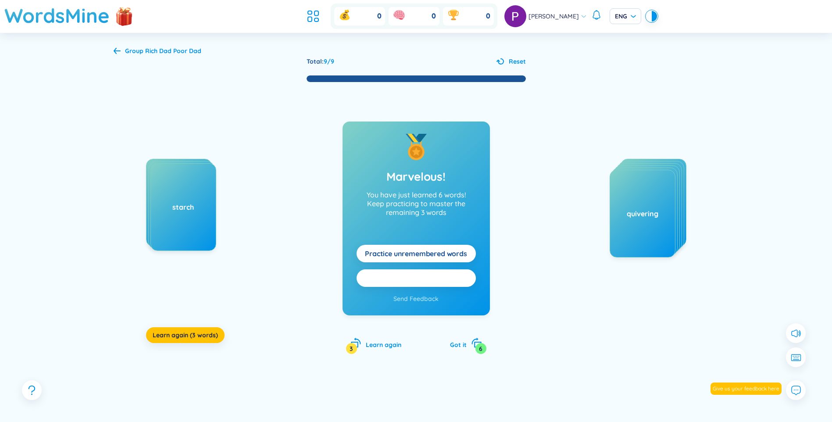
click at [410, 278] on span "Practice all here" at bounding box center [416, 278] width 53 height 10
click at [396, 274] on span "Practice all here" at bounding box center [416, 278] width 53 height 10
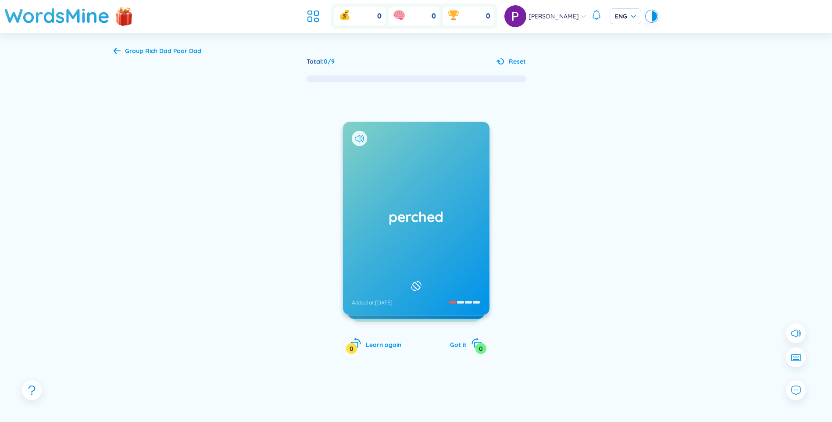
click at [118, 51] on icon at bounding box center [117, 50] width 7 height 7
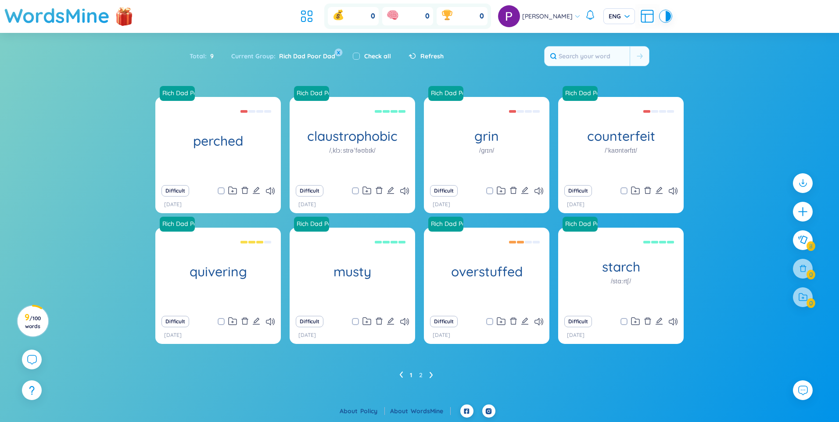
click at [337, 50] on button "x" at bounding box center [339, 52] width 8 height 8
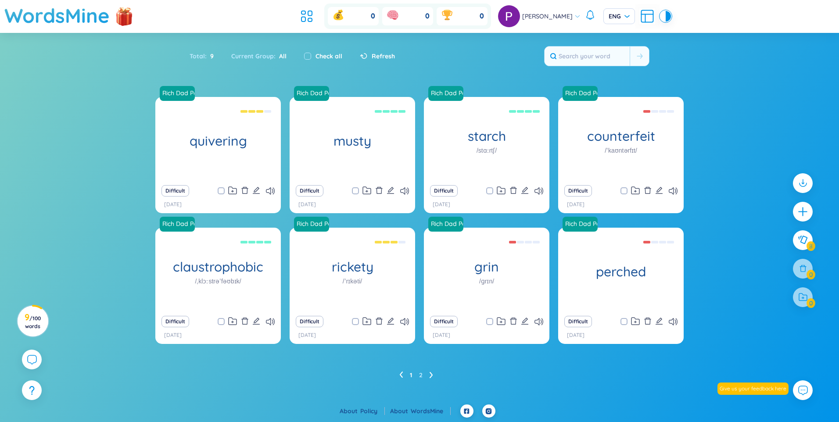
click at [259, 56] on div "Current Group : All" at bounding box center [258, 56] width 73 height 18
click at [430, 376] on icon at bounding box center [432, 375] width 4 height 7
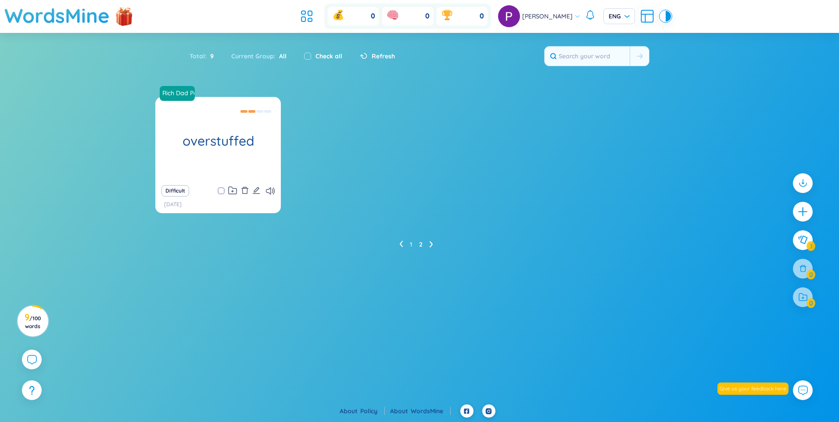
click at [208, 55] on span "9" at bounding box center [210, 56] width 7 height 10
click at [40, 315] on h3 "9 / 100 words" at bounding box center [33, 322] width 20 height 16
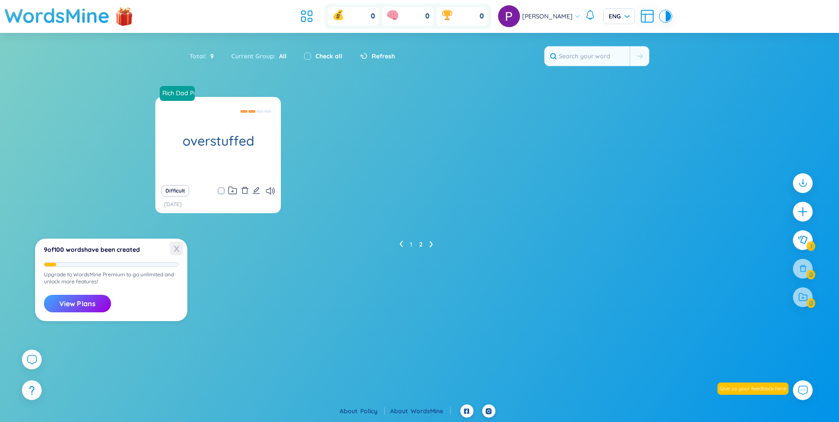
click at [174, 249] on span "X" at bounding box center [176, 249] width 13 height 14
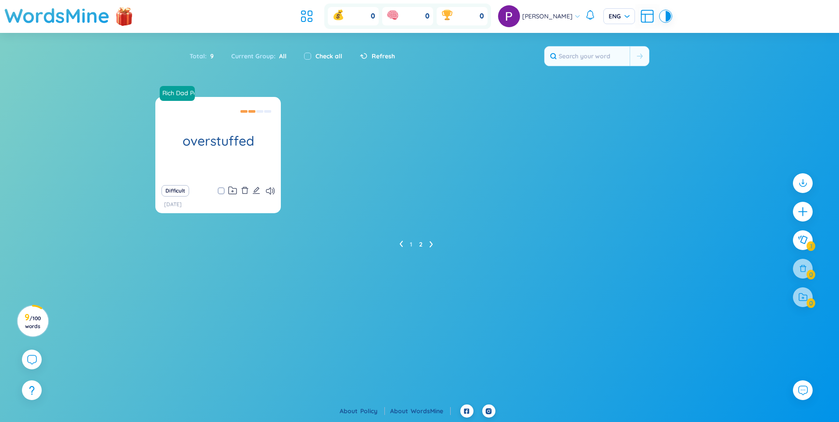
click at [557, 18] on span "[PERSON_NAME]" at bounding box center [547, 16] width 50 height 10
